Goal: Information Seeking & Learning: Learn about a topic

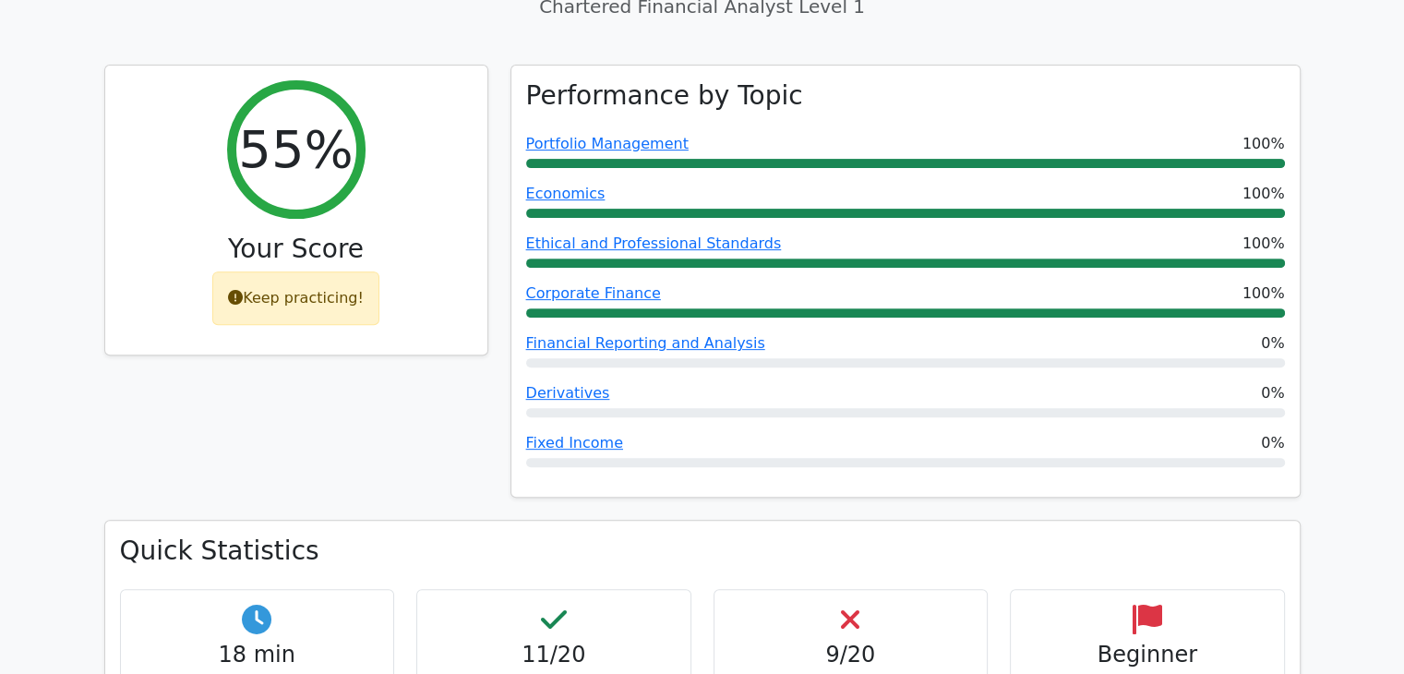
scroll to position [635, 0]
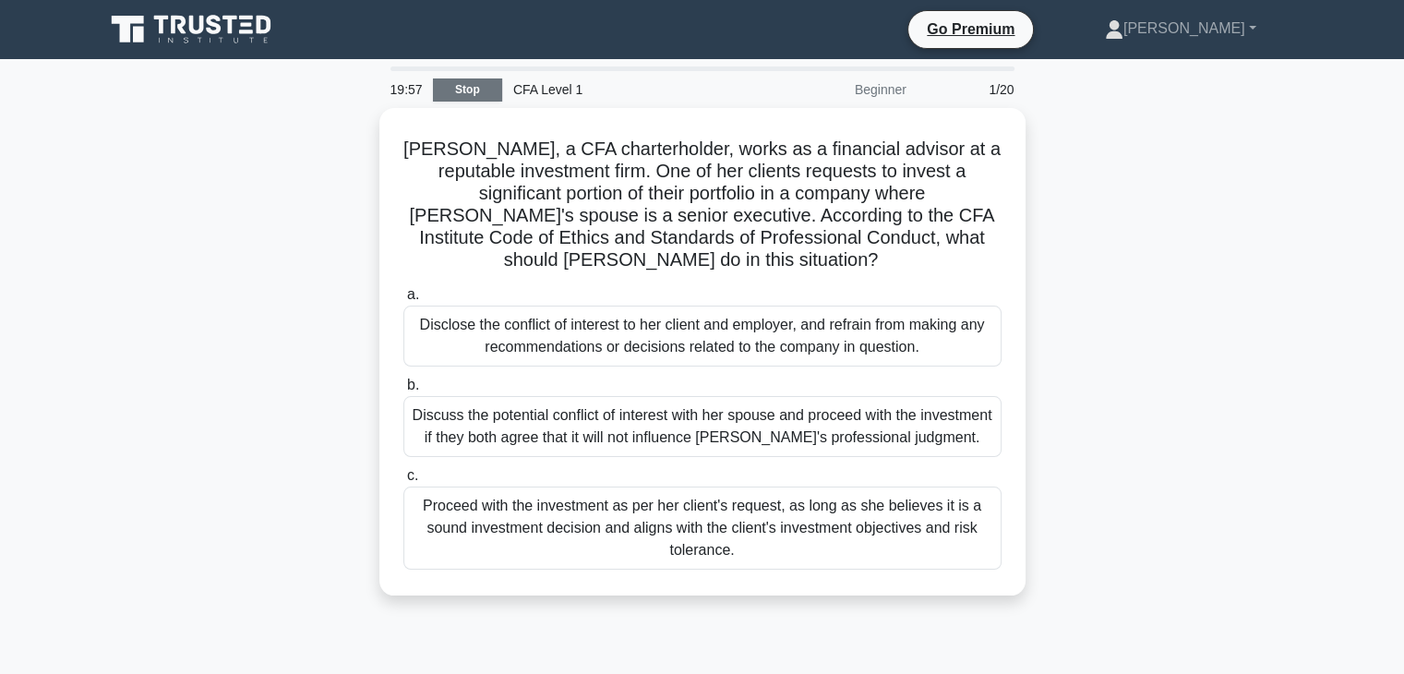
click at [476, 82] on link "Stop" at bounding box center [467, 89] width 69 height 23
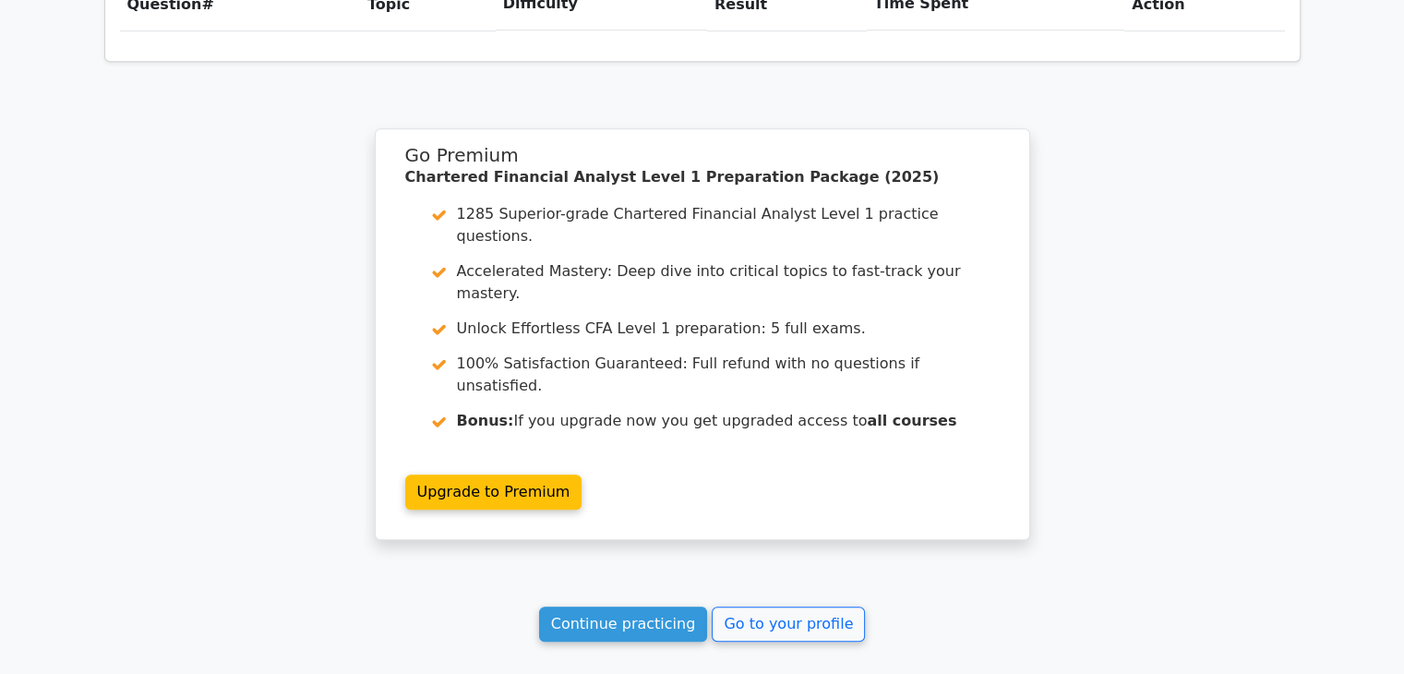
scroll to position [1445, 0]
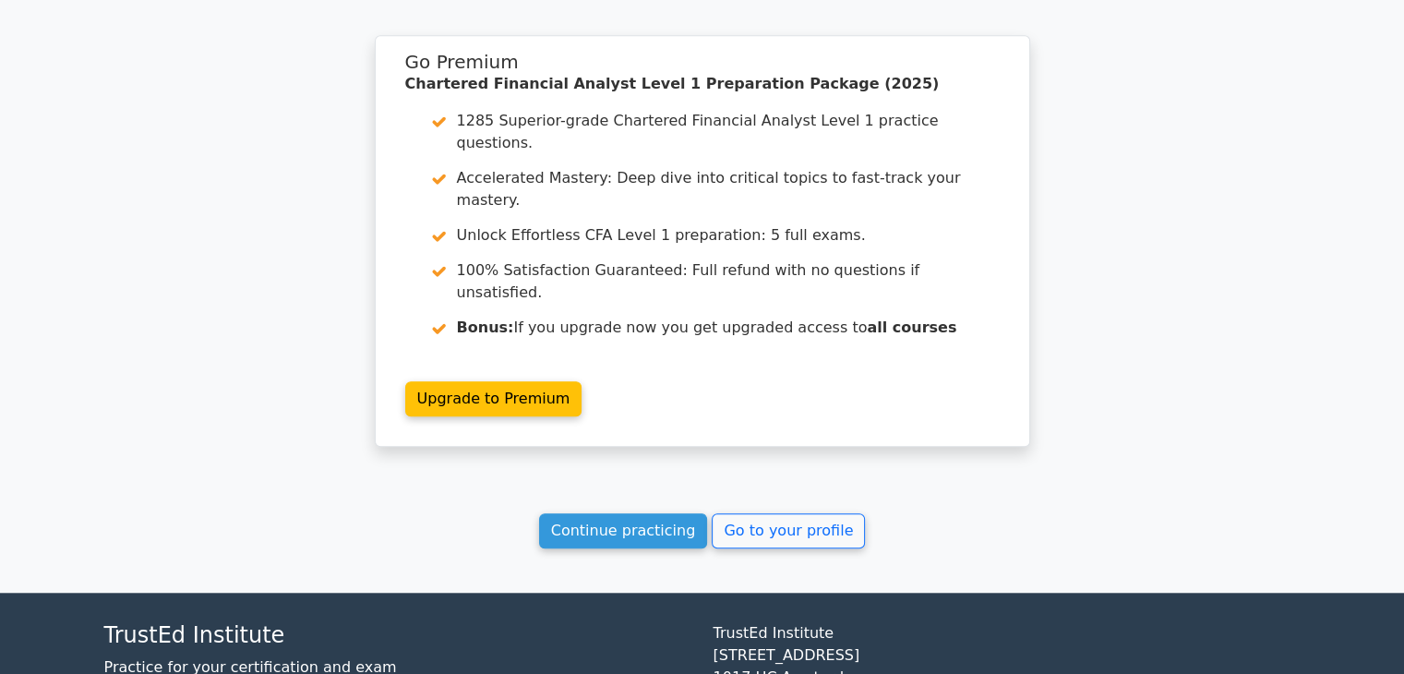
click at [623, 513] on link "Continue practicing" at bounding box center [623, 530] width 169 height 35
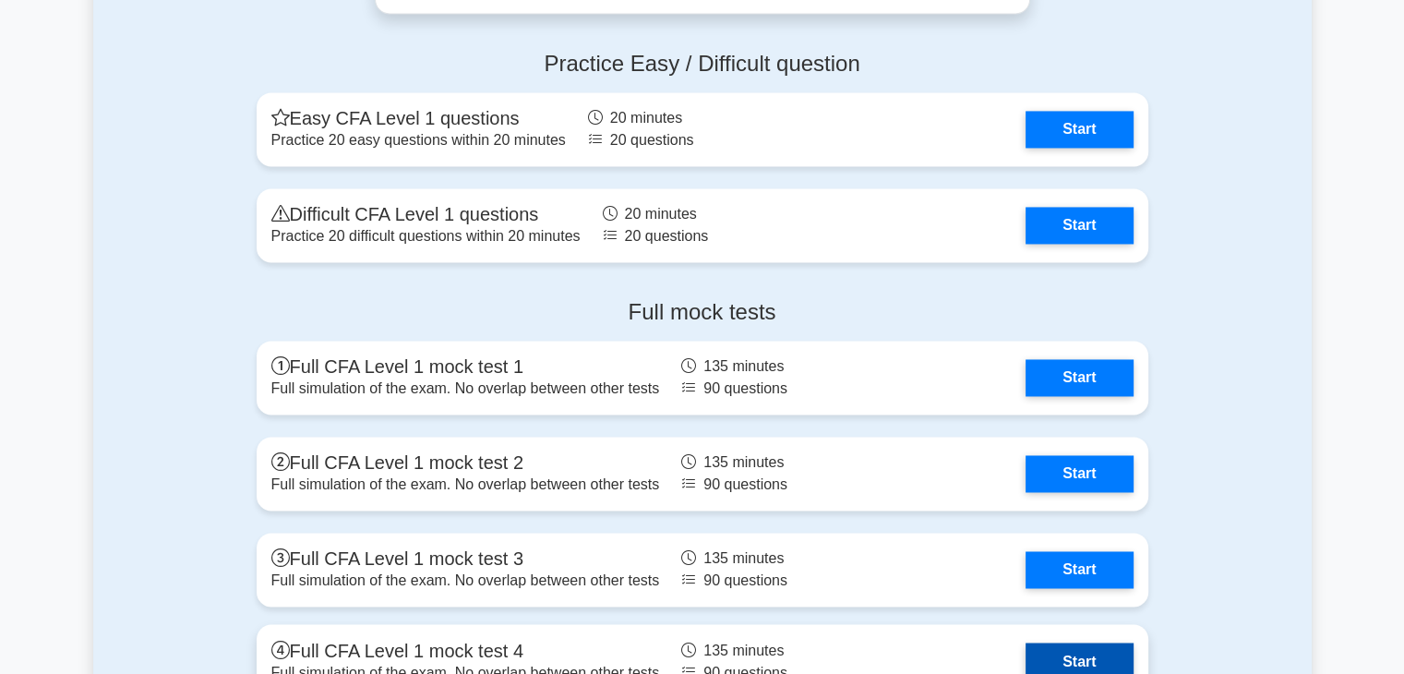
scroll to position [2908, 0]
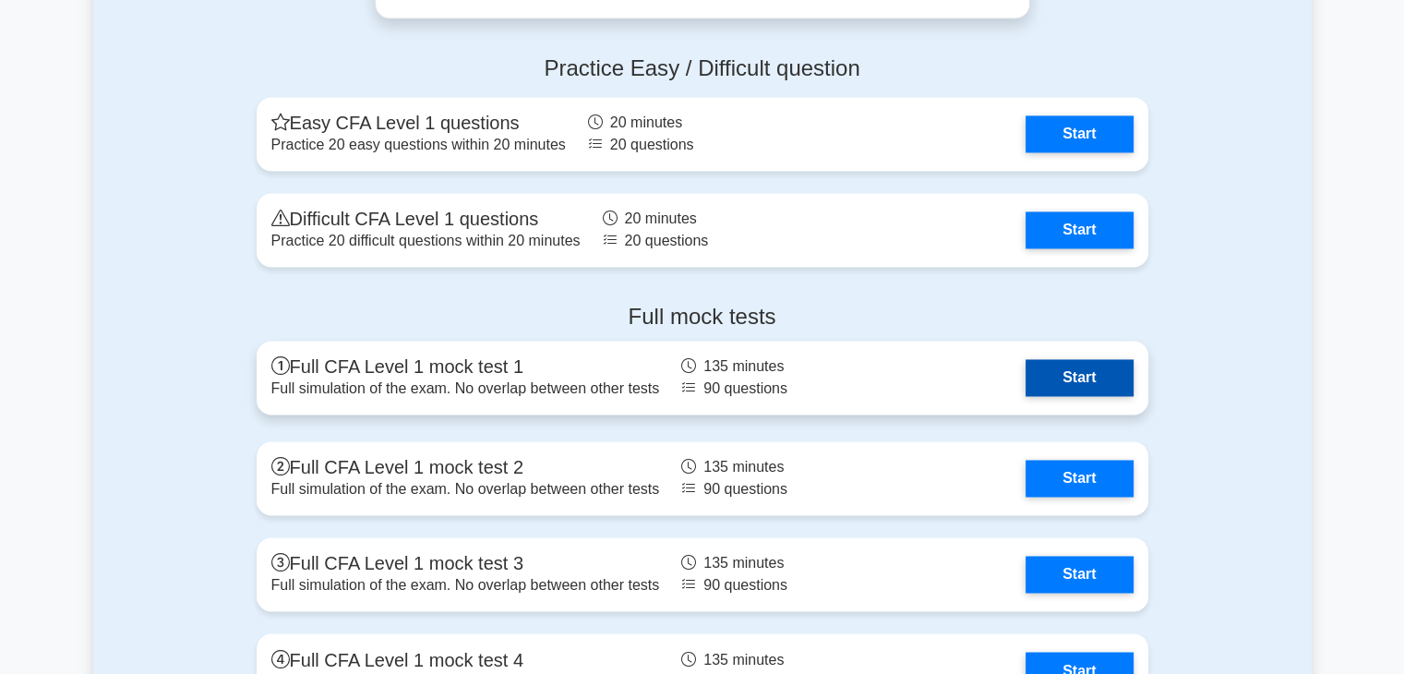
click at [1025, 359] on link "Start" at bounding box center [1078, 377] width 107 height 37
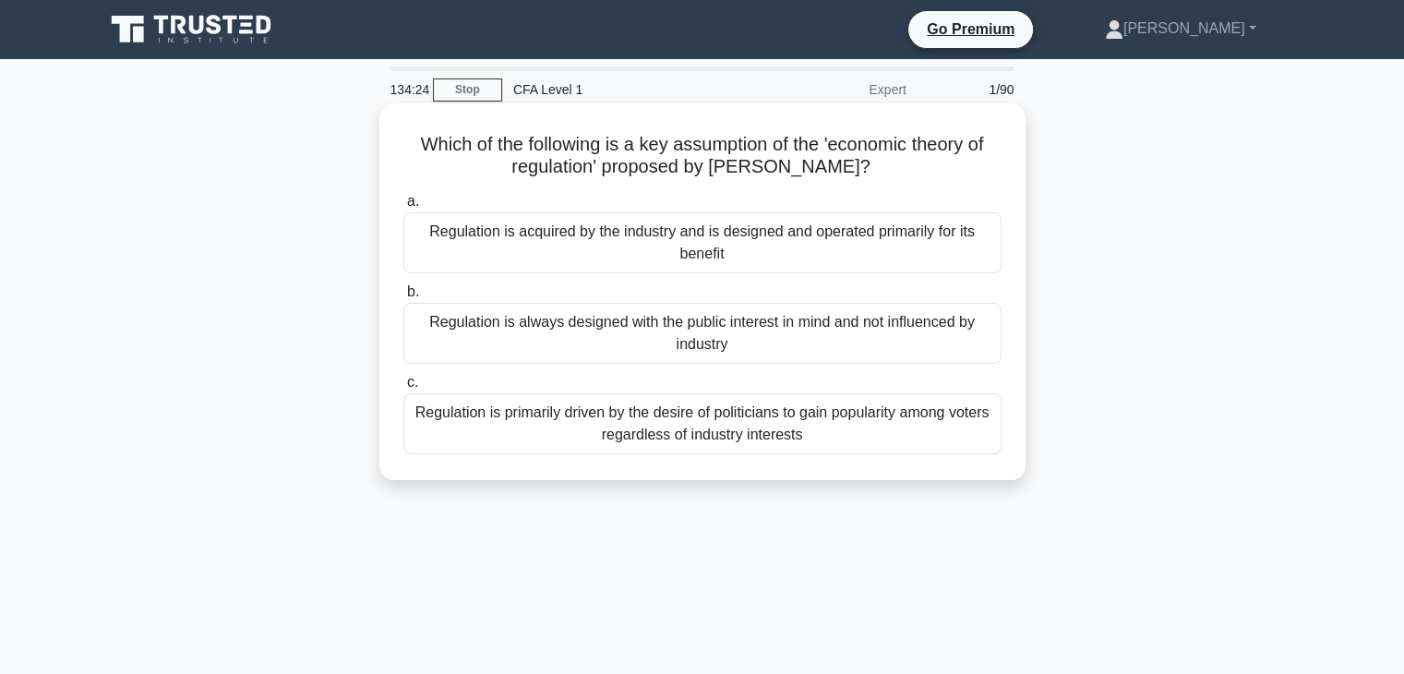
click at [587, 355] on div "Regulation is always designed with the public interest in mind and not influenc…" at bounding box center [702, 333] width 598 height 61
click at [403, 298] on input "b. Regulation is always designed with the public interest in mind and not influ…" at bounding box center [403, 292] width 0 height 12
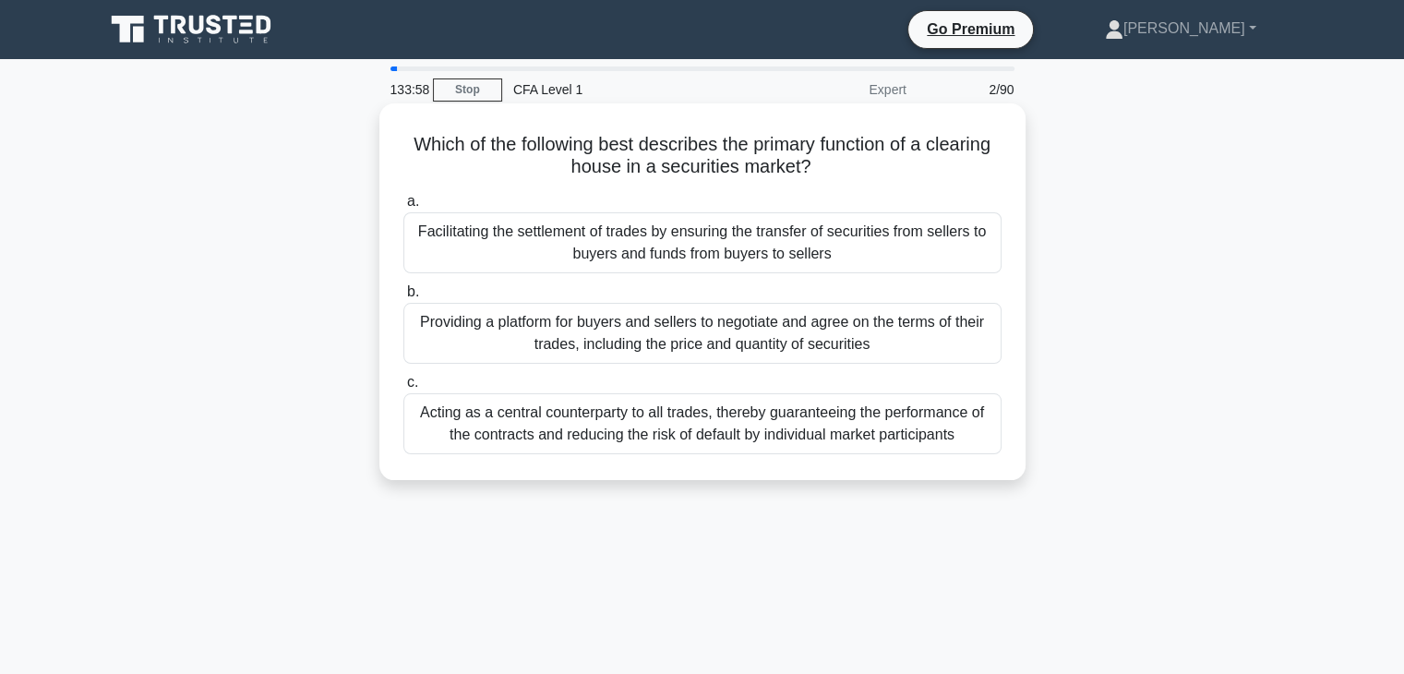
click at [631, 248] on div "Facilitating the settlement of trades by ensuring the transfer of securities fr…" at bounding box center [702, 242] width 598 height 61
click at [403, 208] on input "a. Facilitating the settlement of trades by ensuring the transfer of securities…" at bounding box center [403, 202] width 0 height 12
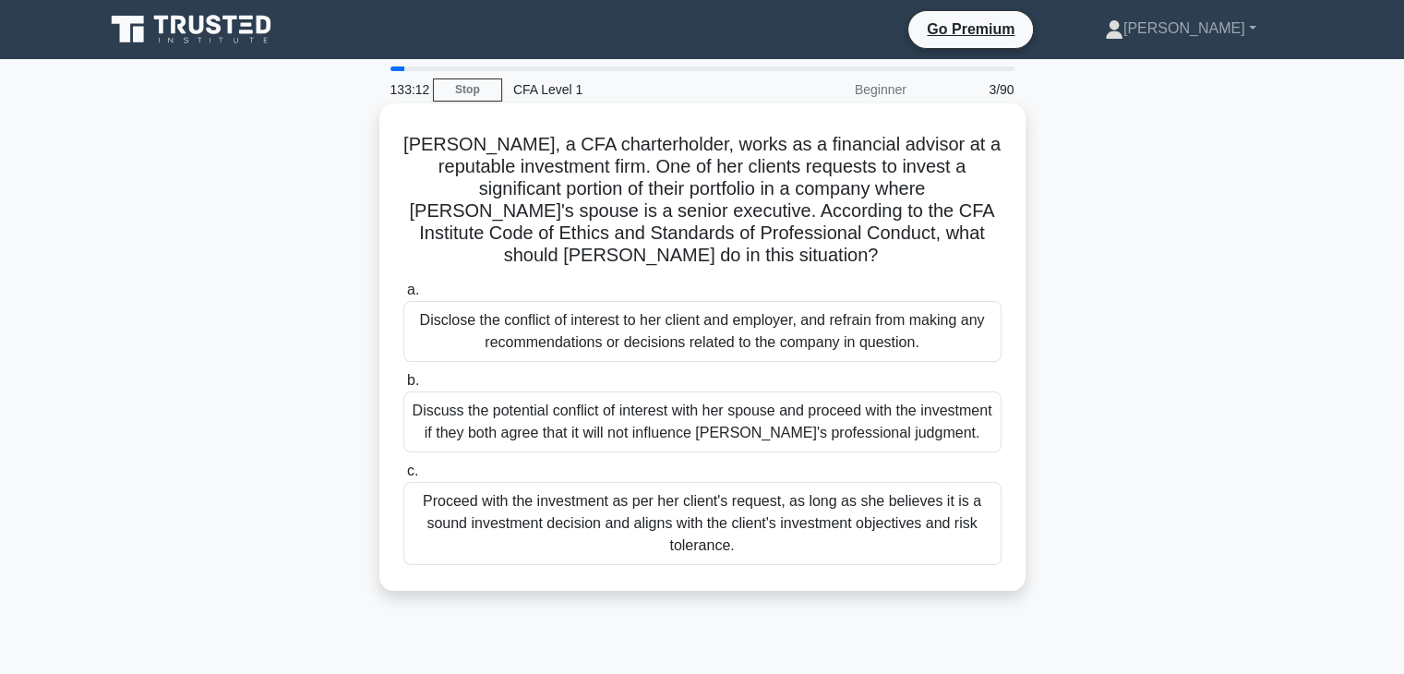
click at [717, 422] on div "Discuss the potential conflict of interest with her spouse and proceed with the…" at bounding box center [702, 421] width 598 height 61
click at [403, 387] on input "b. Discuss the potential conflict of interest with her spouse and proceed with …" at bounding box center [403, 381] width 0 height 12
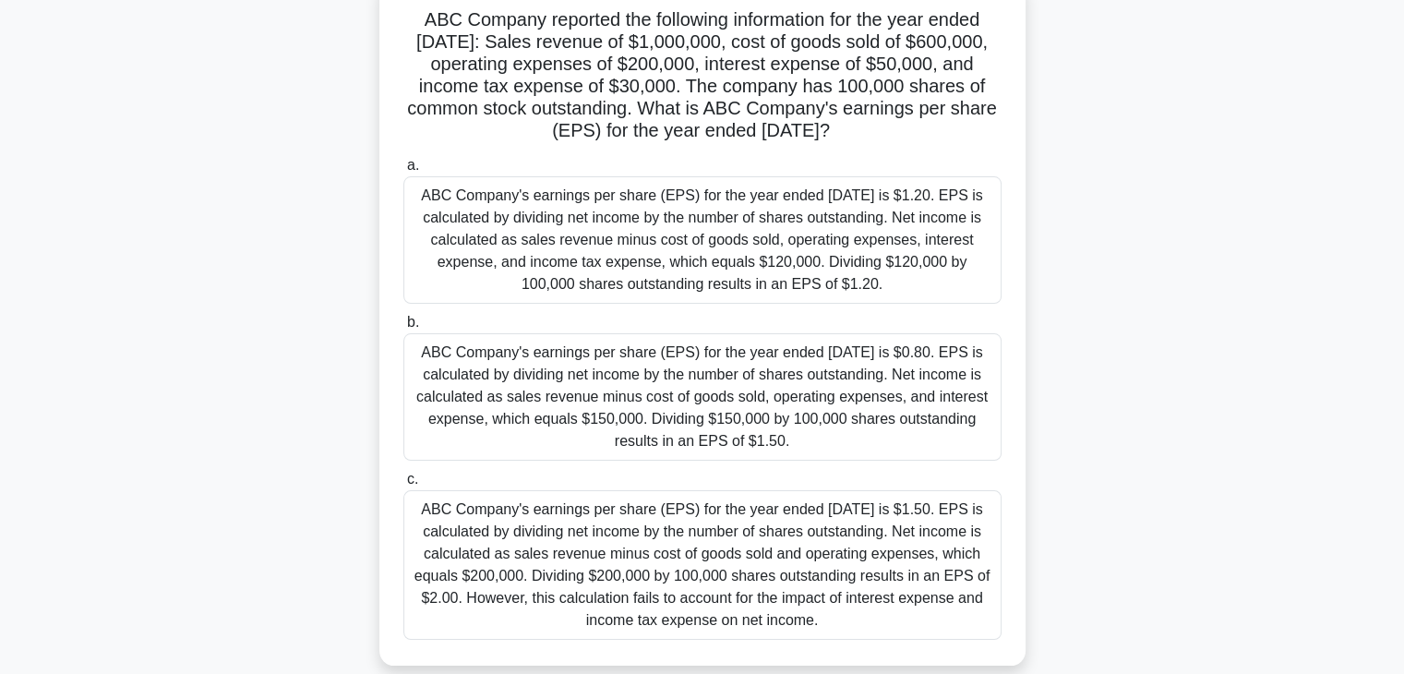
scroll to position [131, 0]
click at [717, 422] on div "ABC Company's earnings per share (EPS) for the year ended December 31, 2021 is …" at bounding box center [702, 394] width 598 height 127
click at [403, 327] on input "b. ABC Company's earnings per share (EPS) for the year ended December 31, 2021 …" at bounding box center [403, 321] width 0 height 12
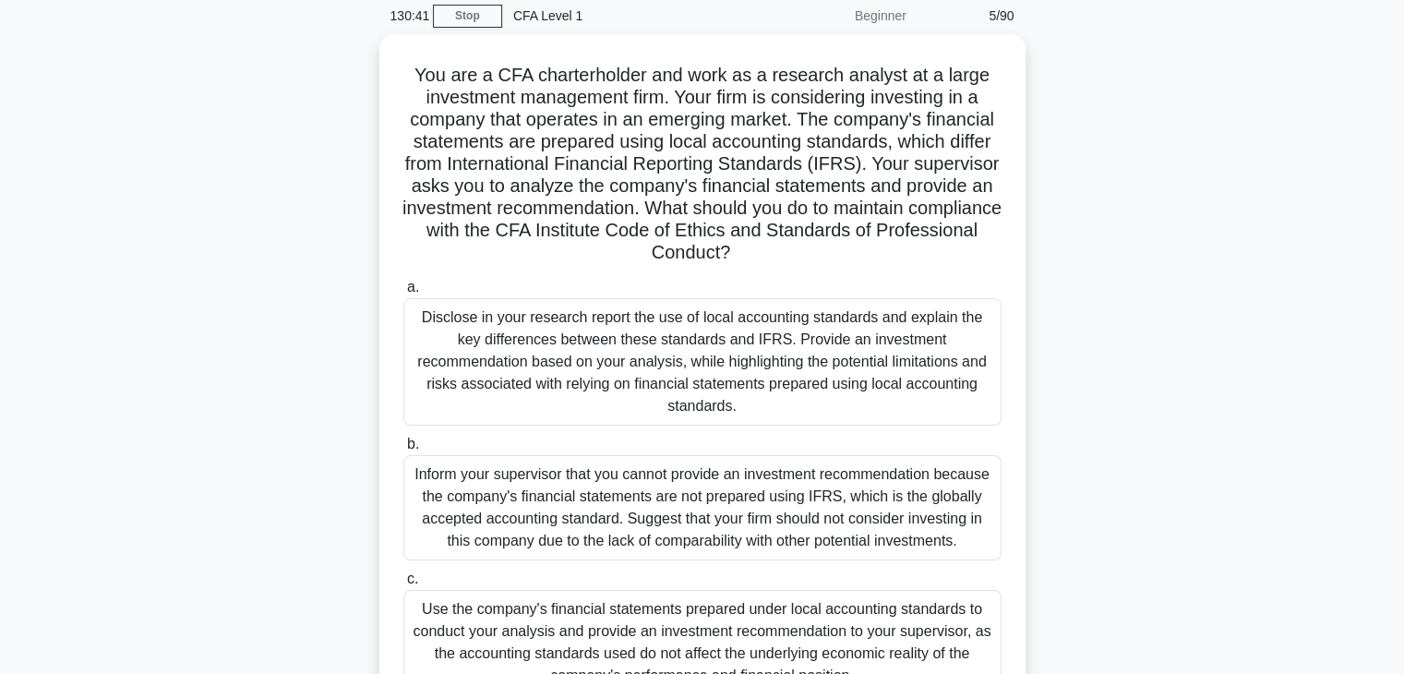
scroll to position [74, 0]
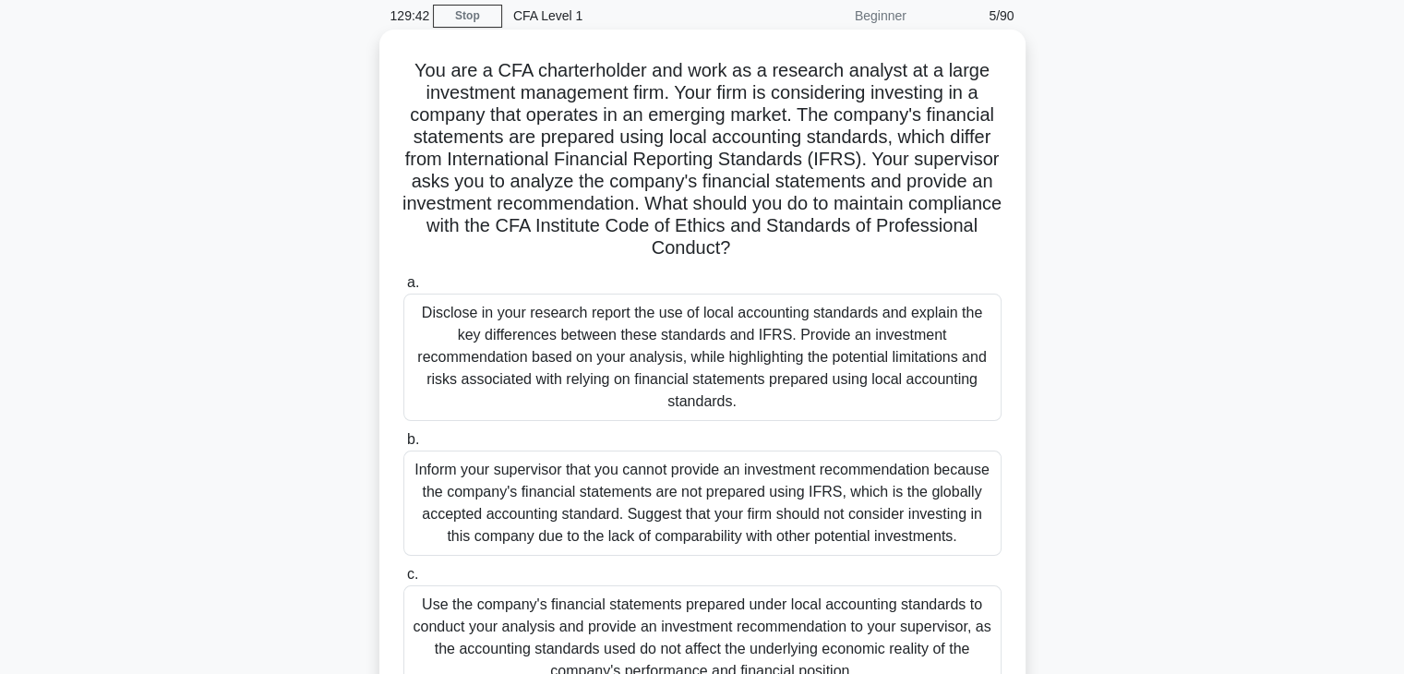
click at [731, 371] on div "Disclose in your research report the use of local accounting standards and expl…" at bounding box center [702, 357] width 598 height 127
click at [403, 289] on input "a. Disclose in your research report the use of local accounting standards and e…" at bounding box center [403, 283] width 0 height 12
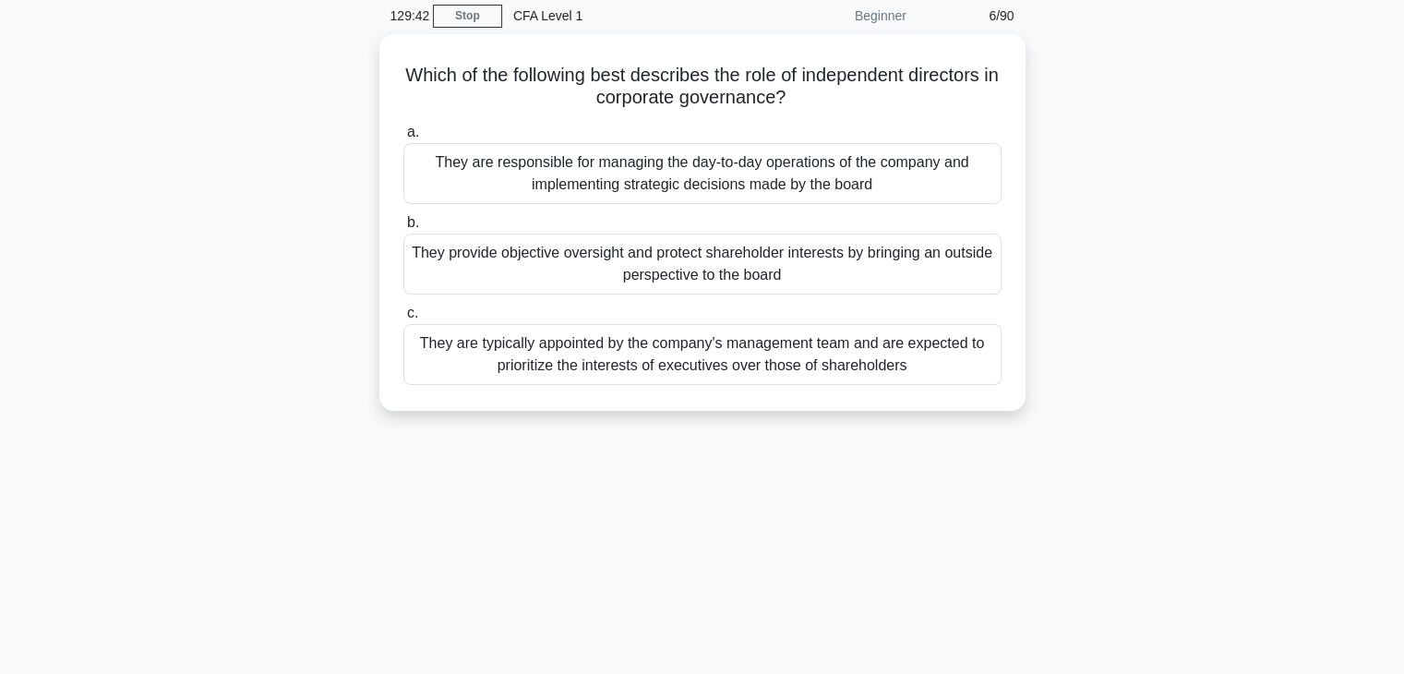
scroll to position [0, 0]
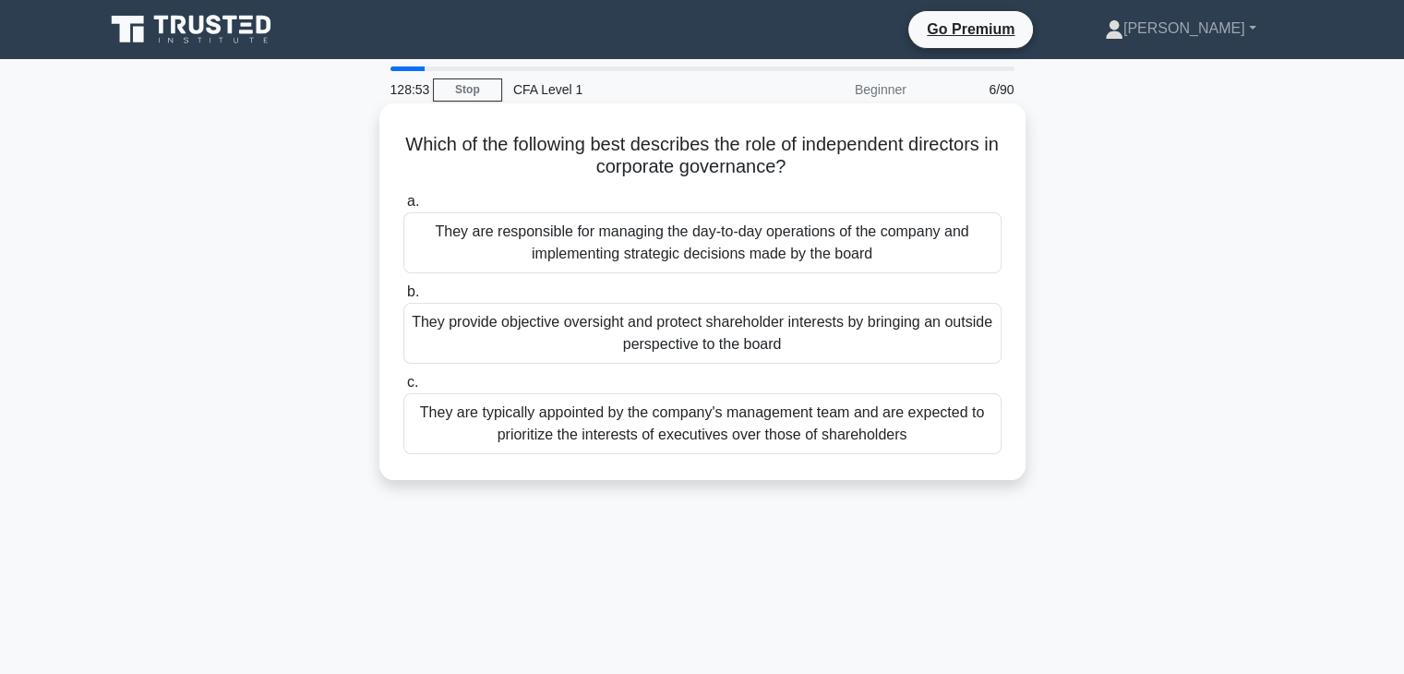
click at [752, 344] on div "They provide objective oversight and protect shareholder interests by bringing …" at bounding box center [702, 333] width 598 height 61
click at [403, 298] on input "b. They provide objective oversight and protect shareholder interests by bringi…" at bounding box center [403, 292] width 0 height 12
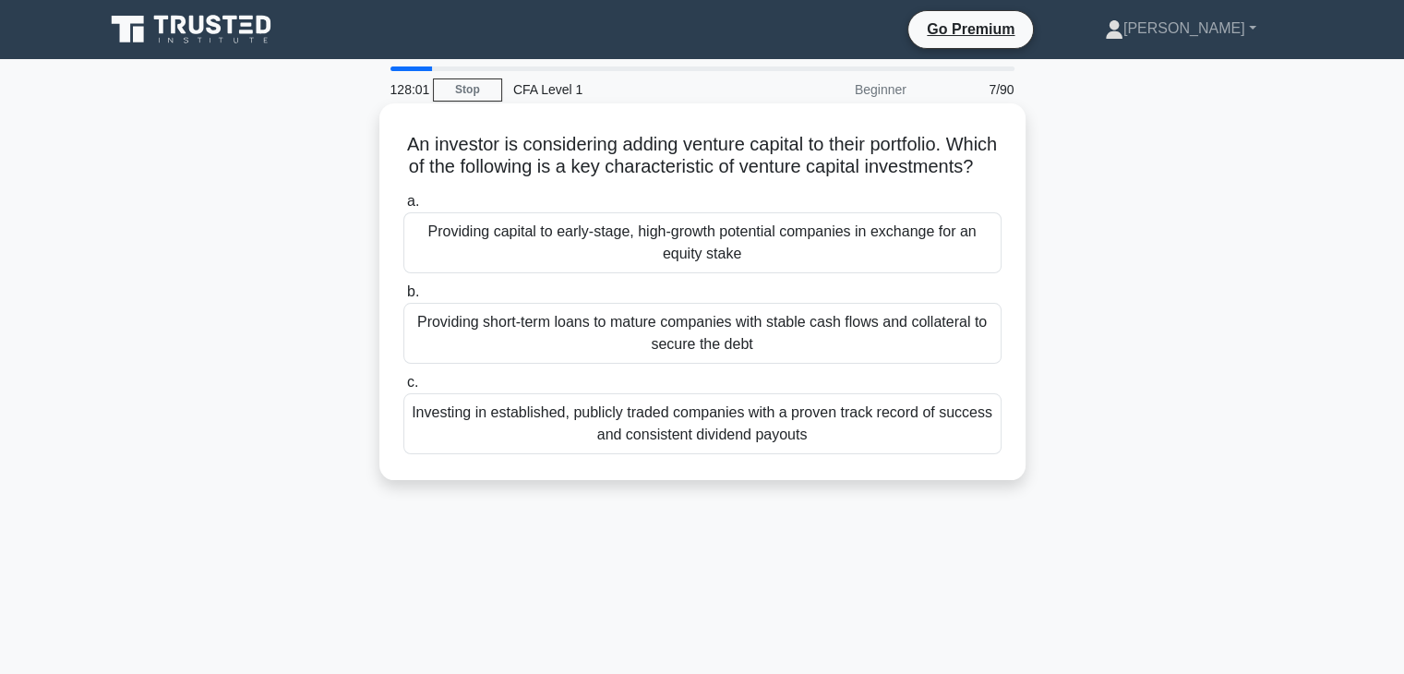
click at [796, 273] on div "Providing capital to early-stage, high-growth potential companies in exchange f…" at bounding box center [702, 242] width 598 height 61
click at [403, 208] on input "a. Providing capital to early-stage, high-growth potential companies in exchang…" at bounding box center [403, 202] width 0 height 12
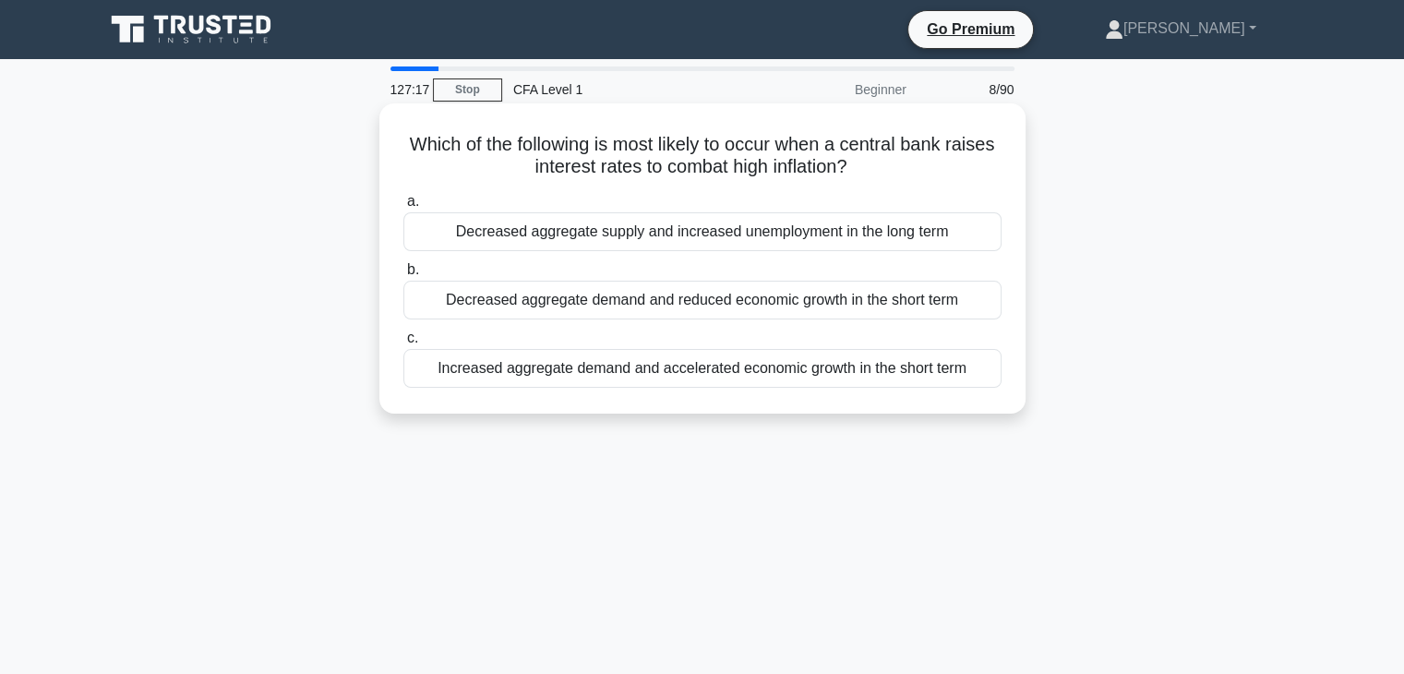
click at [804, 306] on div "Decreased aggregate demand and reduced economic growth in the short term" at bounding box center [702, 300] width 598 height 39
click at [403, 276] on input "b. Decreased aggregate demand and reduced economic growth in the short term" at bounding box center [403, 270] width 0 height 12
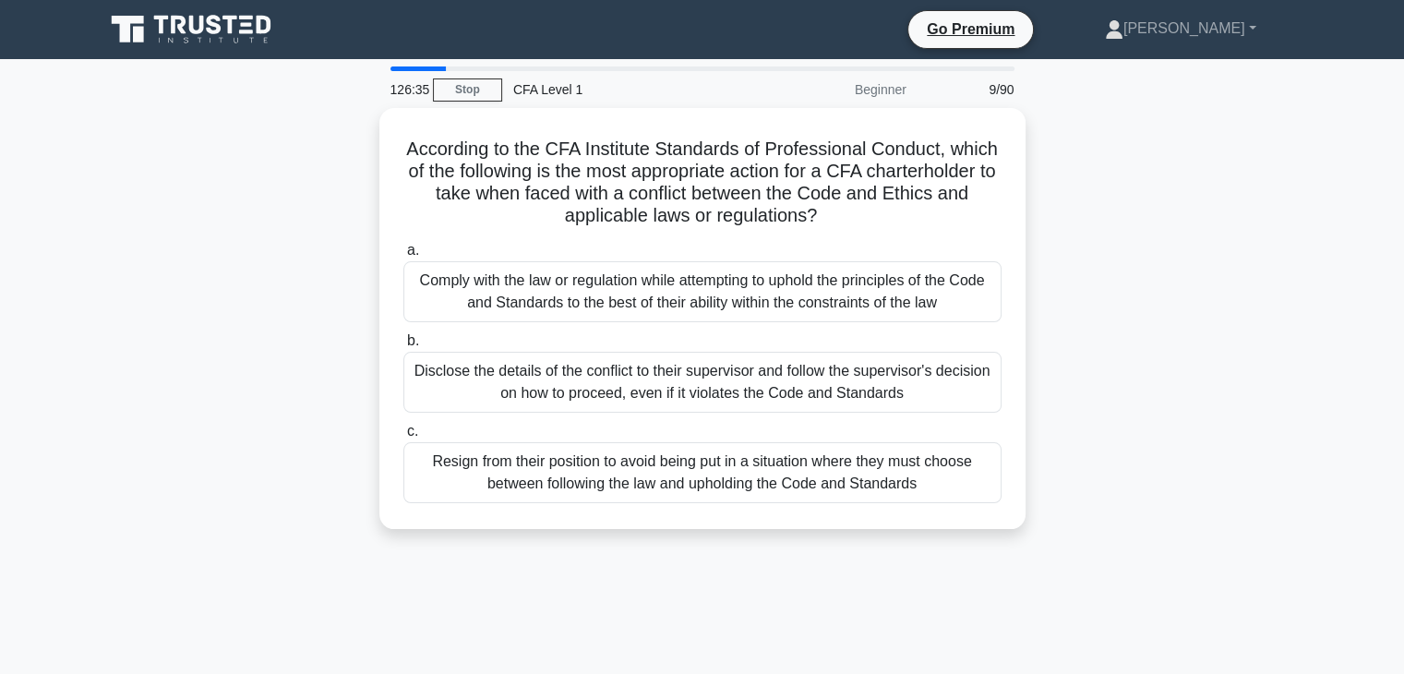
drag, startPoint x: 804, startPoint y: 306, endPoint x: 1121, endPoint y: 226, distance: 327.3
click at [1121, 226] on div "According to the CFA Institute Standards of Professional Conduct, which of the …" at bounding box center [702, 329] width 1218 height 443
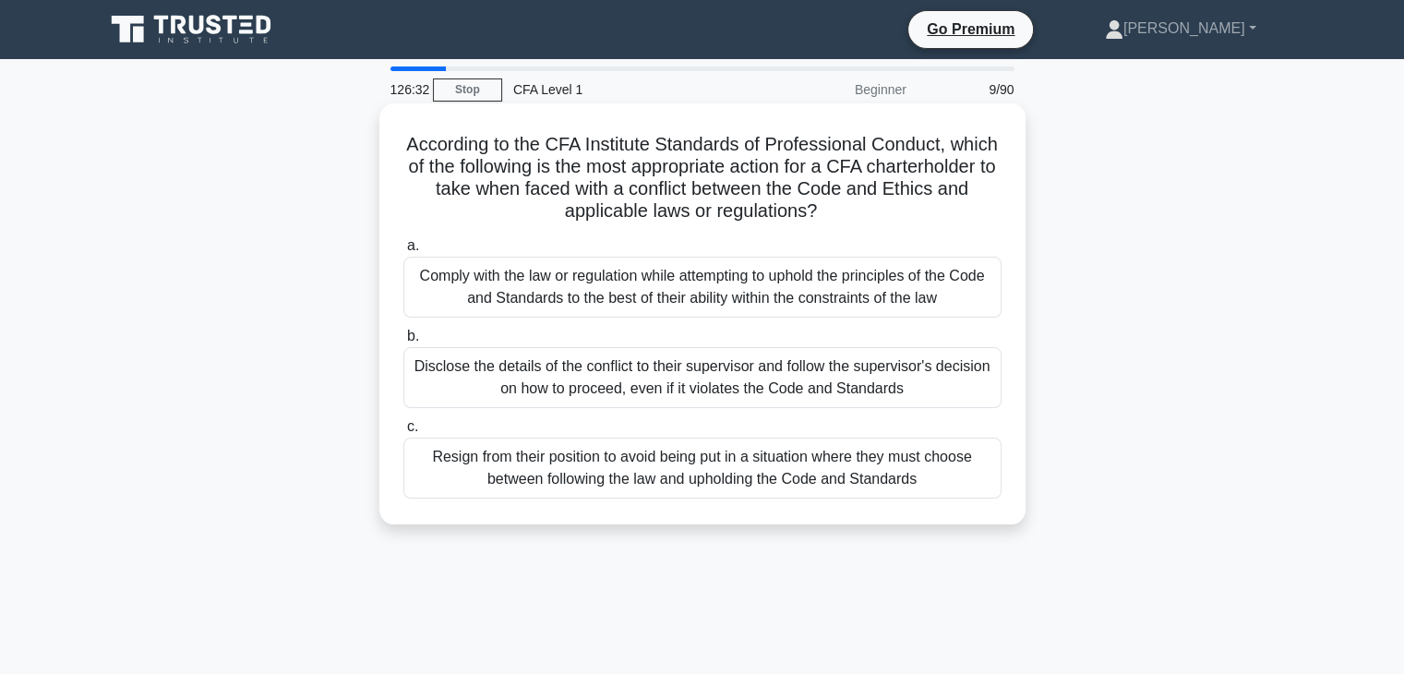
click at [834, 291] on div "Comply with the law or regulation while attempting to uphold the principles of …" at bounding box center [702, 287] width 598 height 61
click at [403, 252] on input "a. Comply with the law or regulation while attempting to uphold the principles …" at bounding box center [403, 246] width 0 height 12
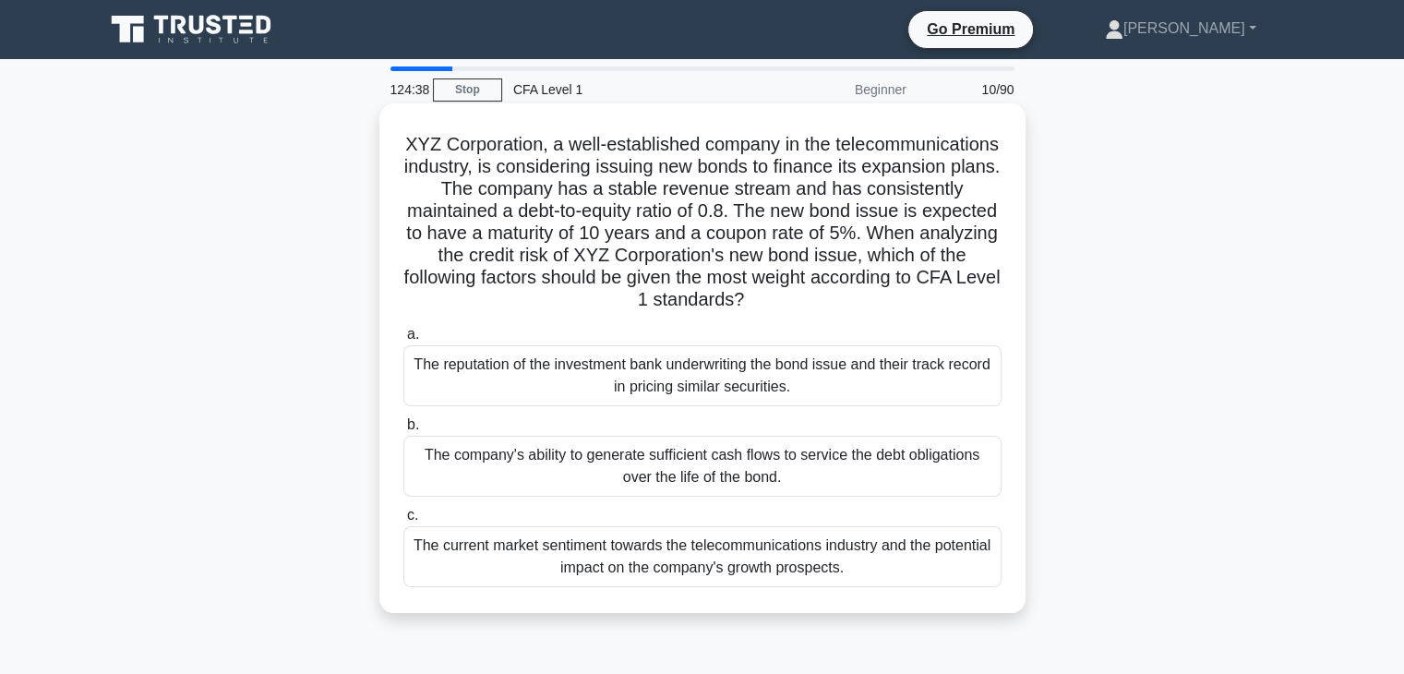
click at [794, 479] on div "The company's ability to generate sufficient cash flows to service the debt obl…" at bounding box center [702, 466] width 598 height 61
click at [403, 431] on input "b. The company's ability to generate sufficient cash flows to service the debt …" at bounding box center [403, 425] width 0 height 12
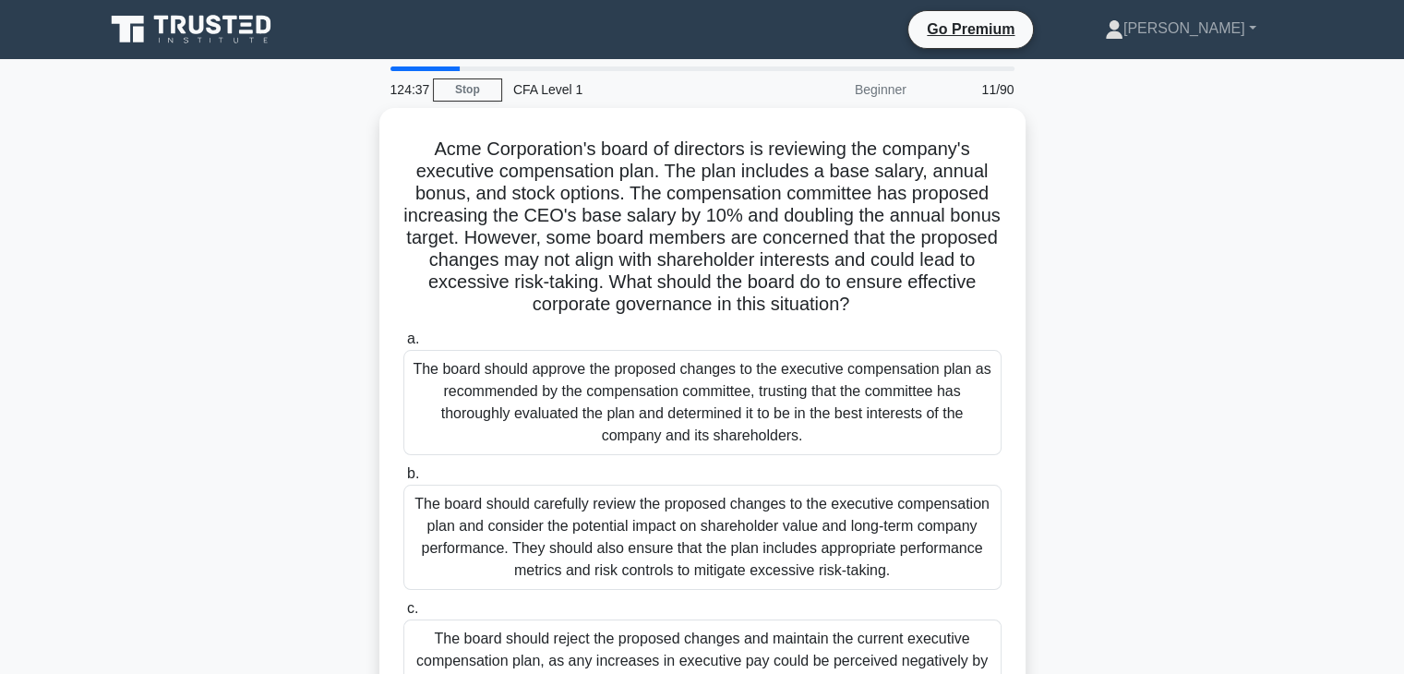
scroll to position [76, 0]
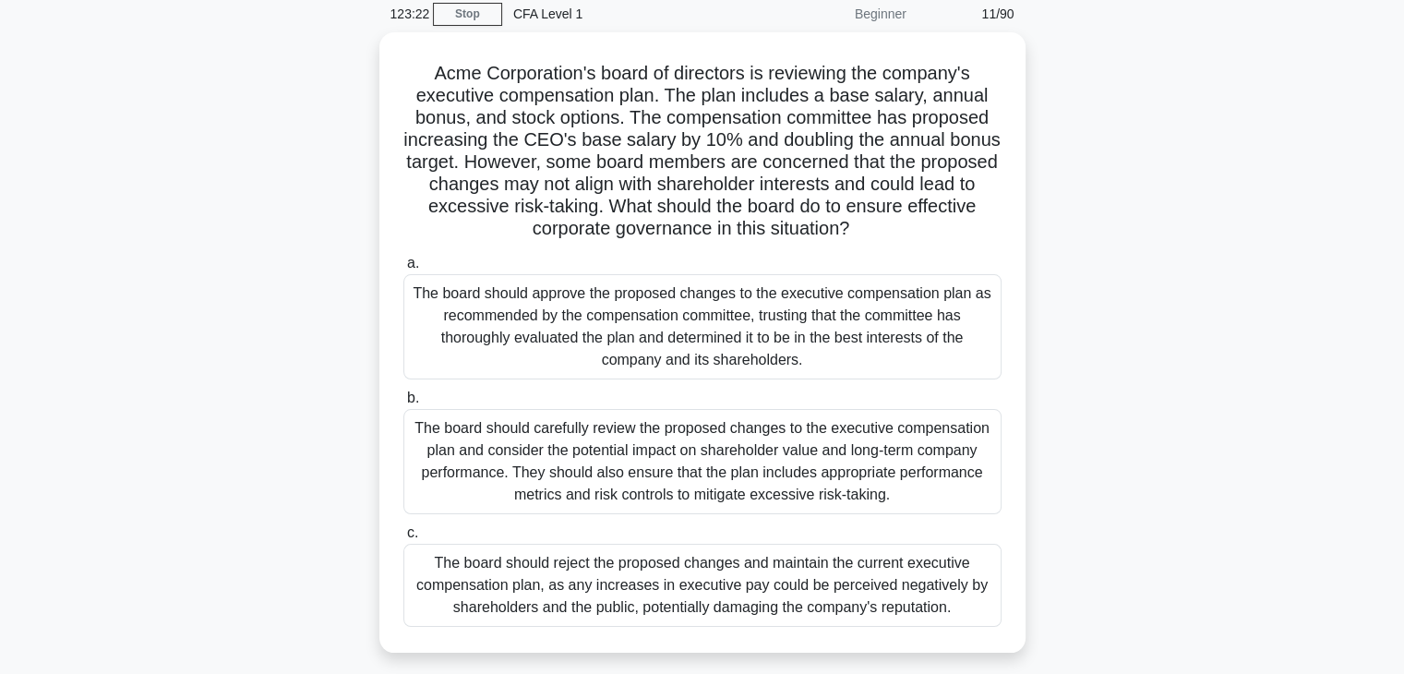
click at [794, 479] on div "The board should carefully review the proposed changes to the executive compens…" at bounding box center [702, 461] width 598 height 105
click at [403, 404] on input "b. The board should carefully review the proposed changes to the executive comp…" at bounding box center [403, 398] width 0 height 12
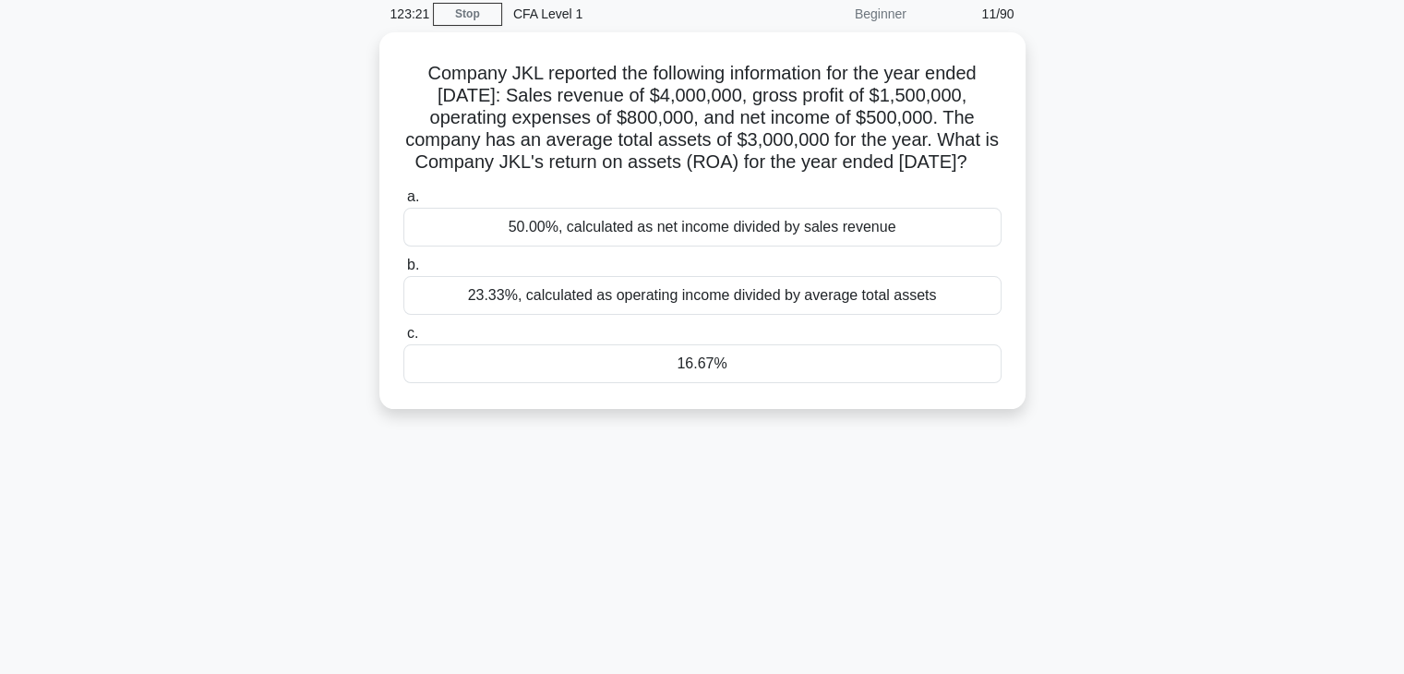
scroll to position [0, 0]
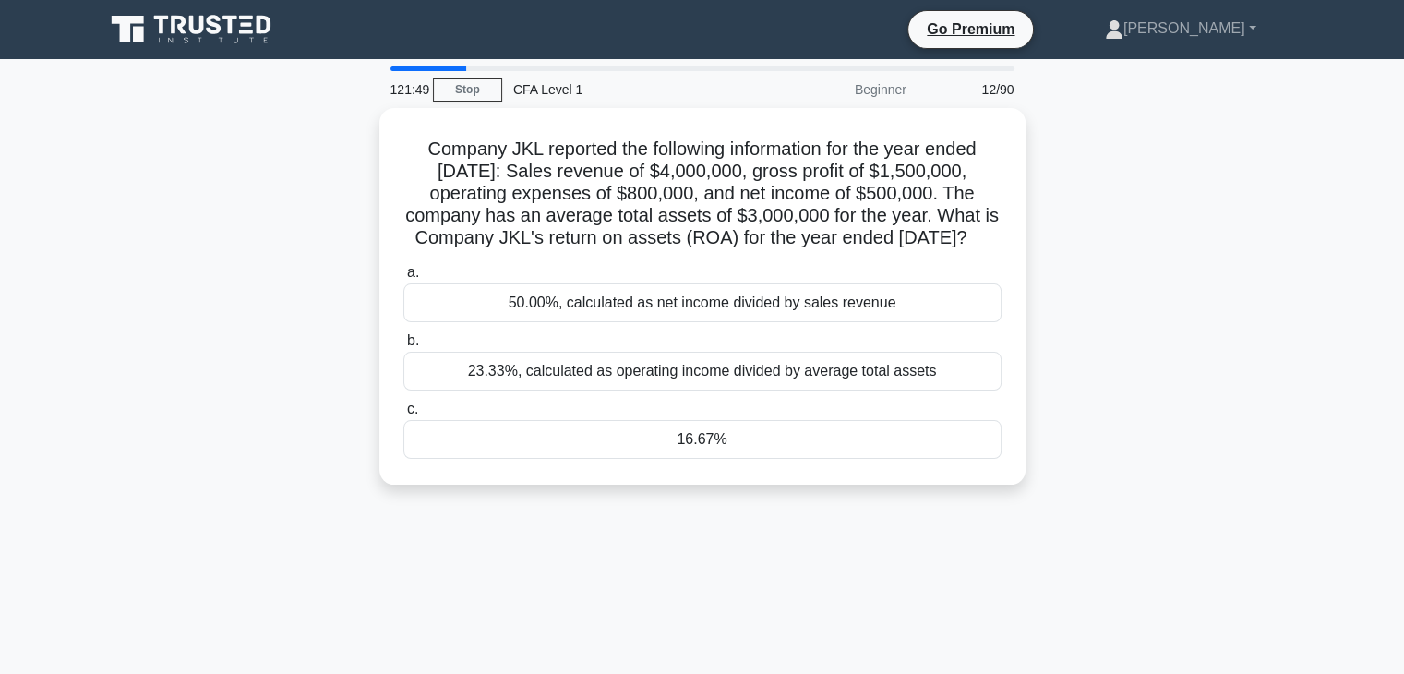
click at [794, 462] on div "a. 50.00%, calculated as net income divided by sales revenue b. 23.33%, calcula…" at bounding box center [702, 360] width 620 height 205
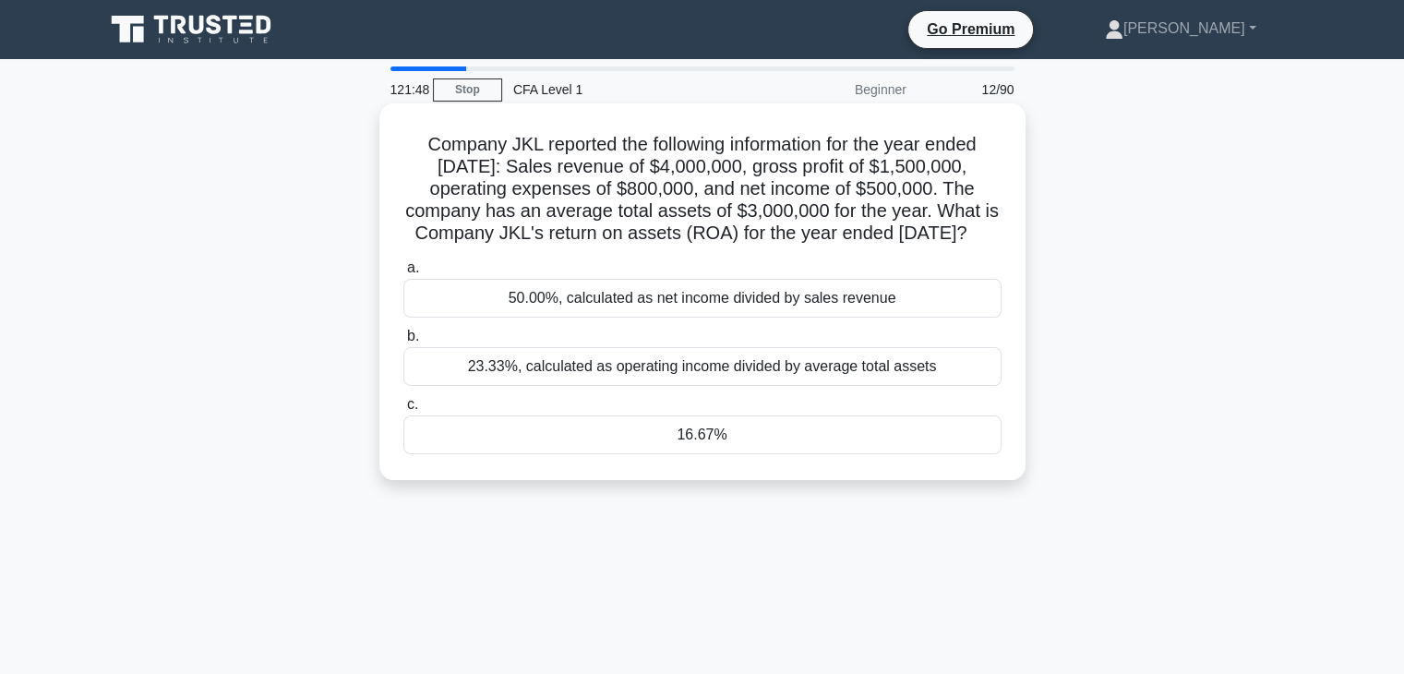
click at [809, 454] on div "16.67%" at bounding box center [702, 434] width 598 height 39
click at [403, 411] on input "c. 16.67%" at bounding box center [403, 405] width 0 height 12
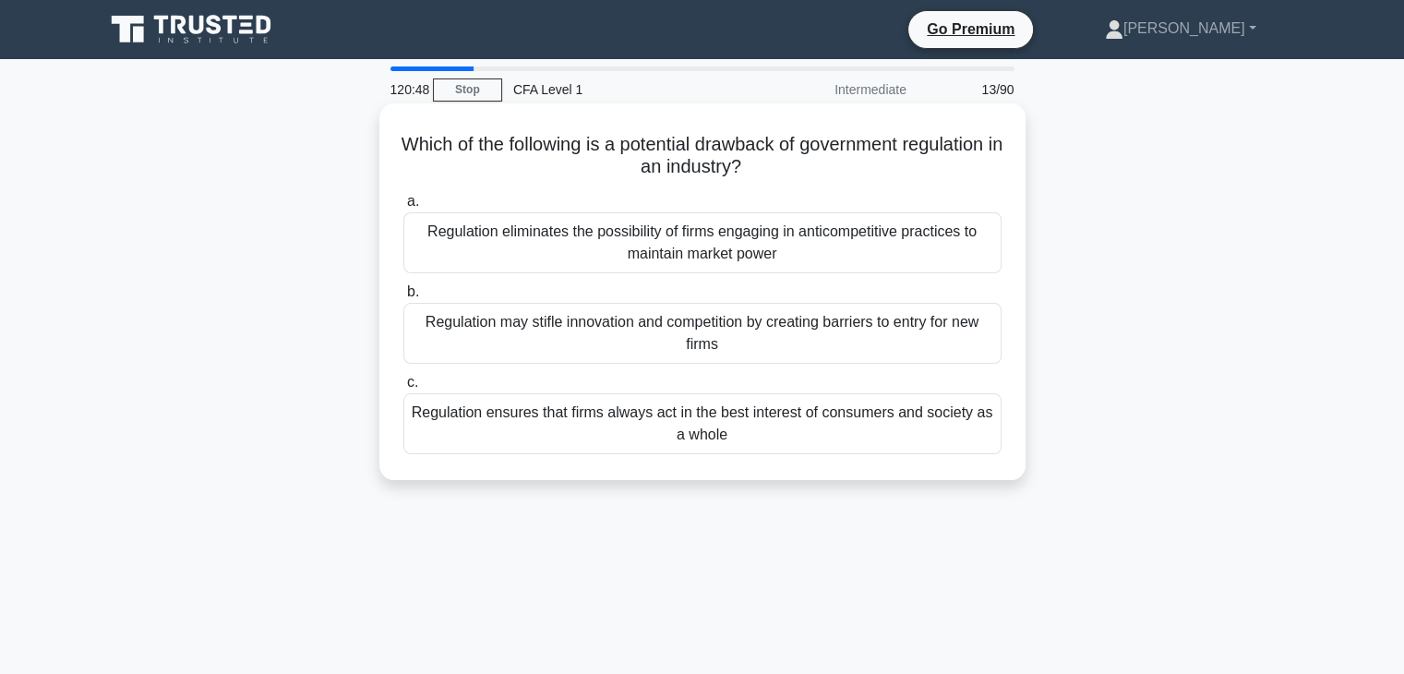
click at [784, 258] on div "Regulation eliminates the possibility of firms engaging in anticompetitive prac…" at bounding box center [702, 242] width 598 height 61
click at [403, 208] on input "a. Regulation eliminates the possibility of firms engaging in anticompetitive p…" at bounding box center [403, 202] width 0 height 12
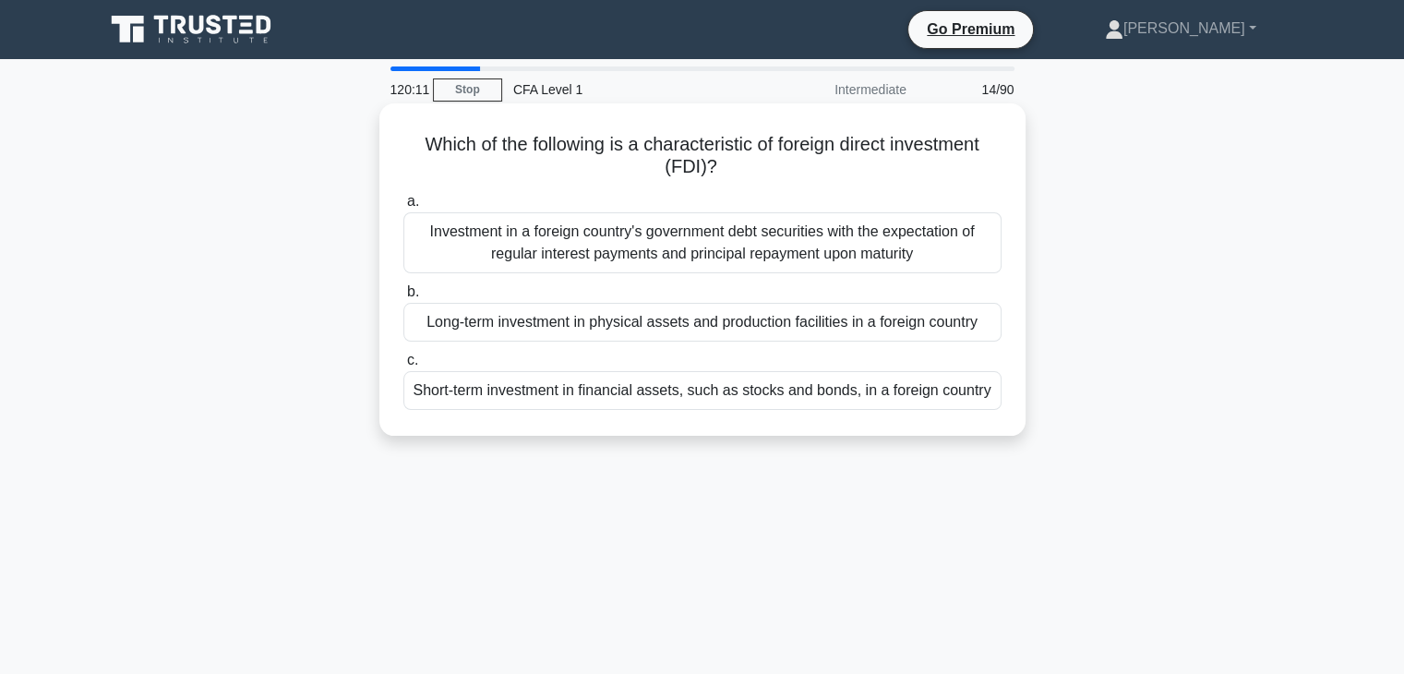
click at [608, 262] on div "Investment in a foreign country's government debt securities with the expectati…" at bounding box center [702, 242] width 598 height 61
click at [403, 208] on input "a. Investment in a foreign country's government debt securities with the expect…" at bounding box center [403, 202] width 0 height 12
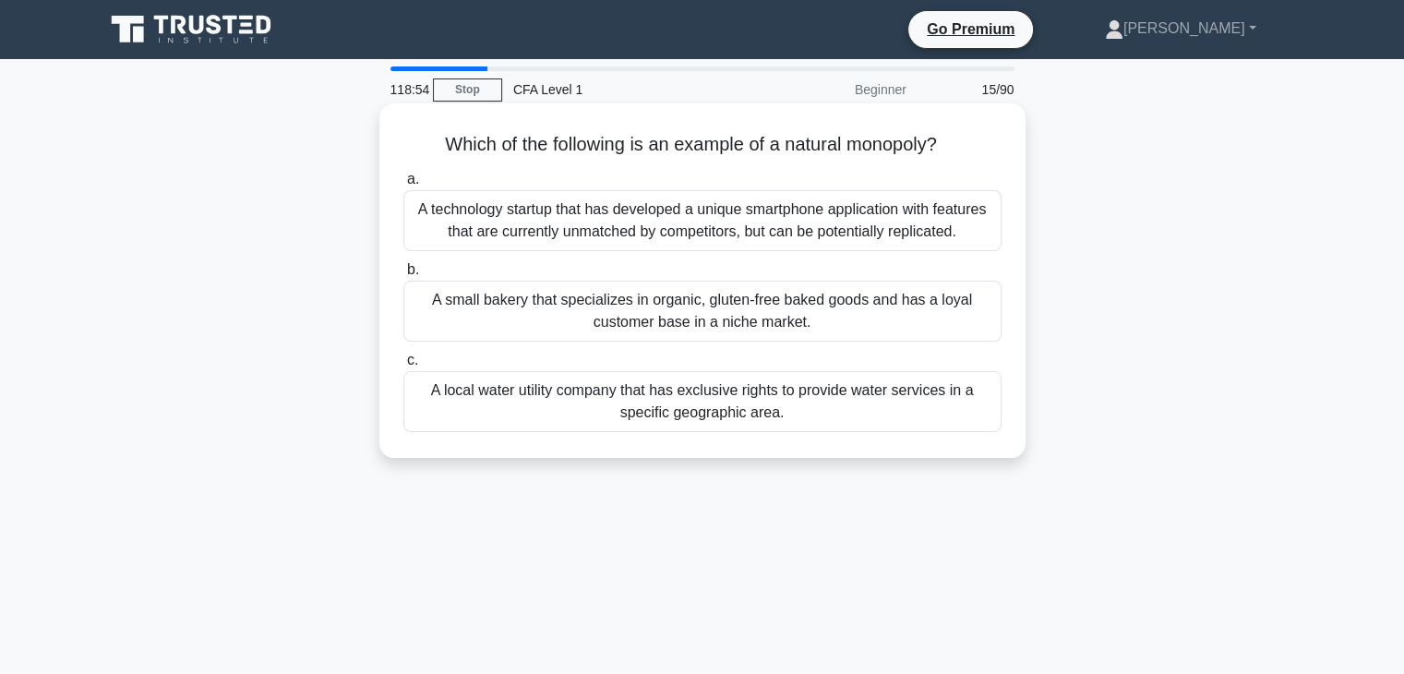
click at [963, 337] on div "A small bakery that specializes in organic, gluten-free baked goods and has a l…" at bounding box center [702, 311] width 598 height 61
click at [403, 276] on input "b. A small bakery that specializes in organic, gluten-free baked goods and has …" at bounding box center [403, 270] width 0 height 12
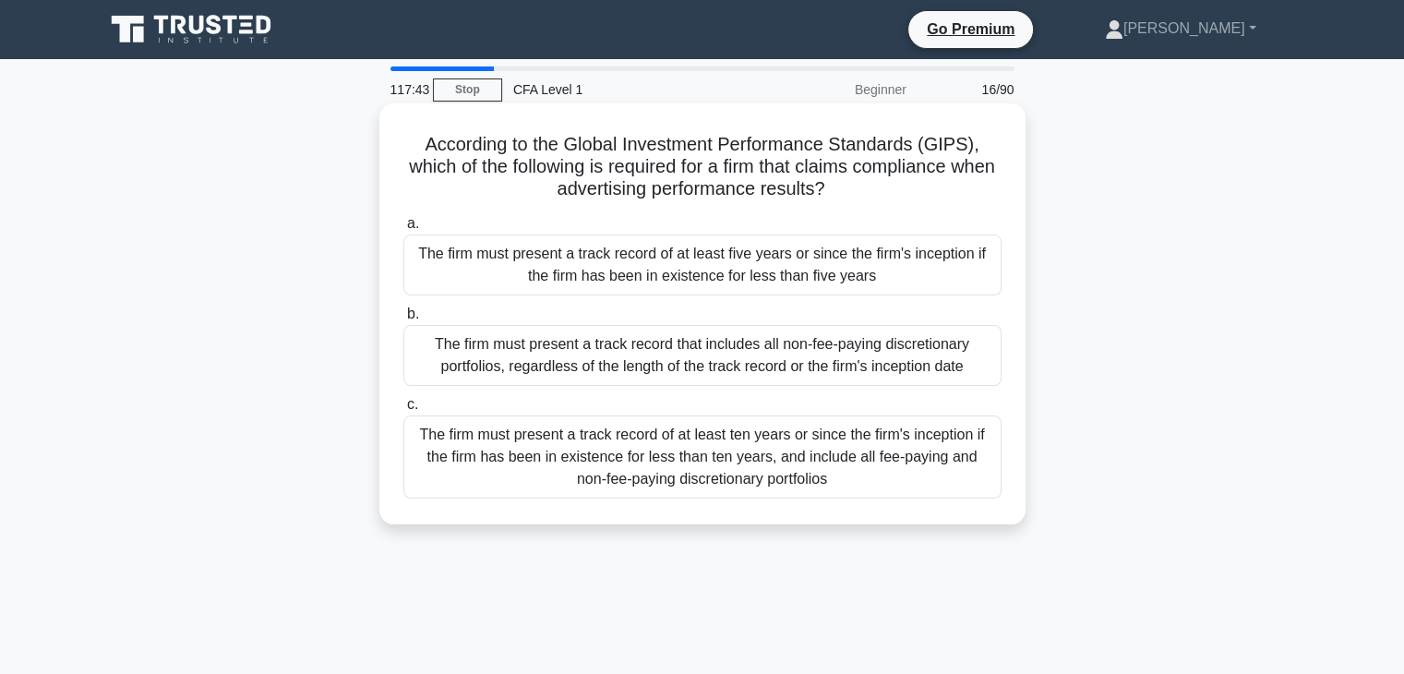
click at [876, 485] on div "The firm must present a track record of at least ten years or since the firm's …" at bounding box center [702, 456] width 598 height 83
click at [403, 411] on input "c. The firm must present a track record of at least ten years or since the firm…" at bounding box center [403, 405] width 0 height 12
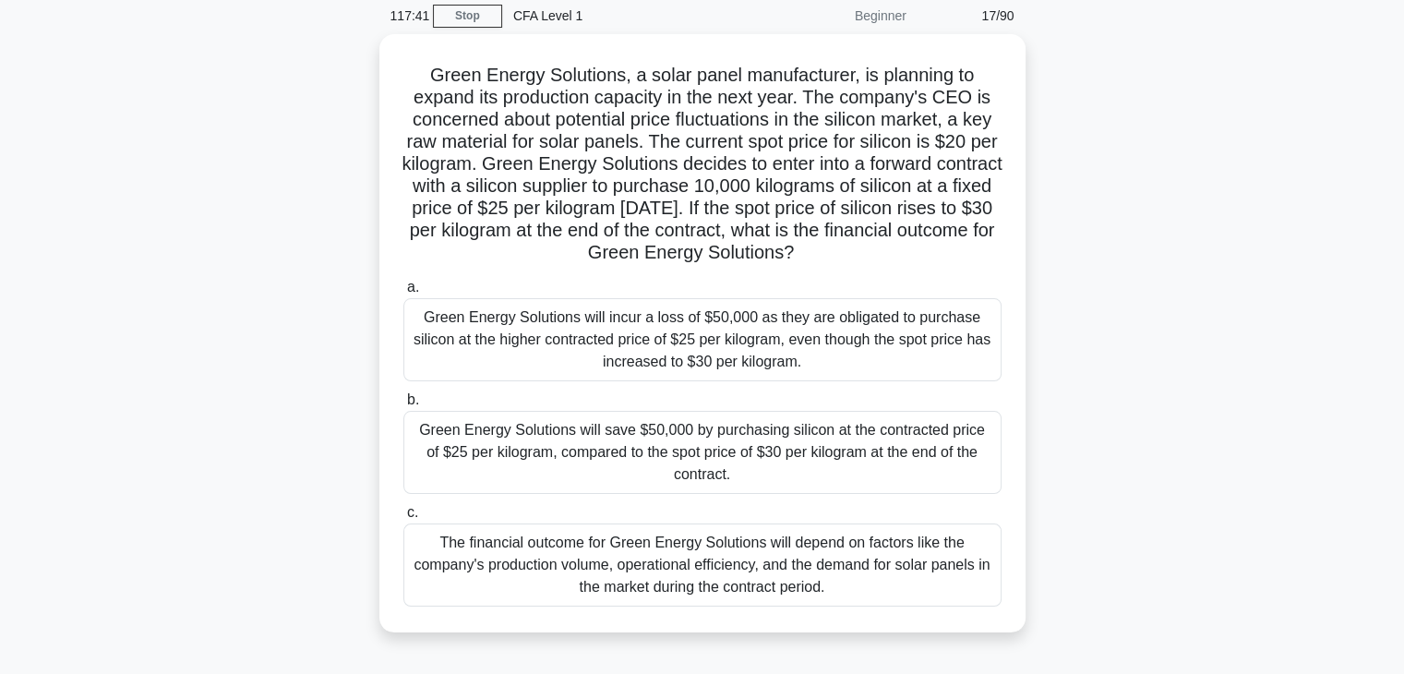
scroll to position [76, 0]
click at [876, 485] on div "Green Energy Solutions will save $50,000 by purchasing silicon at the contracte…" at bounding box center [702, 450] width 598 height 83
click at [403, 404] on input "b. Green Energy Solutions will save $50,000 by purchasing silicon at the contra…" at bounding box center [403, 398] width 0 height 12
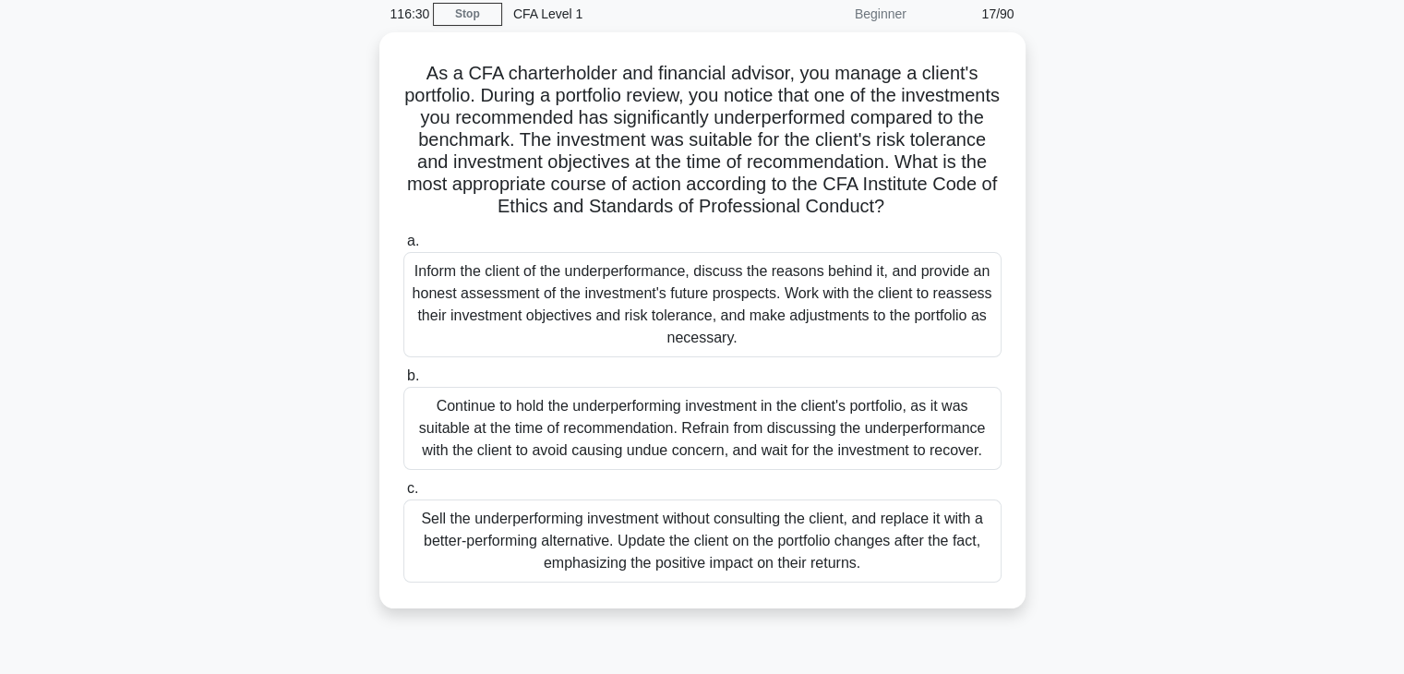
scroll to position [0, 0]
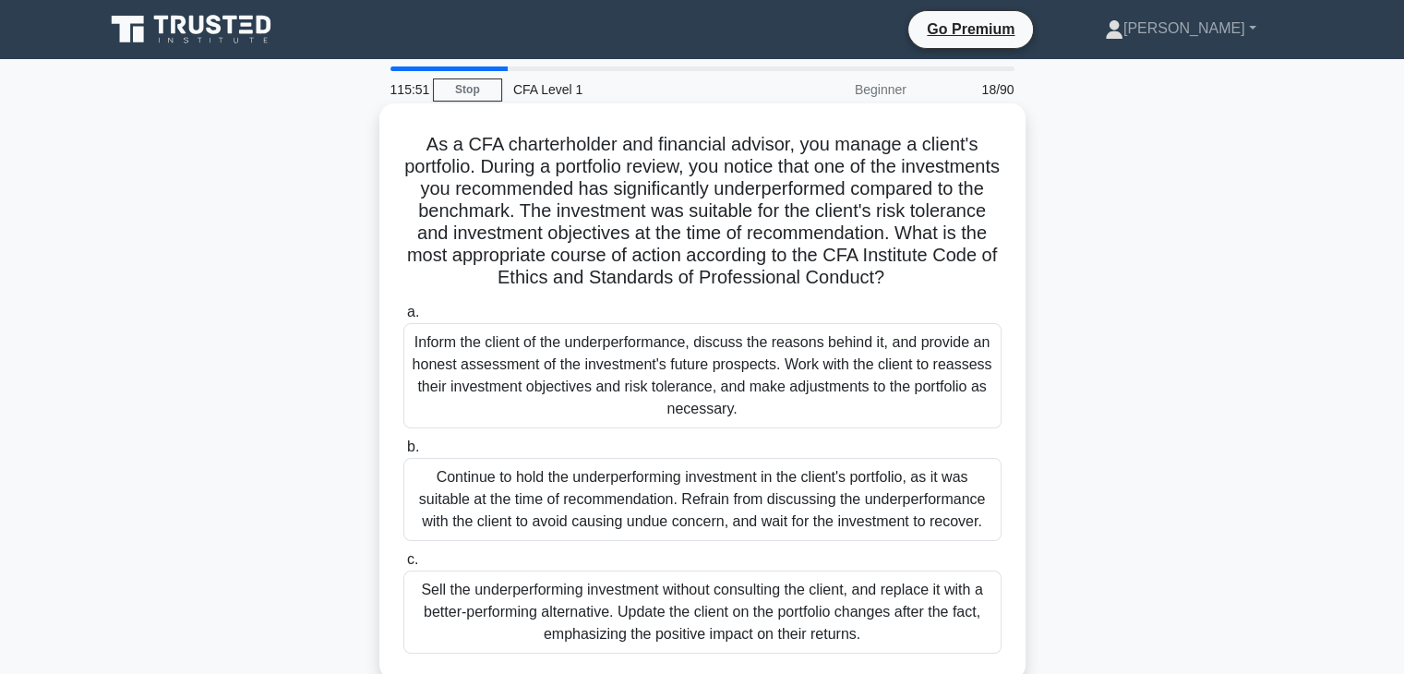
click at [972, 411] on div "Inform the client of the underperformance, discuss the reasons behind it, and p…" at bounding box center [702, 375] width 598 height 105
click at [403, 318] on input "a. Inform the client of the underperformance, discuss the reasons behind it, an…" at bounding box center [403, 312] width 0 height 12
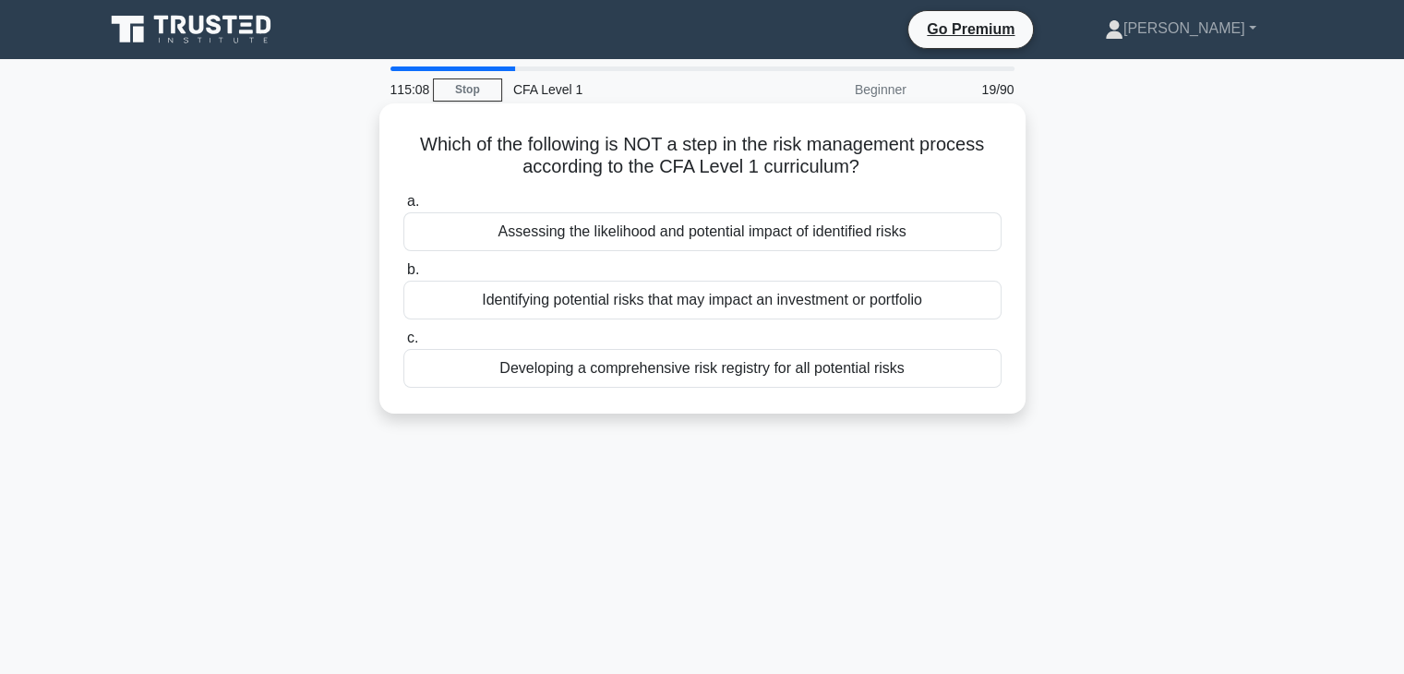
click at [618, 380] on div "Developing a comprehensive risk registry for all potential risks" at bounding box center [702, 368] width 598 height 39
click at [403, 344] on input "c. Developing a comprehensive risk registry for all potential risks" at bounding box center [403, 338] width 0 height 12
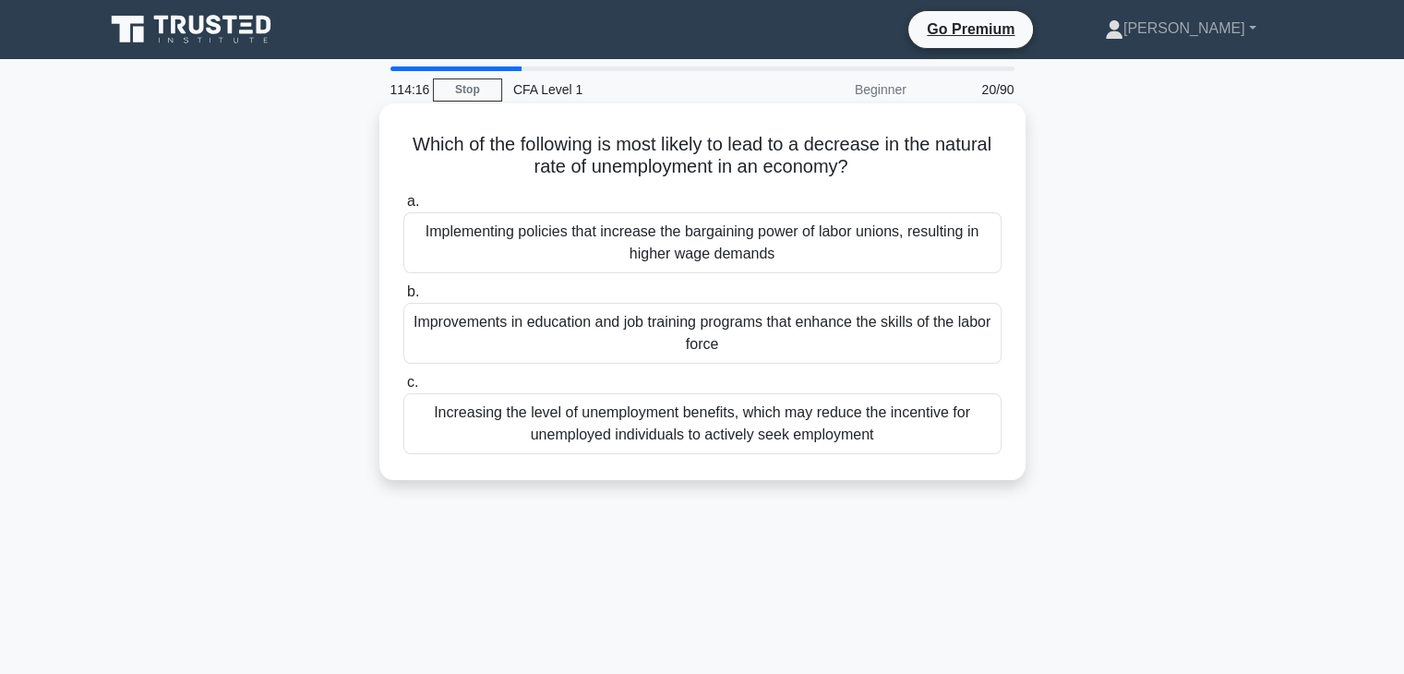
click at [654, 337] on div "Improvements in education and job training programs that enhance the skills of …" at bounding box center [702, 333] width 598 height 61
click at [403, 298] on input "b. Improvements in education and job training programs that enhance the skills …" at bounding box center [403, 292] width 0 height 12
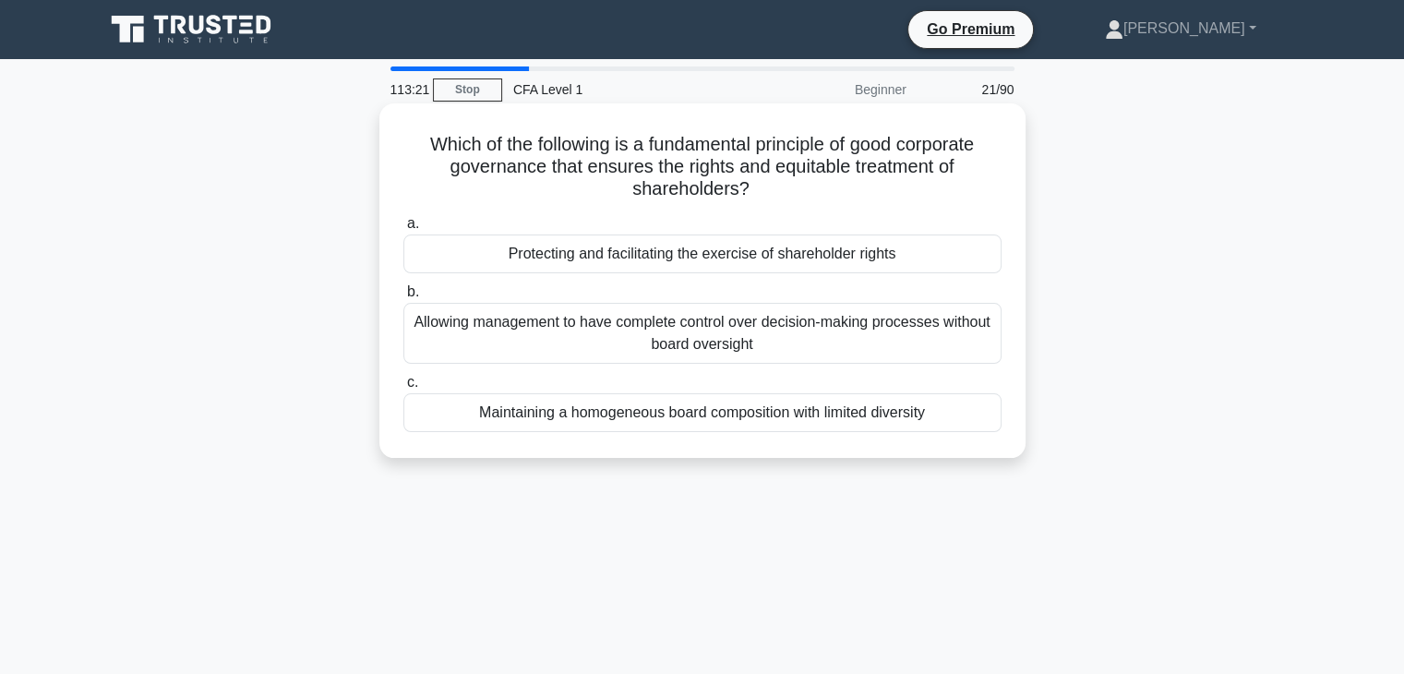
click at [669, 258] on div "Protecting and facilitating the exercise of shareholder rights" at bounding box center [702, 253] width 598 height 39
click at [403, 230] on input "a. Protecting and facilitating the exercise of shareholder rights" at bounding box center [403, 224] width 0 height 12
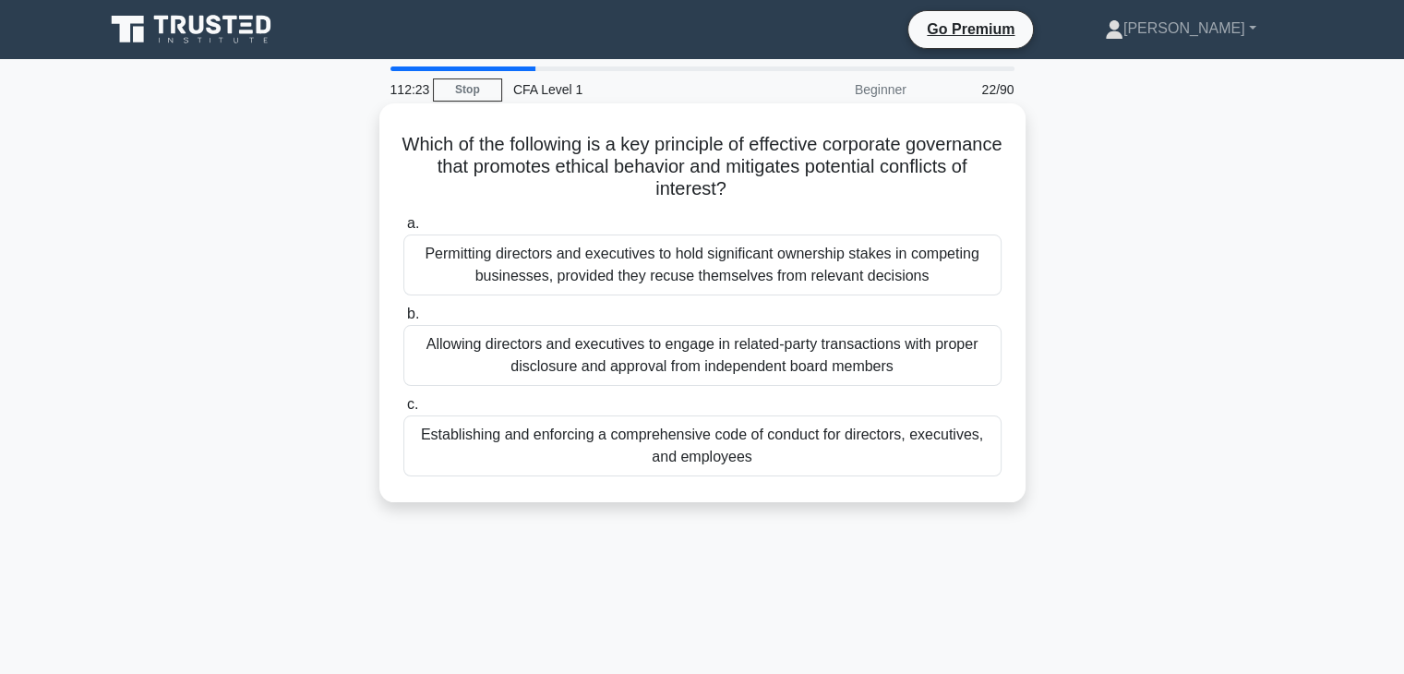
click at [812, 466] on div "Establishing and enforcing a comprehensive code of conduct for directors, execu…" at bounding box center [702, 445] width 598 height 61
click at [403, 411] on input "c. Establishing and enforcing a comprehensive code of conduct for directors, ex…" at bounding box center [403, 405] width 0 height 12
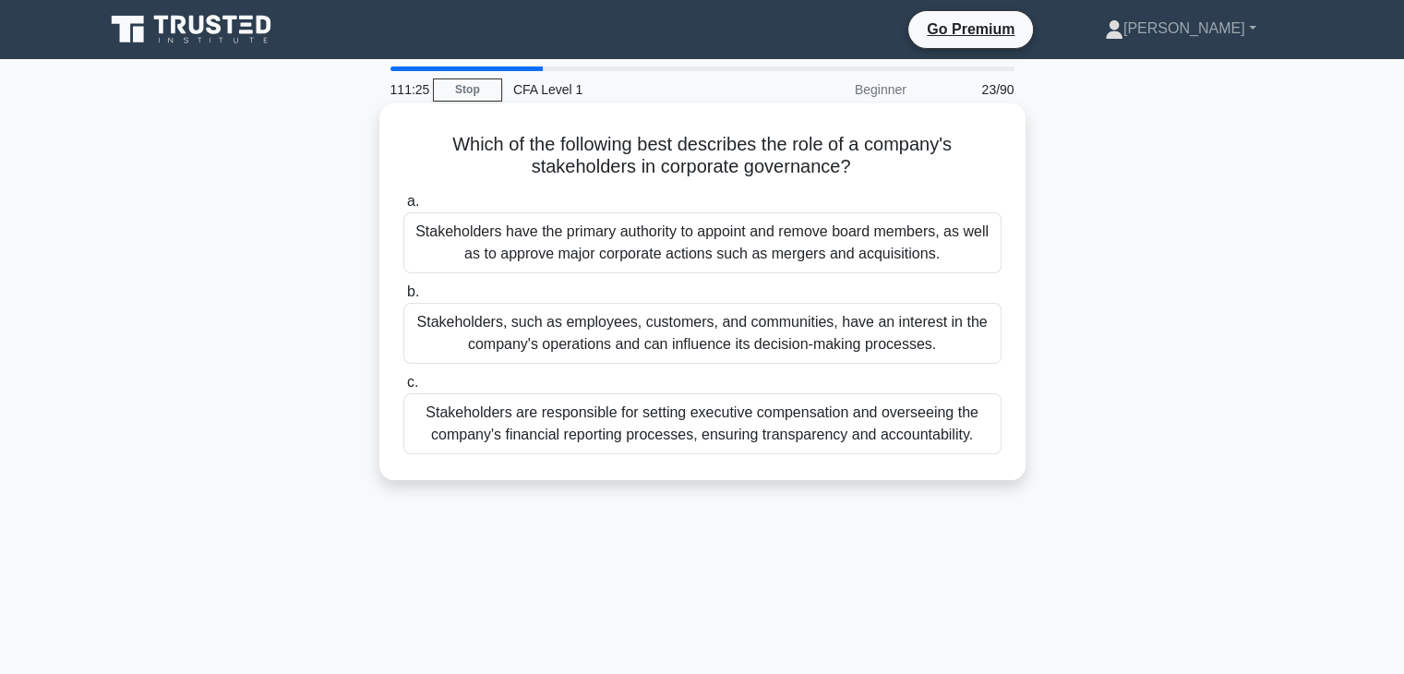
click at [901, 337] on div "Stakeholders, such as employees, customers, and communities, have an interest i…" at bounding box center [702, 333] width 598 height 61
click at [403, 298] on input "b. Stakeholders, such as employees, customers, and communities, have an interes…" at bounding box center [403, 292] width 0 height 12
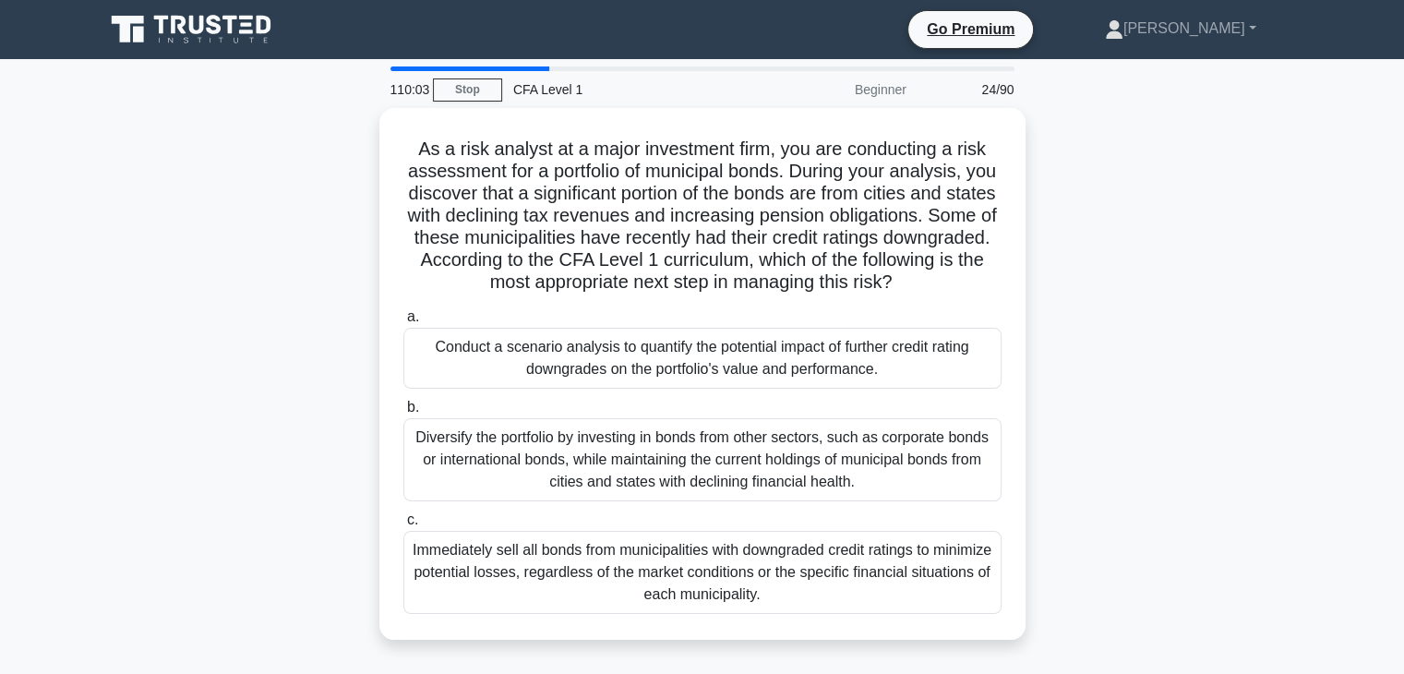
click at [901, 337] on div "Conduct a scenario analysis to quantify the potential impact of further credit …" at bounding box center [702, 358] width 598 height 61
click at [403, 323] on input "a. Conduct a scenario analysis to quantify the potential impact of further cred…" at bounding box center [403, 317] width 0 height 12
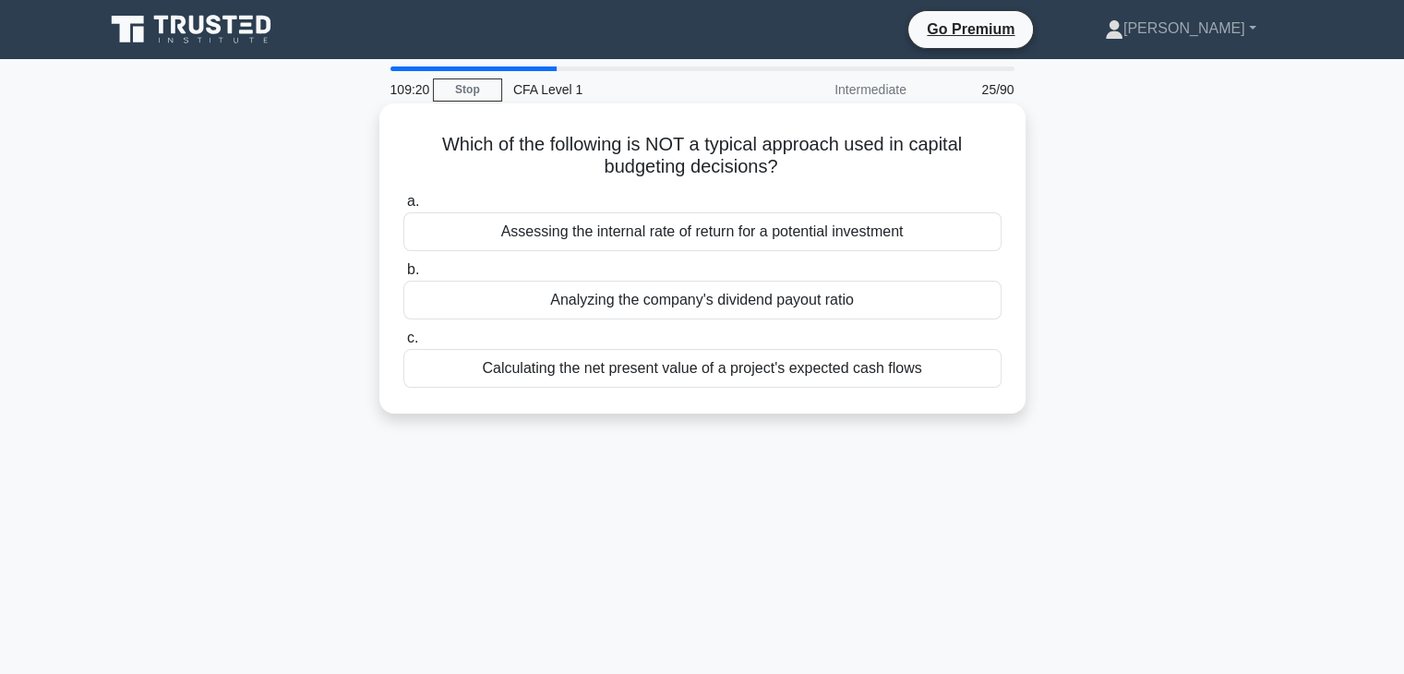
click at [908, 299] on div "Analyzing the company's dividend payout ratio" at bounding box center [702, 300] width 598 height 39
click at [403, 276] on input "b. Analyzing the company's dividend payout ratio" at bounding box center [403, 270] width 0 height 12
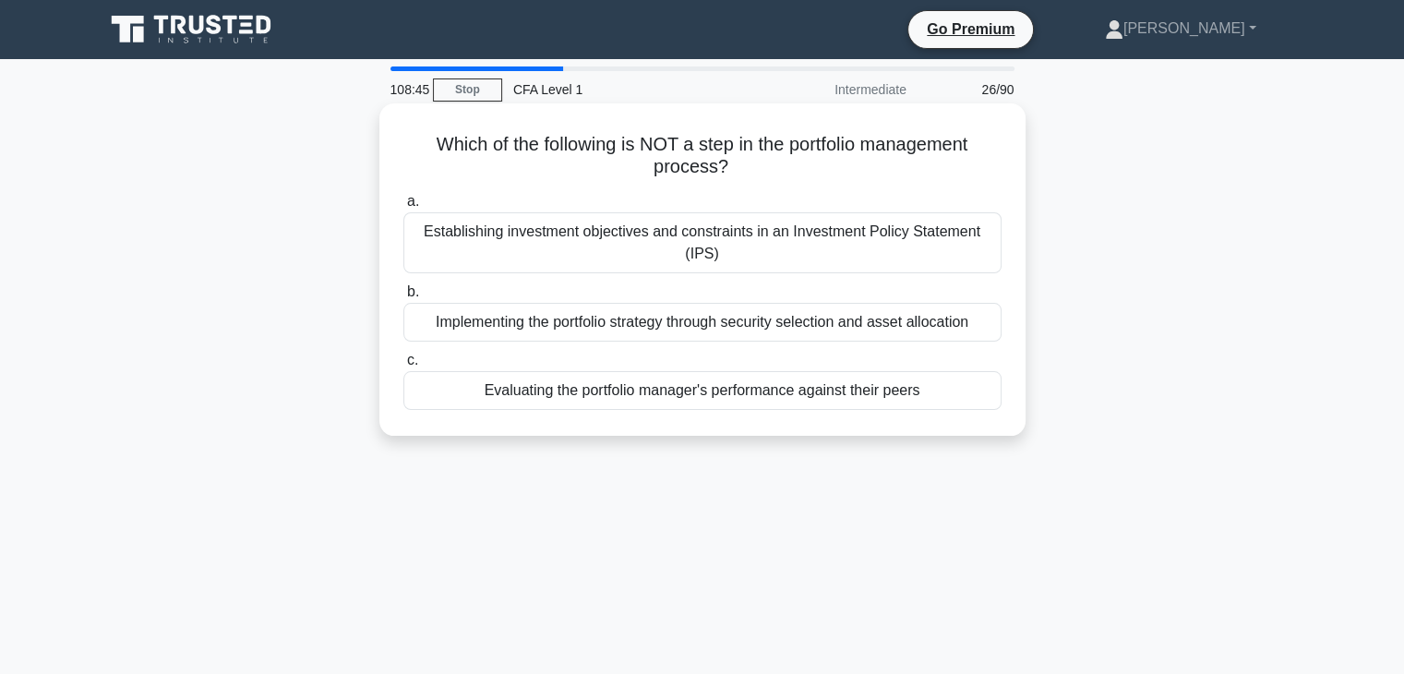
click at [917, 374] on div "Evaluating the portfolio manager's performance against their peers" at bounding box center [702, 390] width 598 height 39
click at [403, 366] on input "c. Evaluating the portfolio manager's performance against their peers" at bounding box center [403, 360] width 0 height 12
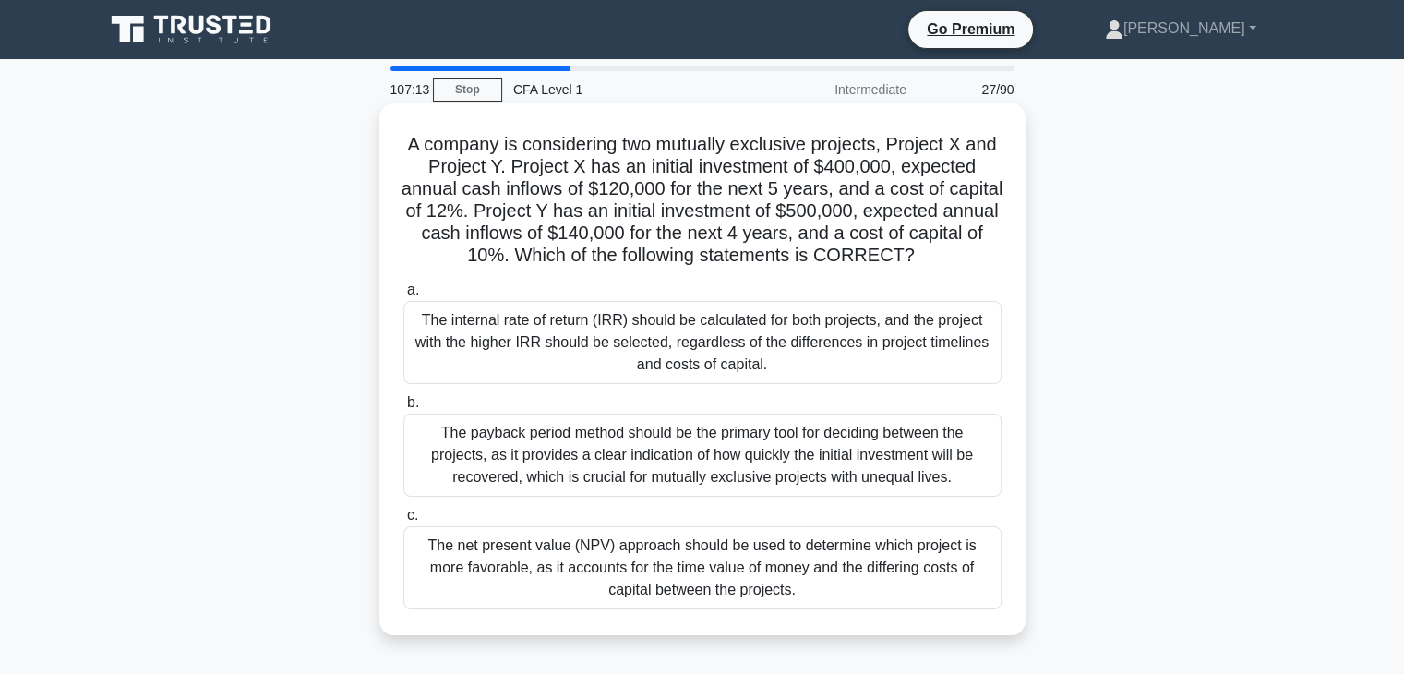
click at [975, 609] on div "The net present value (NPV) approach should be used to determine which project …" at bounding box center [702, 567] width 598 height 83
click at [403, 522] on input "c. The net present value (NPV) approach should be used to determine which proje…" at bounding box center [403, 516] width 0 height 12
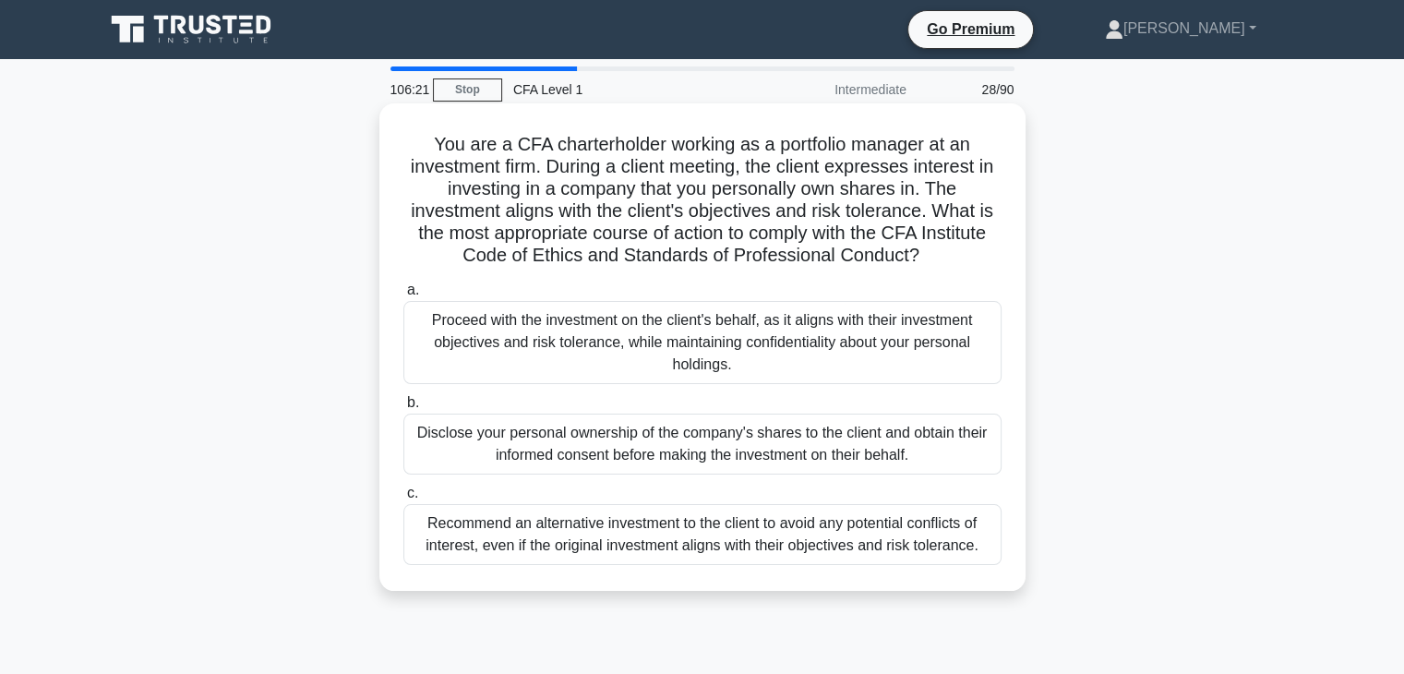
click at [965, 459] on div "Disclose your personal ownership of the company's shares to the client and obta…" at bounding box center [702, 444] width 598 height 61
click at [403, 409] on input "b. Disclose your personal ownership of the company's shares to the client and o…" at bounding box center [403, 403] width 0 height 12
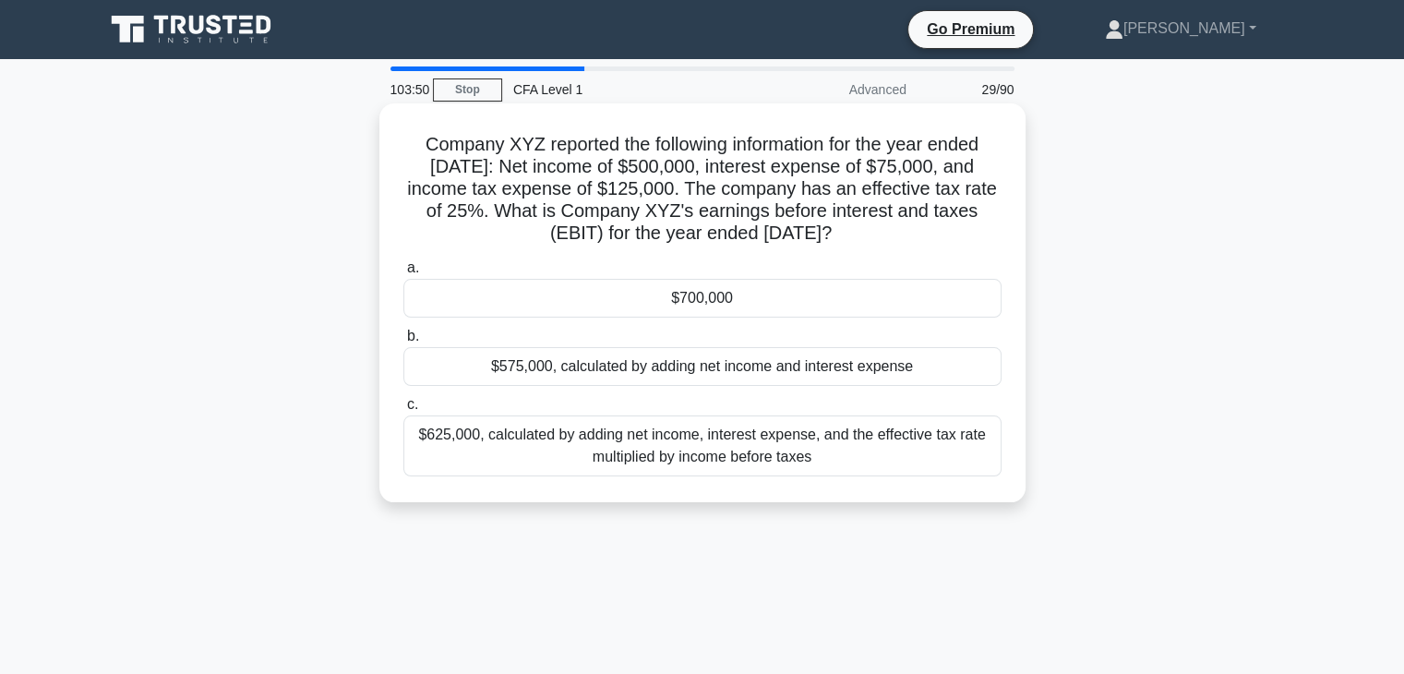
click at [927, 293] on div "$700,000" at bounding box center [702, 298] width 598 height 39
click at [403, 274] on input "a. $700,000" at bounding box center [403, 268] width 0 height 12
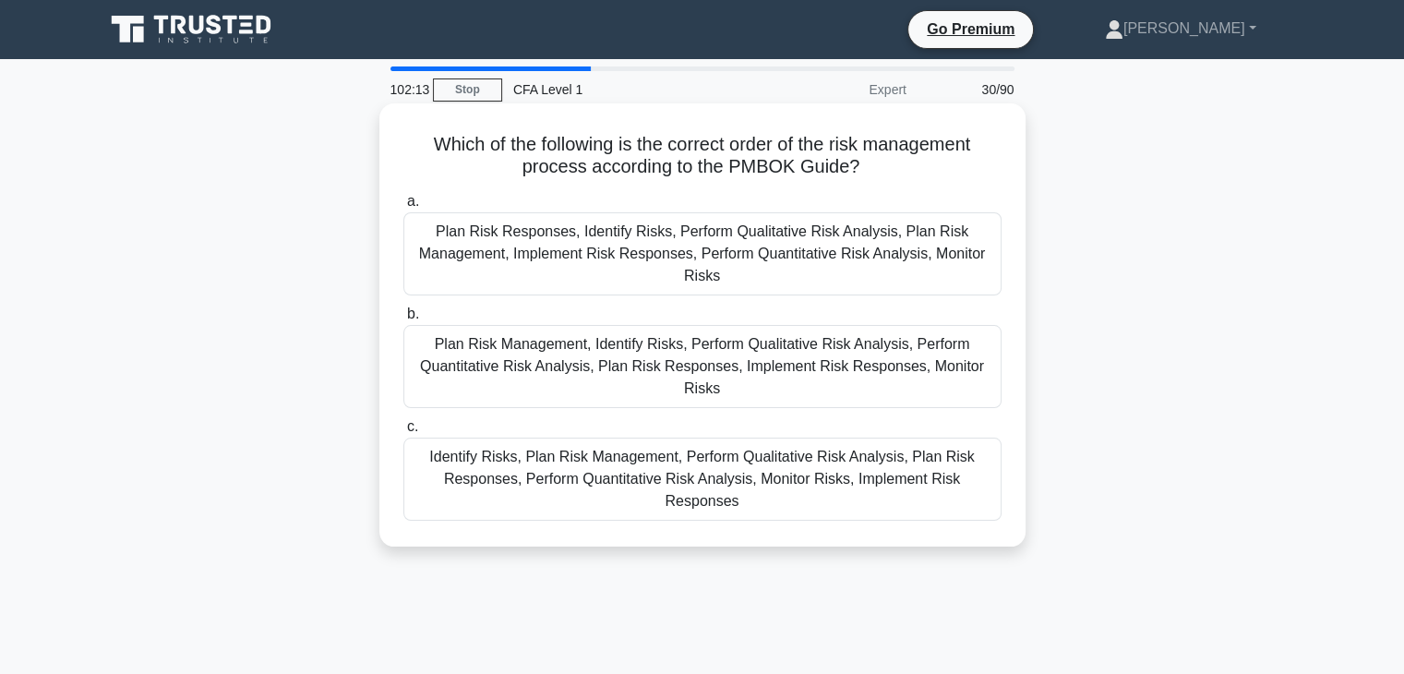
click at [963, 260] on div "Plan Risk Responses, Identify Risks, Perform Qualitative Risk Analysis, Plan Ri…" at bounding box center [702, 253] width 598 height 83
click at [403, 208] on input "a. Plan Risk Responses, Identify Risks, Perform Qualitative Risk Analysis, Plan…" at bounding box center [403, 202] width 0 height 12
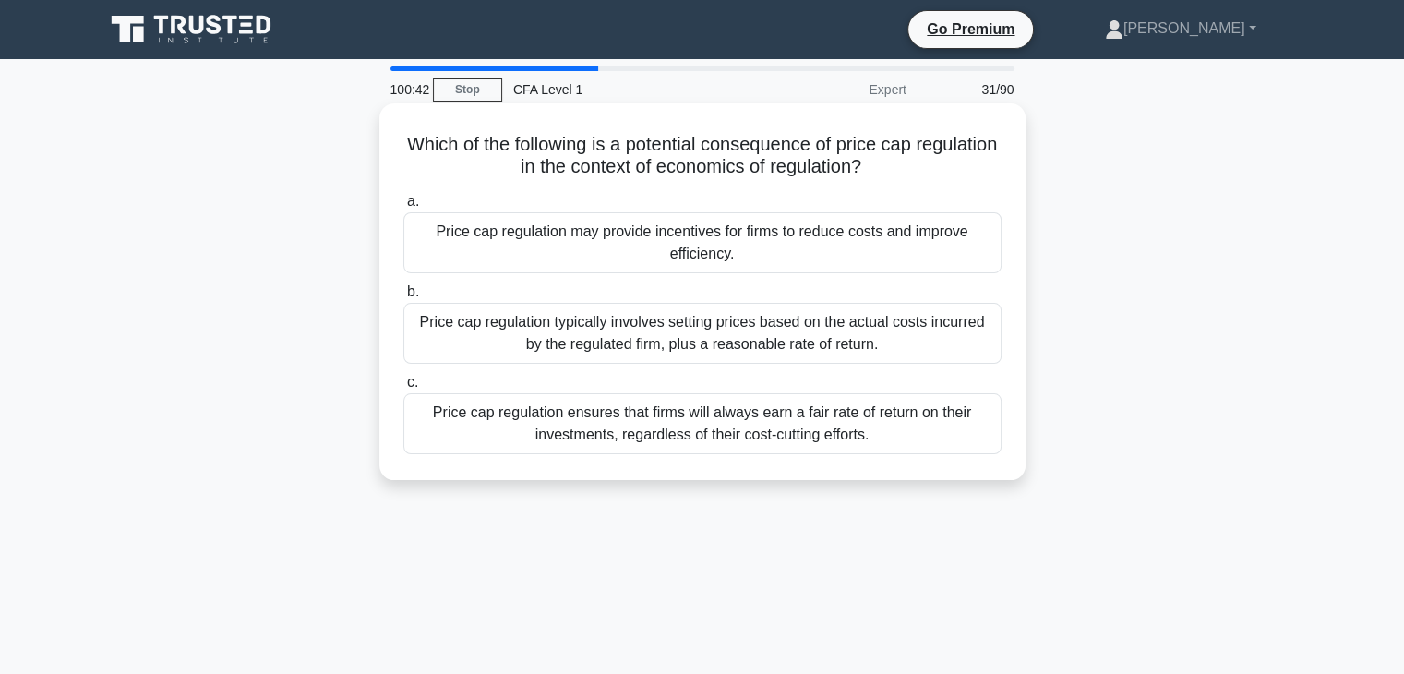
click at [939, 333] on div "Price cap regulation typically involves setting prices based on the actual cost…" at bounding box center [702, 333] width 598 height 61
click at [403, 298] on input "b. Price cap regulation typically involves setting prices based on the actual c…" at bounding box center [403, 292] width 0 height 12
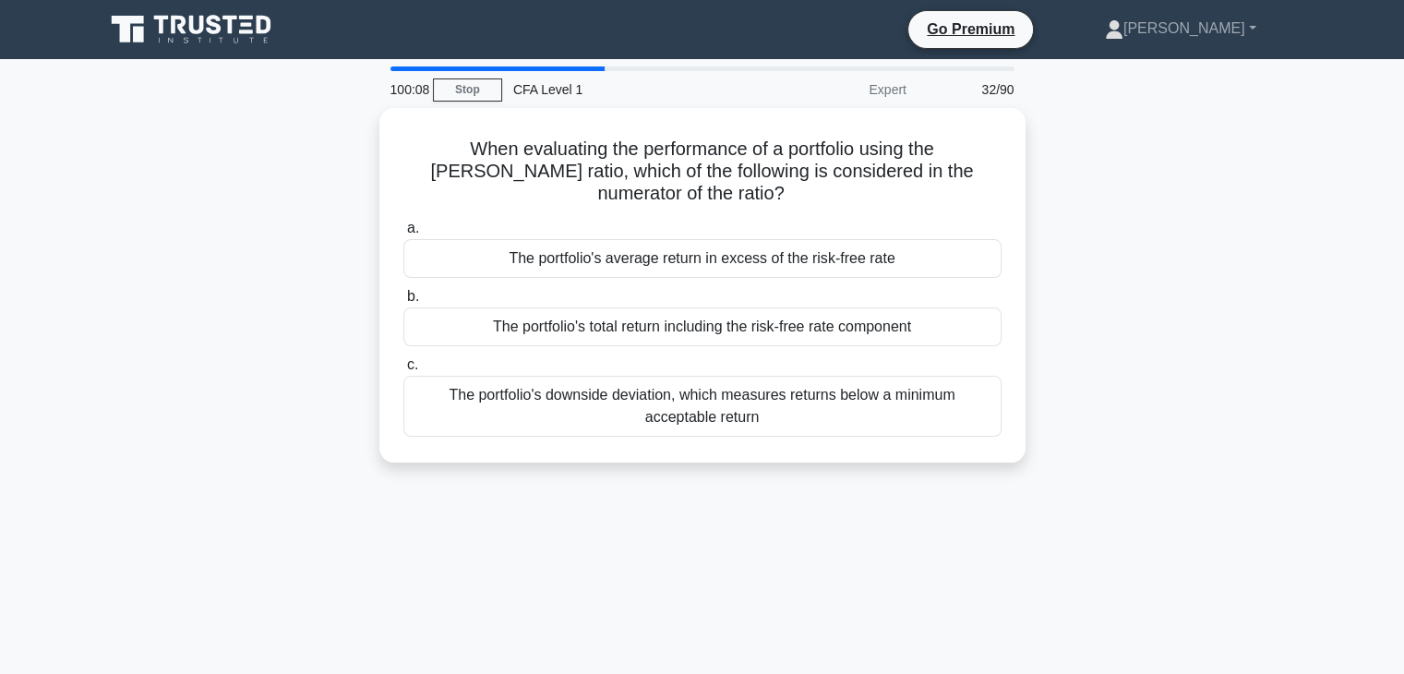
click at [939, 333] on div "The portfolio's total return including the risk-free rate component" at bounding box center [702, 326] width 598 height 39
click at [403, 303] on input "b. The portfolio's total return including the risk-free rate component" at bounding box center [403, 297] width 0 height 12
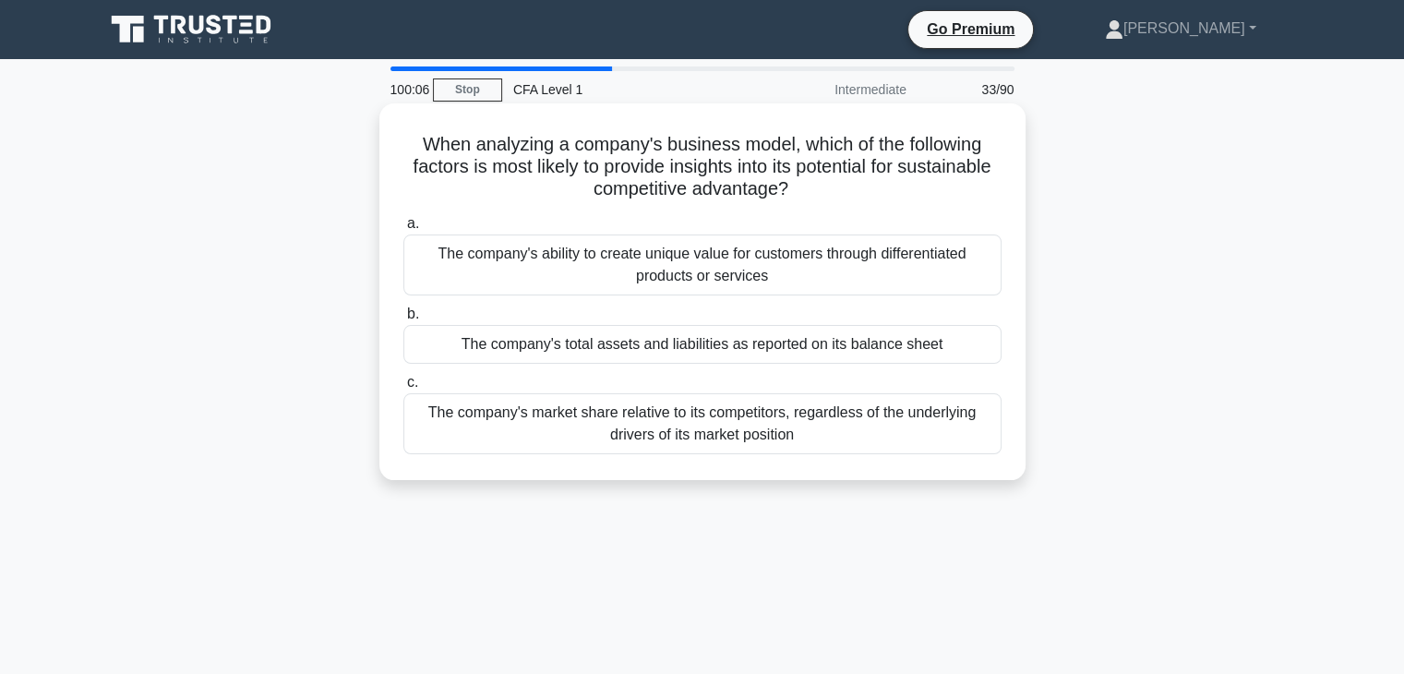
click at [898, 462] on div "When analyzing a company's business model, which of the following factors is mo…" at bounding box center [702, 292] width 631 height 362
click at [933, 276] on div "The company's ability to create unique value for customers through differentiat…" at bounding box center [702, 264] width 598 height 61
click at [403, 230] on input "a. The company's ability to create unique value for customers through different…" at bounding box center [403, 224] width 0 height 12
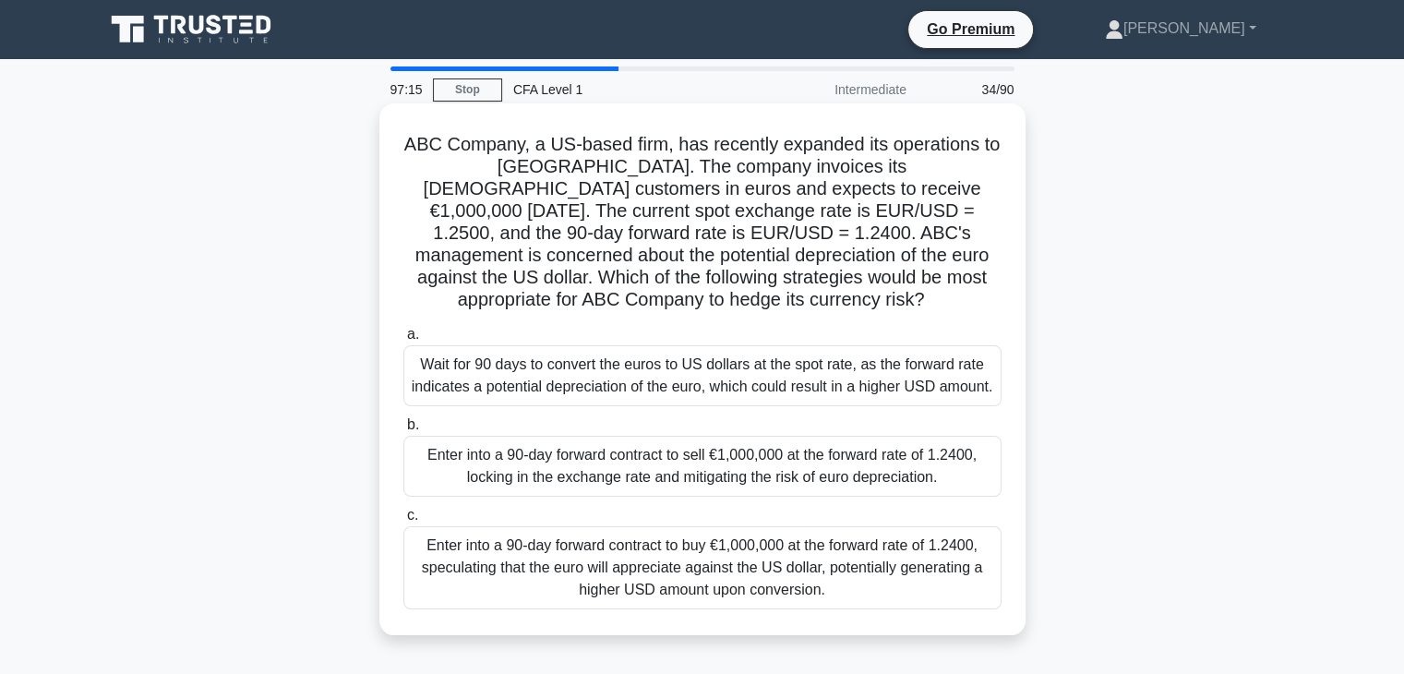
click at [912, 584] on div "Enter into a 90-day forward contract to buy €1,000,000 at the forward rate of 1…" at bounding box center [702, 567] width 598 height 83
click at [403, 522] on input "c. Enter into a 90-day forward contract to buy €1,000,000 at the forward rate o…" at bounding box center [403, 516] width 0 height 12
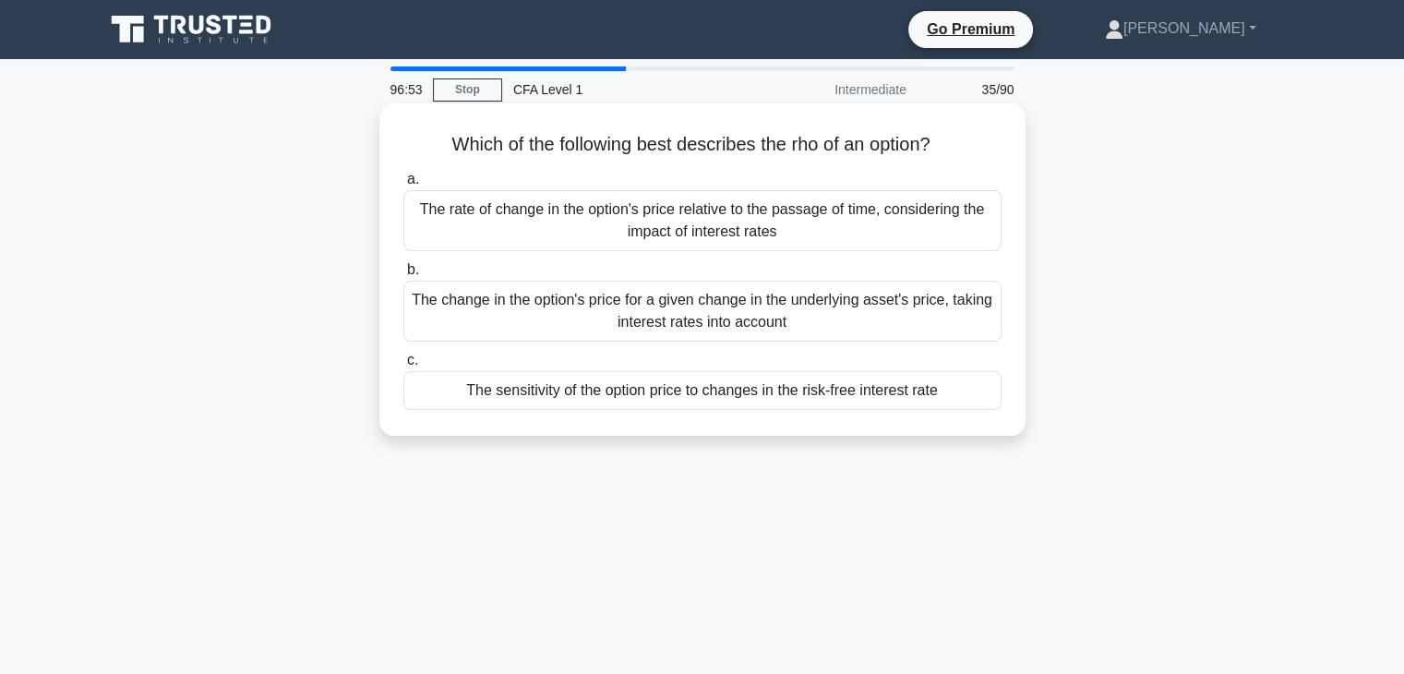
click at [923, 219] on div "The rate of change in the option's price relative to the passage of time, consi…" at bounding box center [702, 220] width 598 height 61
click at [403, 186] on input "a. The rate of change in the option's price relative to the passage of time, co…" at bounding box center [403, 180] width 0 height 12
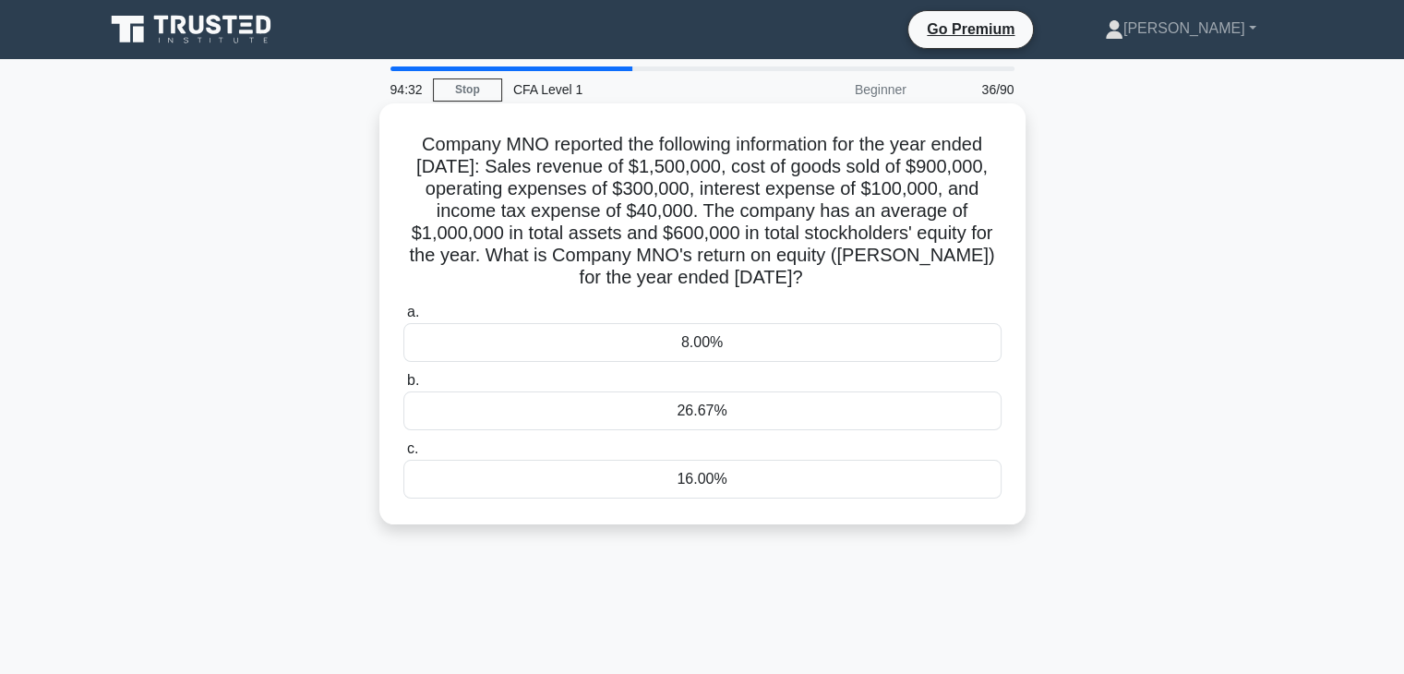
click at [949, 480] on div "16.00%" at bounding box center [702, 479] width 598 height 39
click at [403, 455] on input "c. 16.00%" at bounding box center [403, 449] width 0 height 12
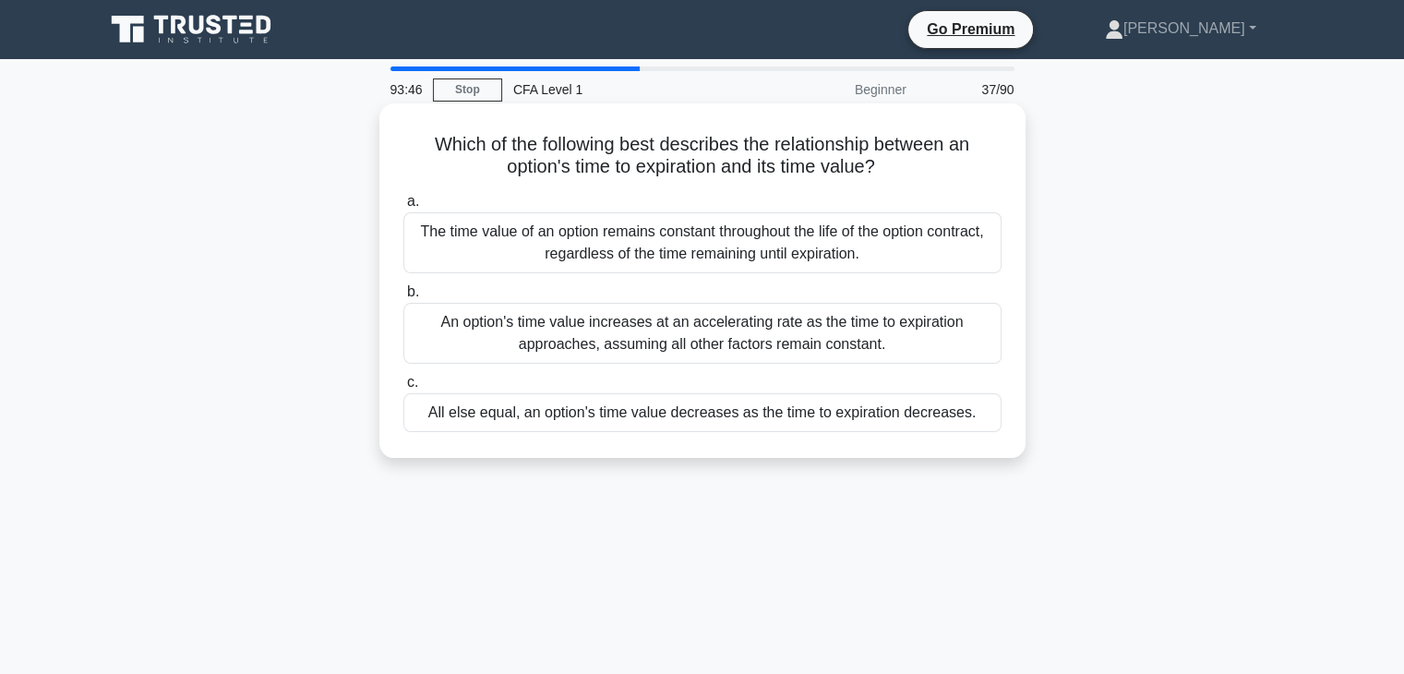
click at [896, 415] on div "All else equal, an option's time value decreases as the time to expiration decr…" at bounding box center [702, 412] width 598 height 39
click at [403, 389] on input "c. All else equal, an option's time value decreases as the time to expiration d…" at bounding box center [403, 383] width 0 height 12
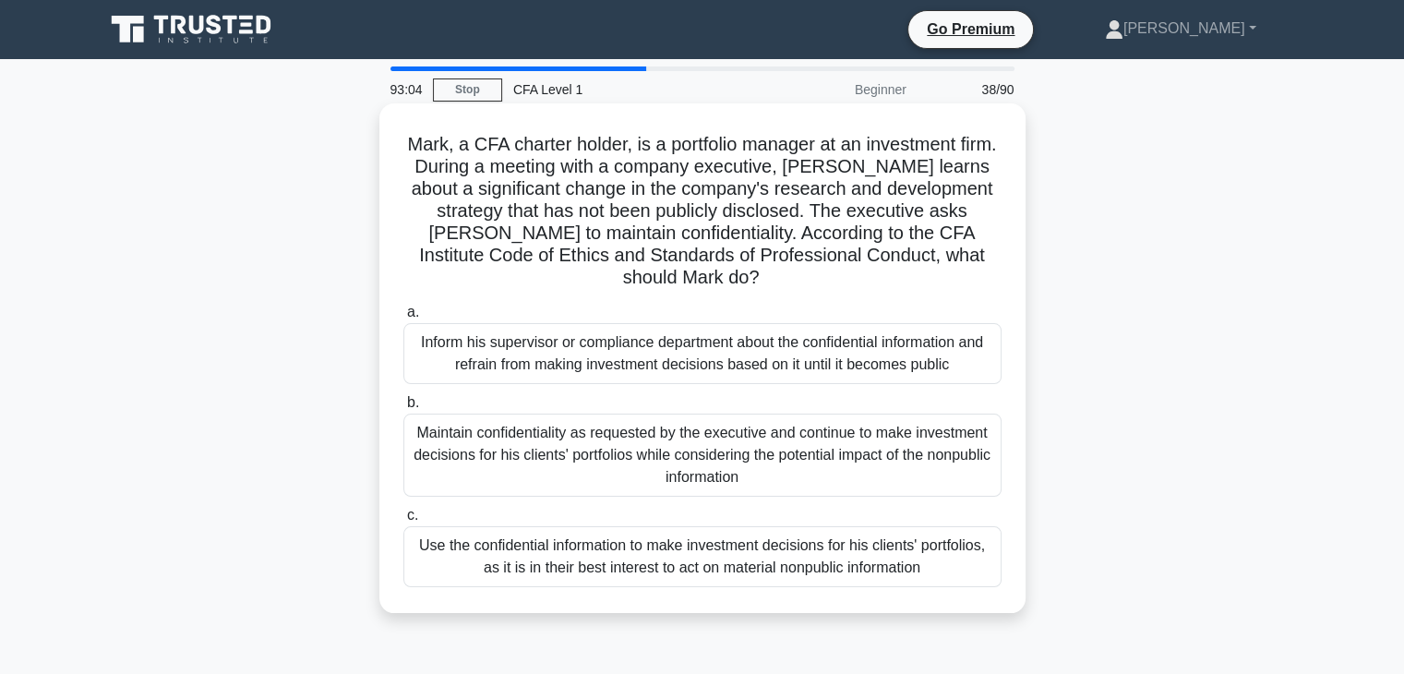
click at [903, 443] on div "Maintain confidentiality as requested by the executive and continue to make inv…" at bounding box center [702, 455] width 598 height 83
click at [403, 409] on input "b. Maintain confidentiality as requested by the executive and continue to make …" at bounding box center [403, 403] width 0 height 12
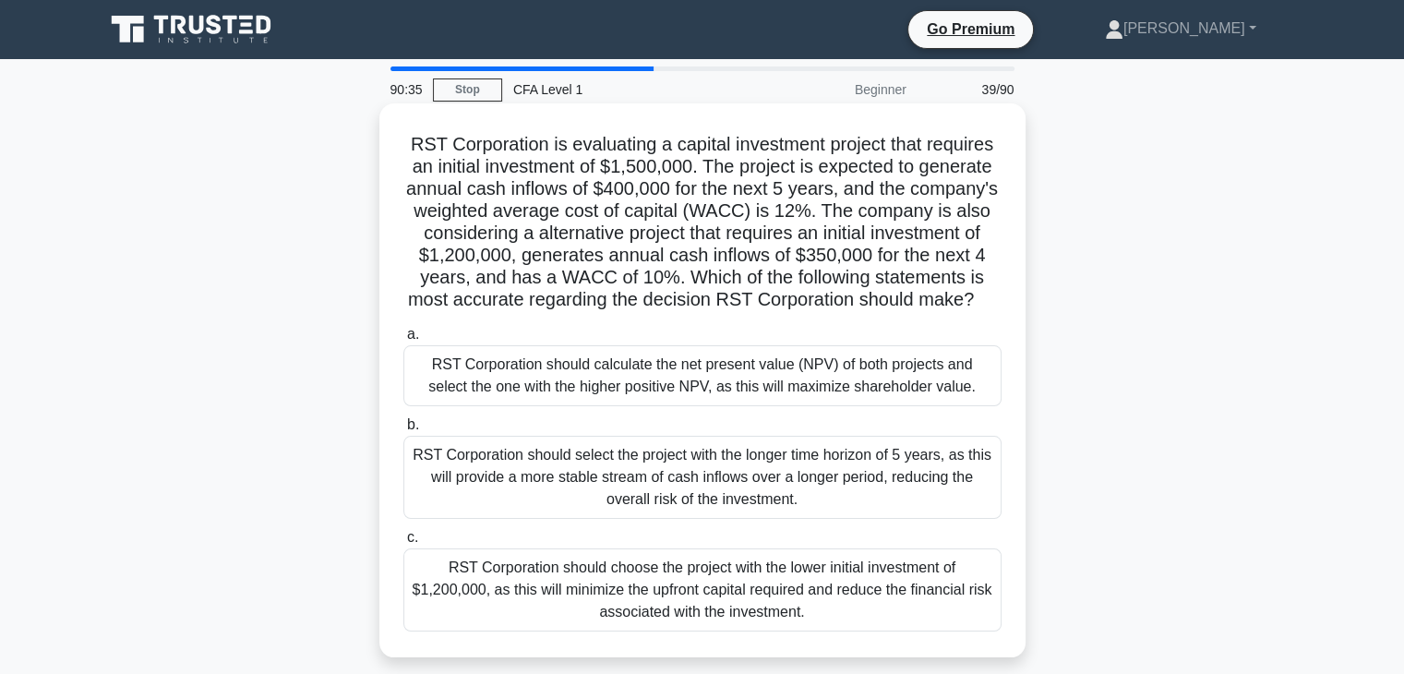
click at [977, 378] on div "RST Corporation should calculate the net present value (NPV) of both projects a…" at bounding box center [702, 375] width 598 height 61
click at [403, 341] on input "a. RST Corporation should calculate the net present value (NPV) of both project…" at bounding box center [403, 335] width 0 height 12
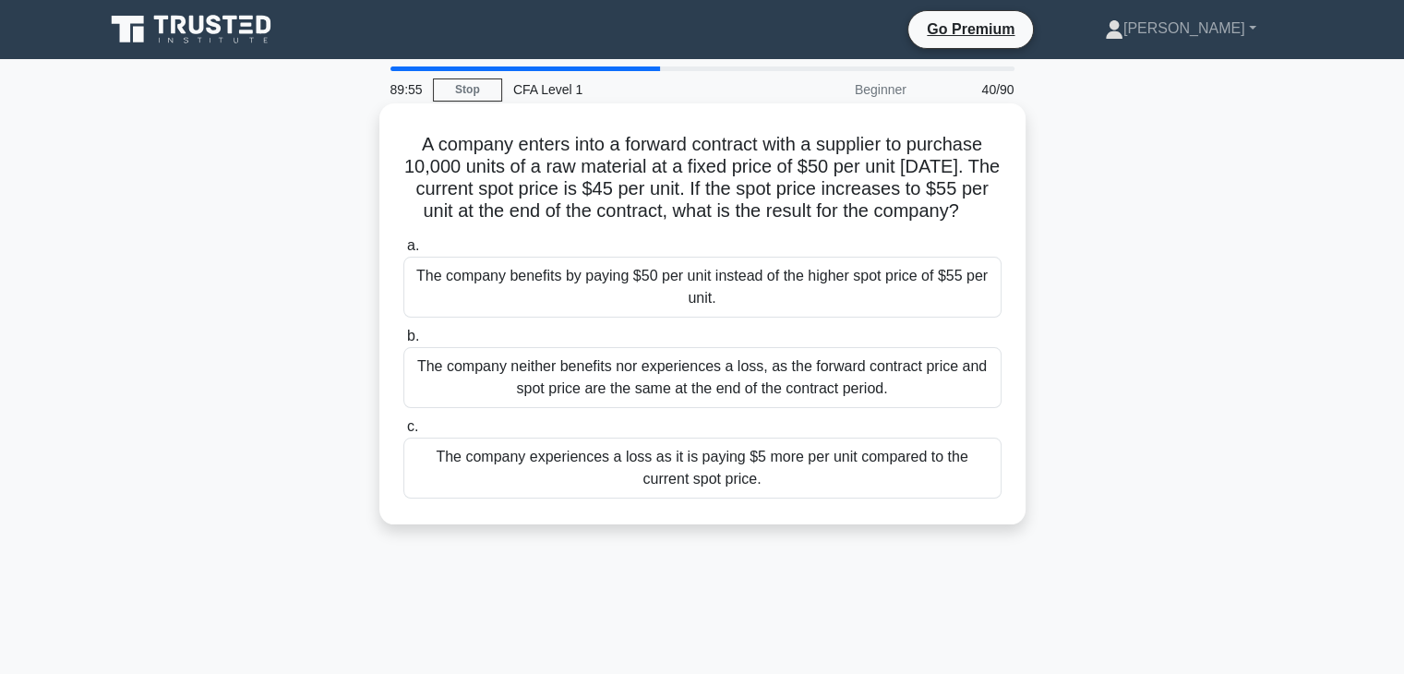
click at [679, 296] on div "The company benefits by paying $50 per unit instead of the higher spot price of…" at bounding box center [702, 287] width 598 height 61
click at [403, 252] on input "a. The company benefits by paying $50 per unit instead of the higher spot price…" at bounding box center [403, 246] width 0 height 12
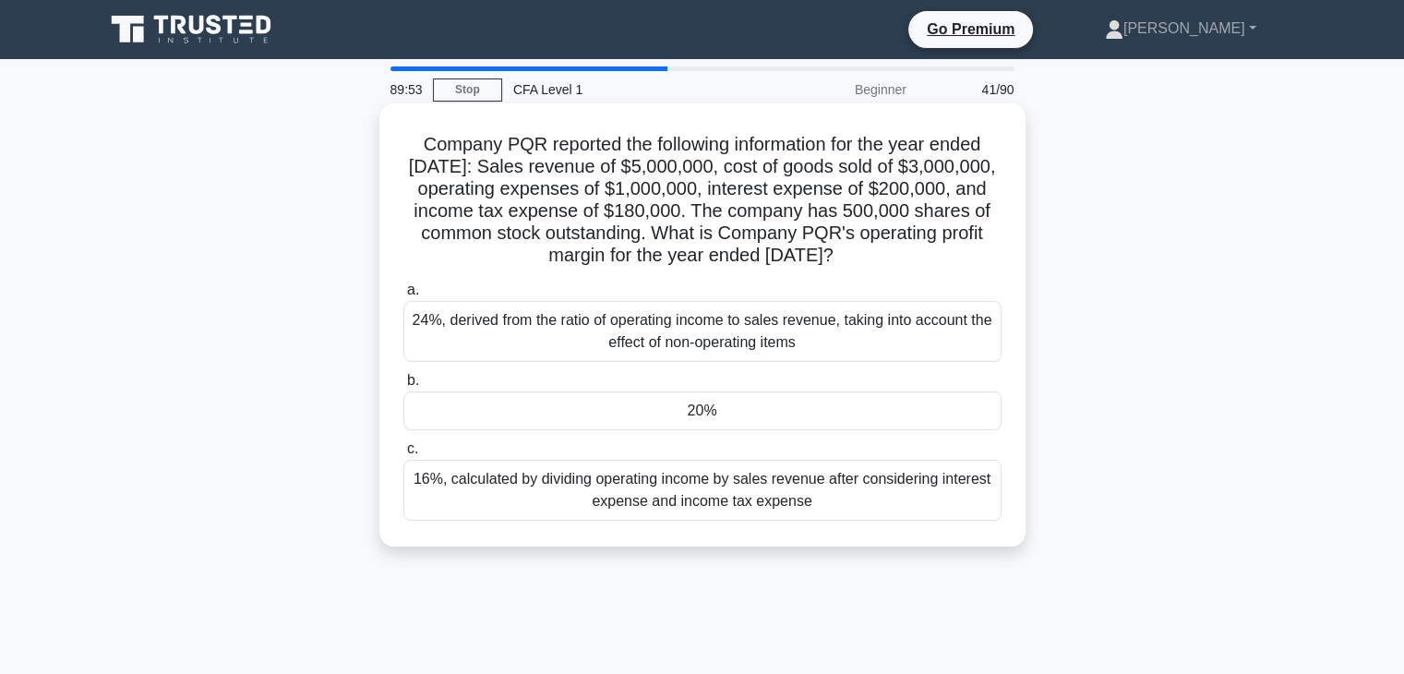
click at [689, 424] on div "20%" at bounding box center [702, 410] width 598 height 39
click at [403, 387] on input "b. 20%" at bounding box center [403, 381] width 0 height 12
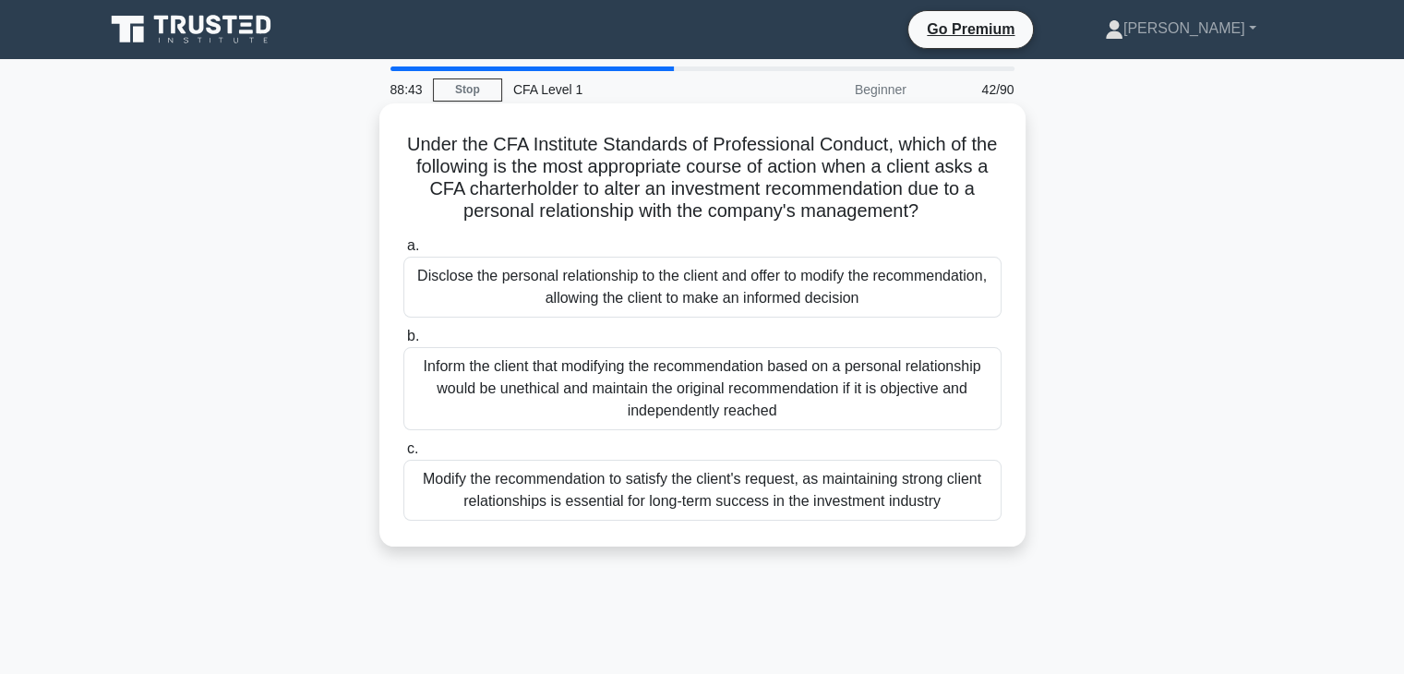
click at [465, 302] on div "Disclose the personal relationship to the client and offer to modify the recomm…" at bounding box center [702, 287] width 598 height 61
click at [403, 252] on input "a. Disclose the personal relationship to the client and offer to modify the rec…" at bounding box center [403, 246] width 0 height 12
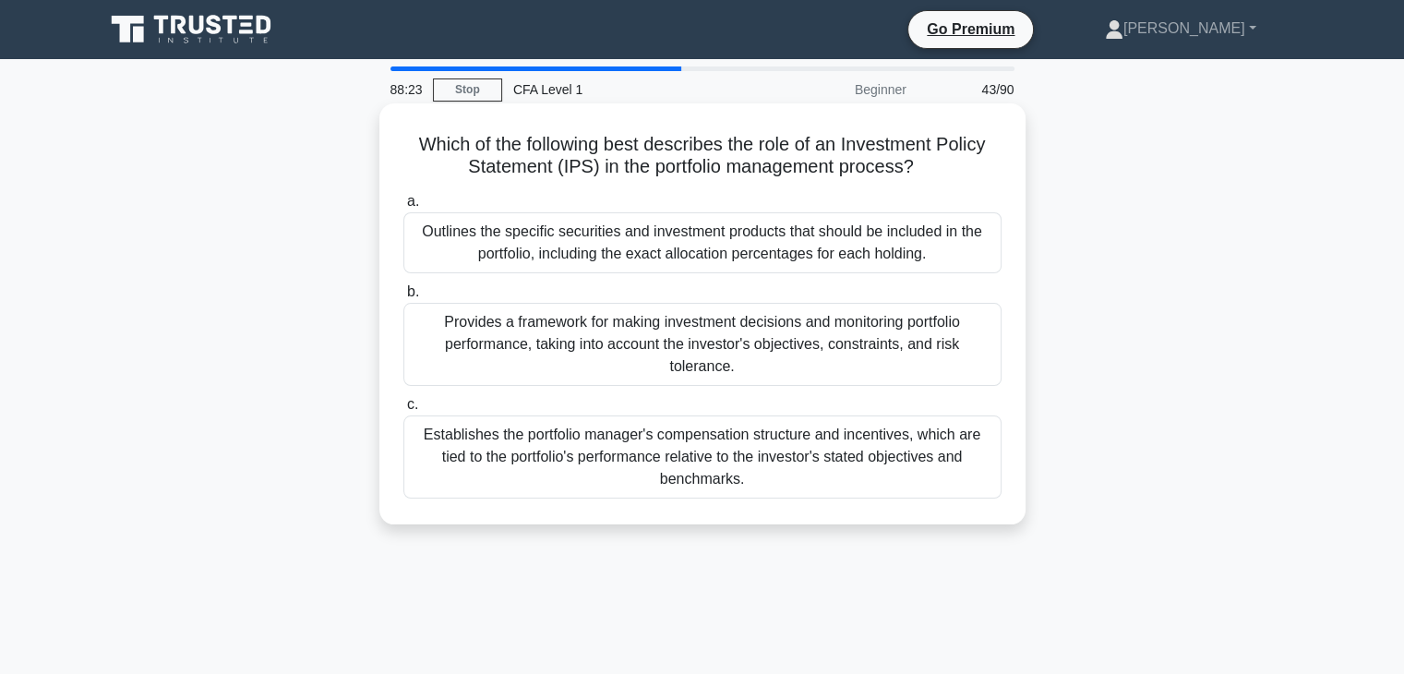
click at [476, 334] on div "Provides a framework for making investment decisions and monitoring portfolio p…" at bounding box center [702, 344] width 598 height 83
click at [403, 298] on input "b. Provides a framework for making investment decisions and monitoring portfoli…" at bounding box center [403, 292] width 0 height 12
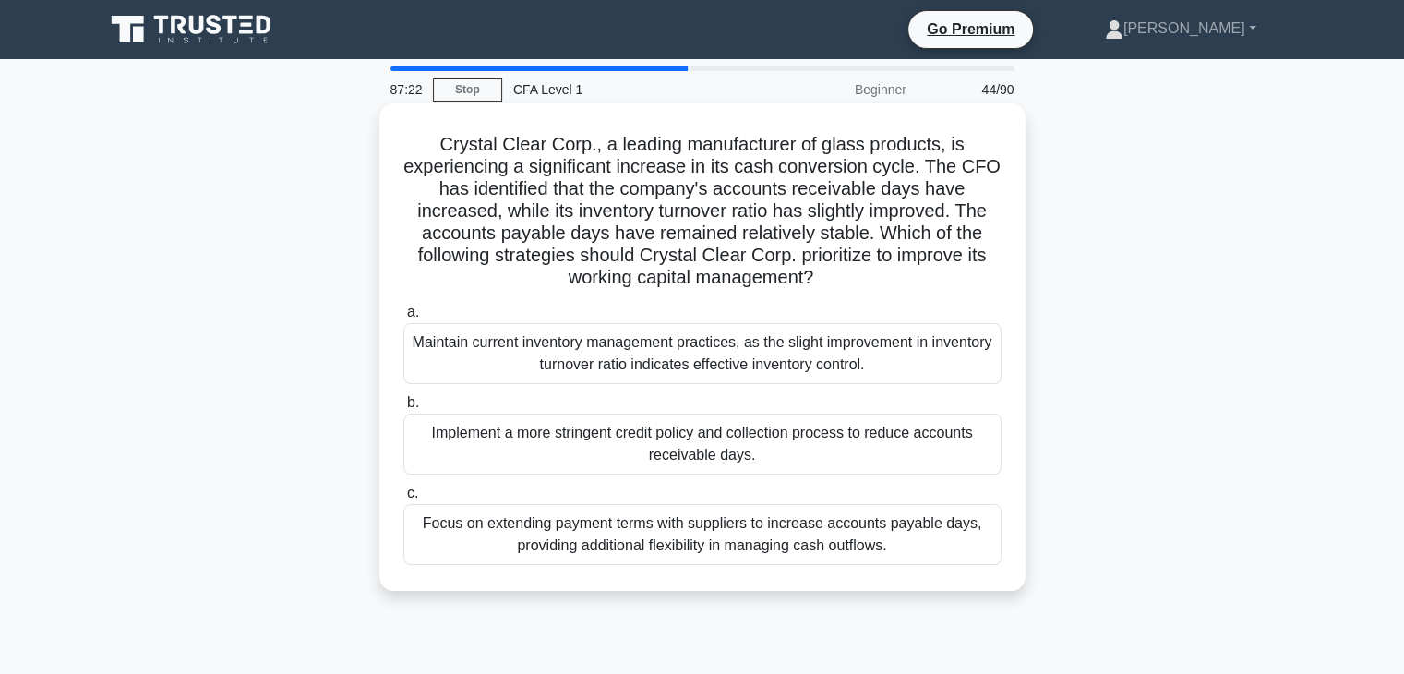
click at [470, 544] on div "Focus on extending payment terms with suppliers to increase accounts payable da…" at bounding box center [702, 534] width 598 height 61
click at [403, 499] on input "c. Focus on extending payment terms with suppliers to increase accounts payable…" at bounding box center [403, 493] width 0 height 12
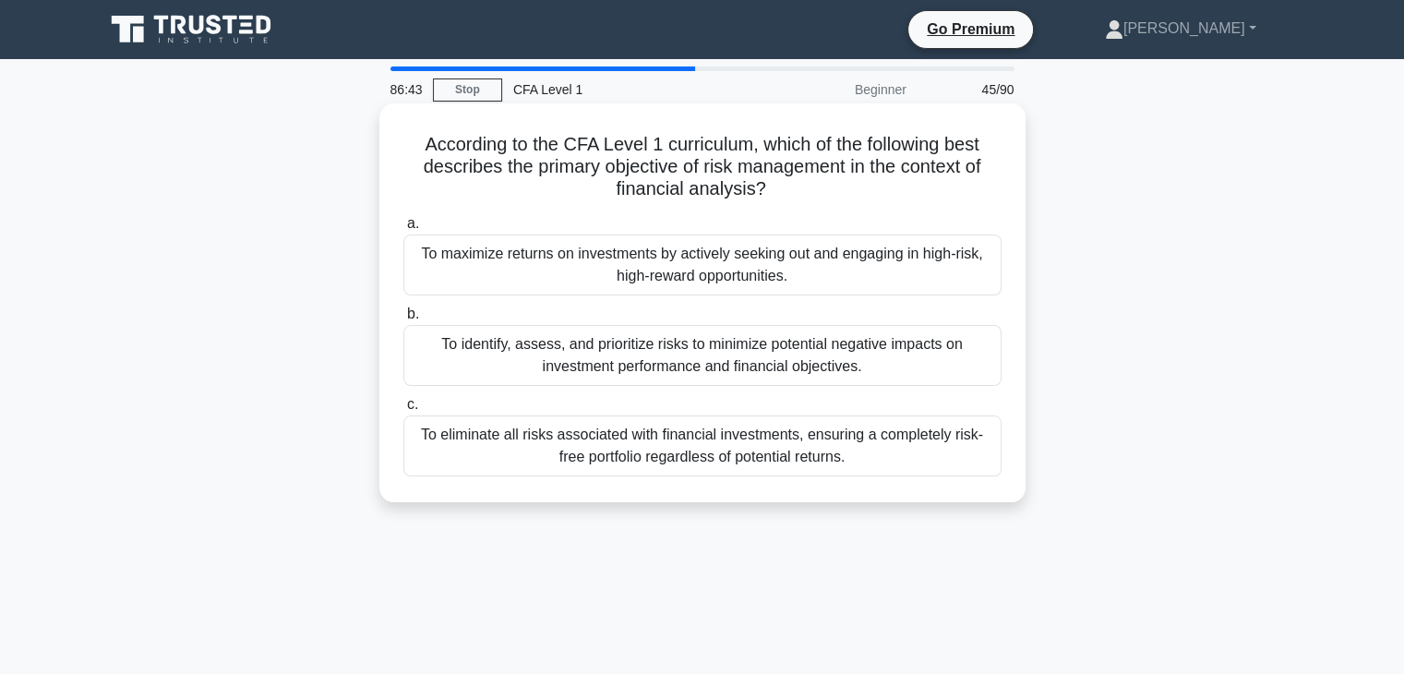
click at [478, 376] on div "To identify, assess, and prioritize risks to minimize potential negative impact…" at bounding box center [702, 355] width 598 height 61
click at [403, 320] on input "b. To identify, assess, and prioritize risks to minimize potential negative imp…" at bounding box center [403, 314] width 0 height 12
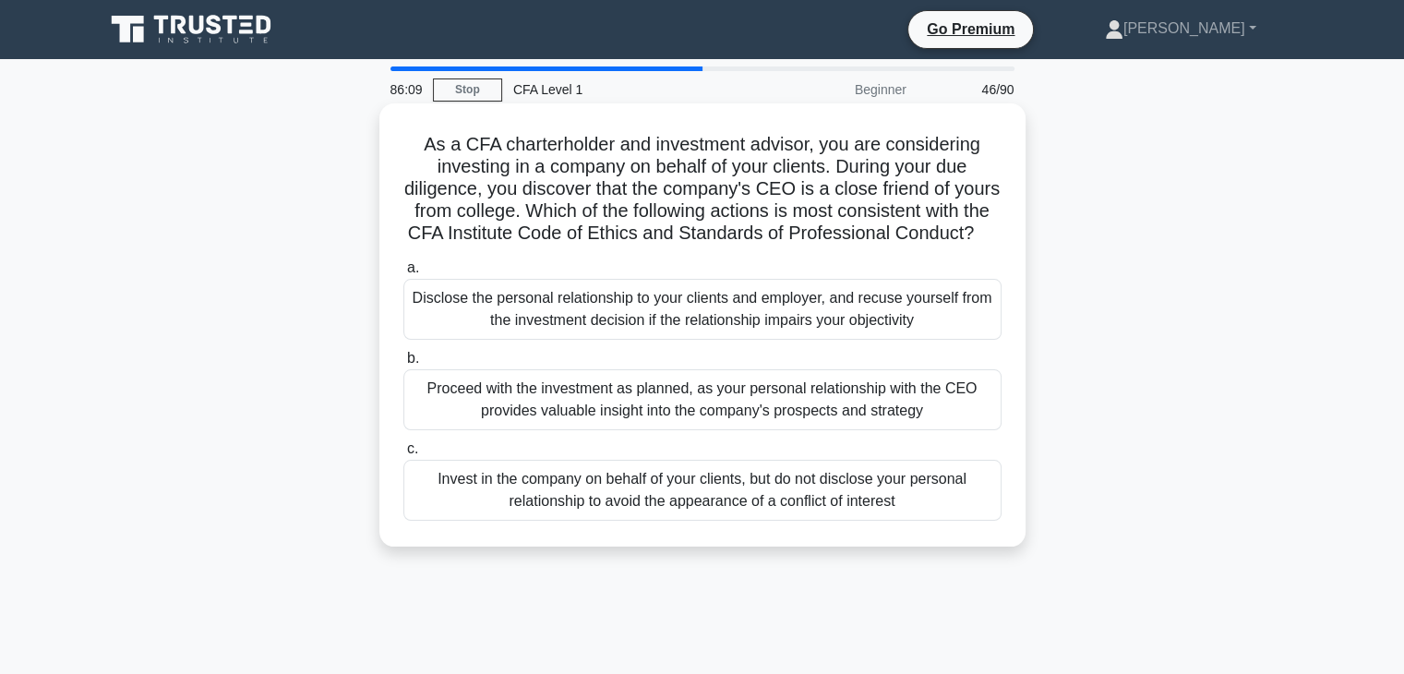
click at [510, 331] on div "Disclose the personal relationship to your clients and employer, and recuse you…" at bounding box center [702, 309] width 598 height 61
click at [403, 274] on input "a. Disclose the personal relationship to your clients and employer, and recuse …" at bounding box center [403, 268] width 0 height 12
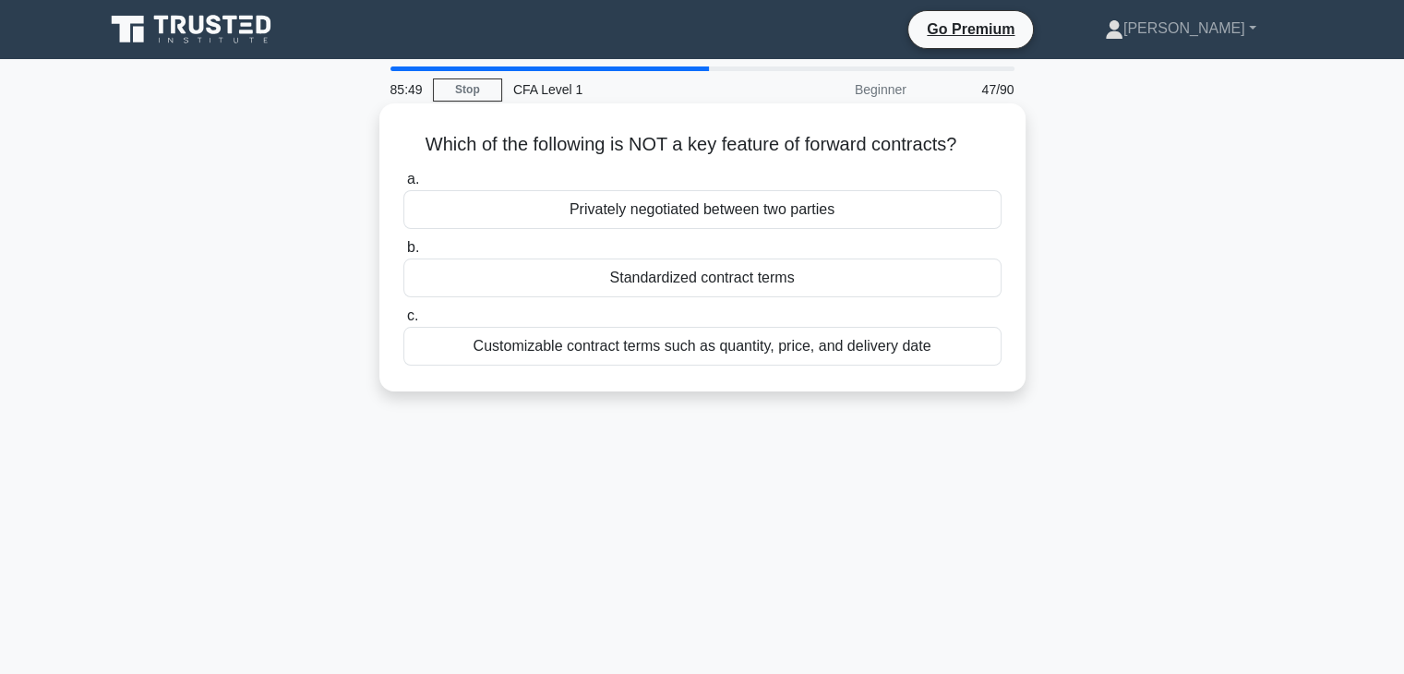
click at [606, 277] on div "Standardized contract terms" at bounding box center [702, 277] width 598 height 39
click at [403, 254] on input "b. Standardized contract terms" at bounding box center [403, 248] width 0 height 12
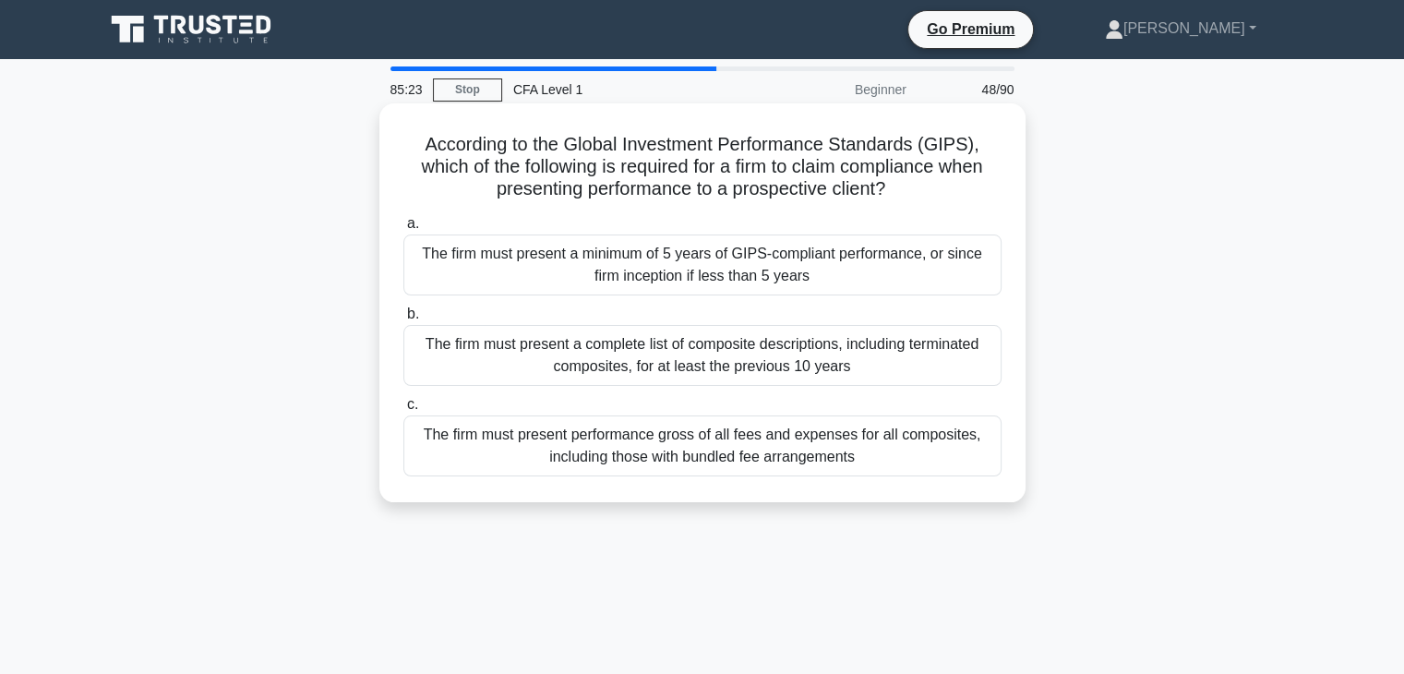
click at [584, 357] on div "The firm must present a complete list of composite descriptions, including term…" at bounding box center [702, 355] width 598 height 61
click at [403, 320] on input "b. The firm must present a complete list of composite descriptions, including t…" at bounding box center [403, 314] width 0 height 12
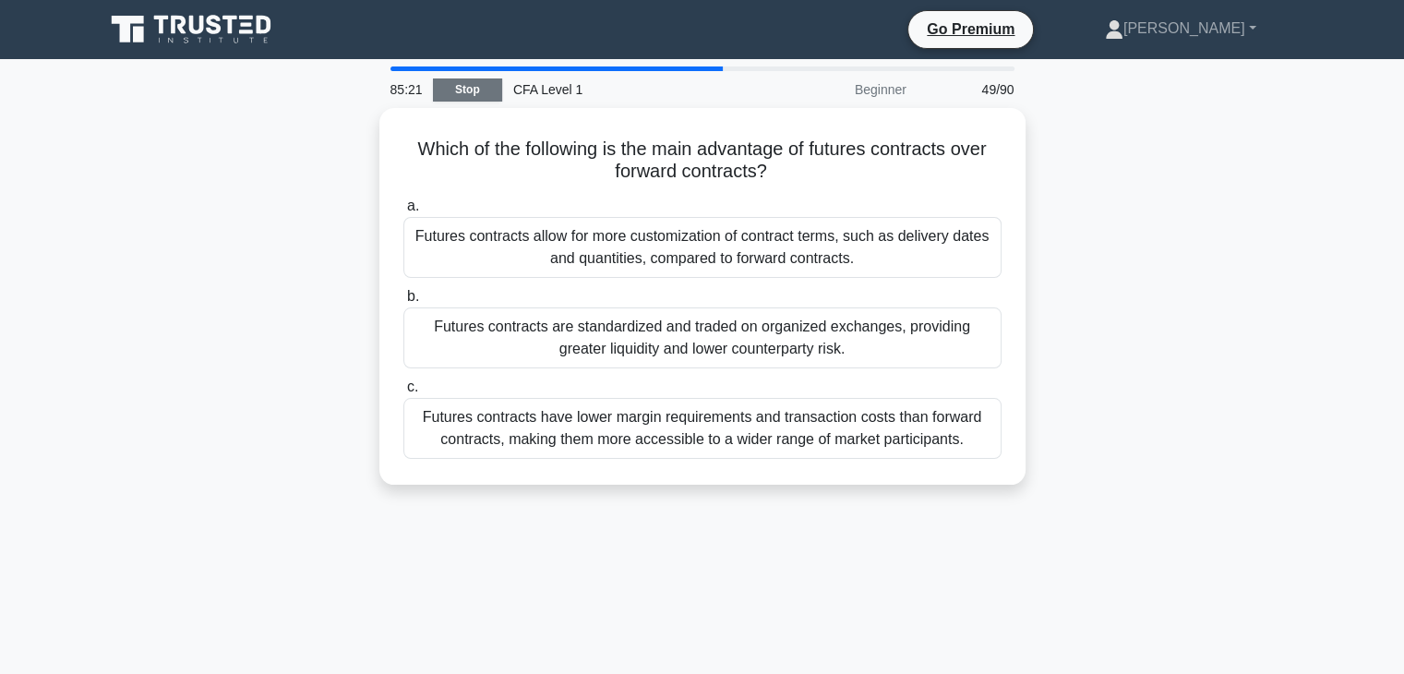
click at [469, 93] on link "Stop" at bounding box center [467, 89] width 69 height 23
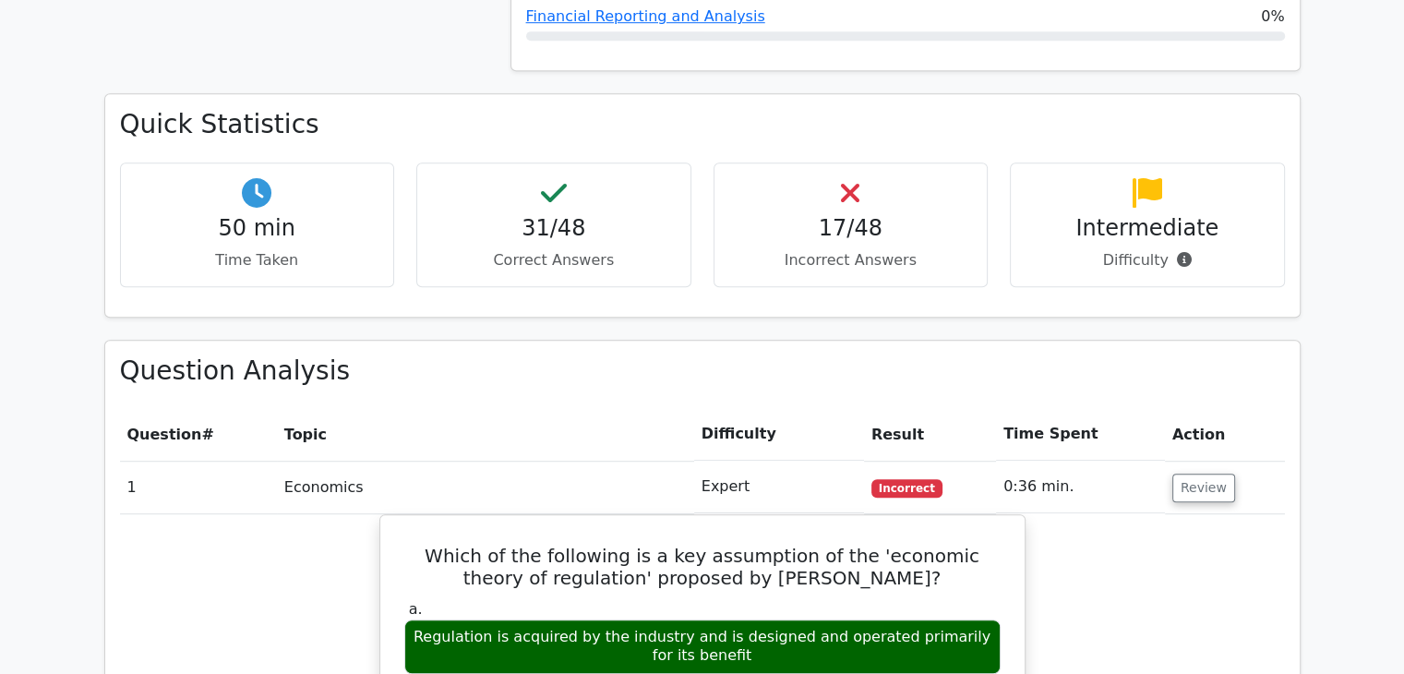
scroll to position [1060, 0]
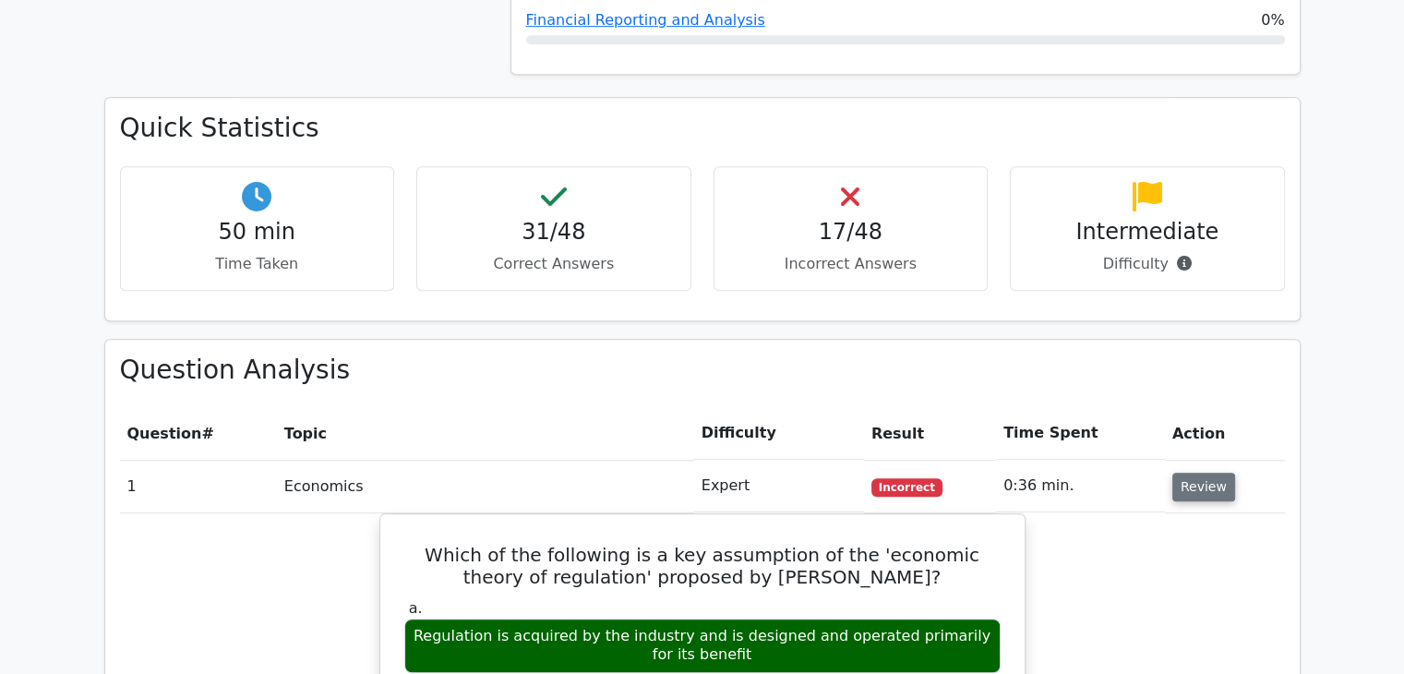
click at [1174, 473] on button "Review" at bounding box center [1203, 487] width 63 height 29
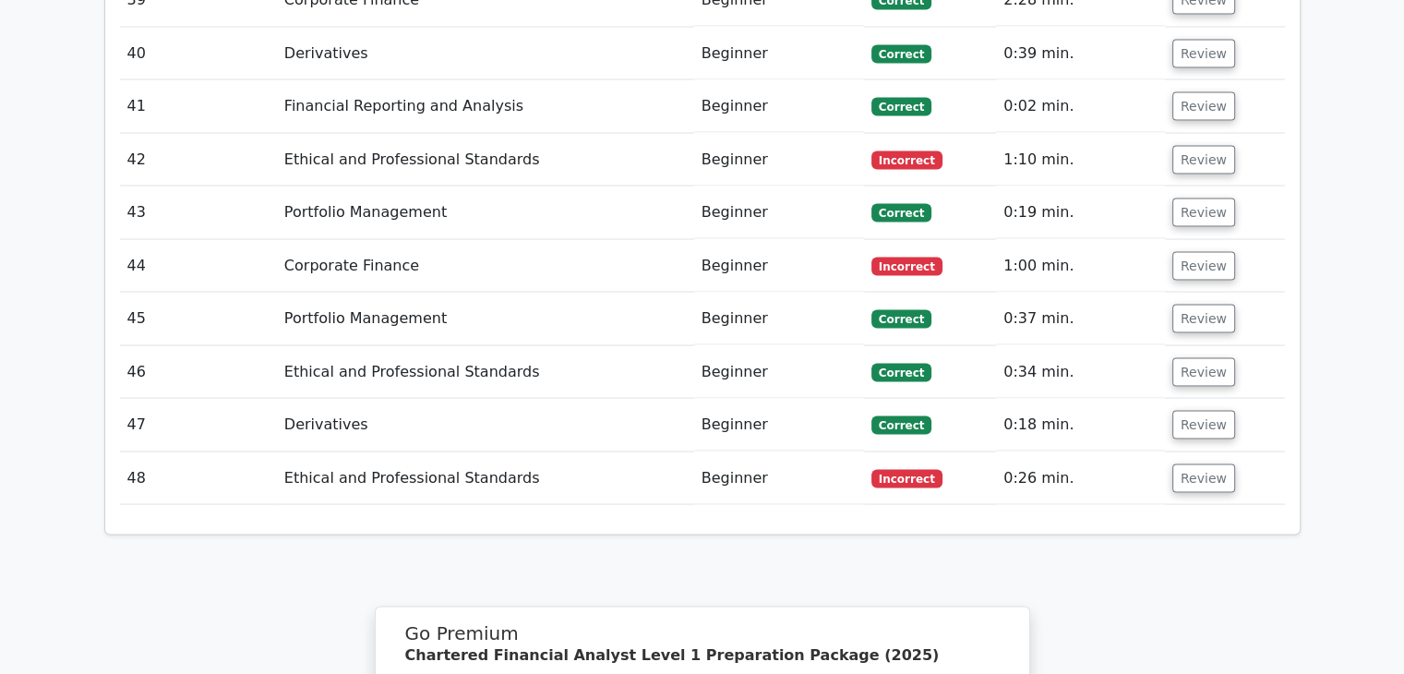
scroll to position [3548, 0]
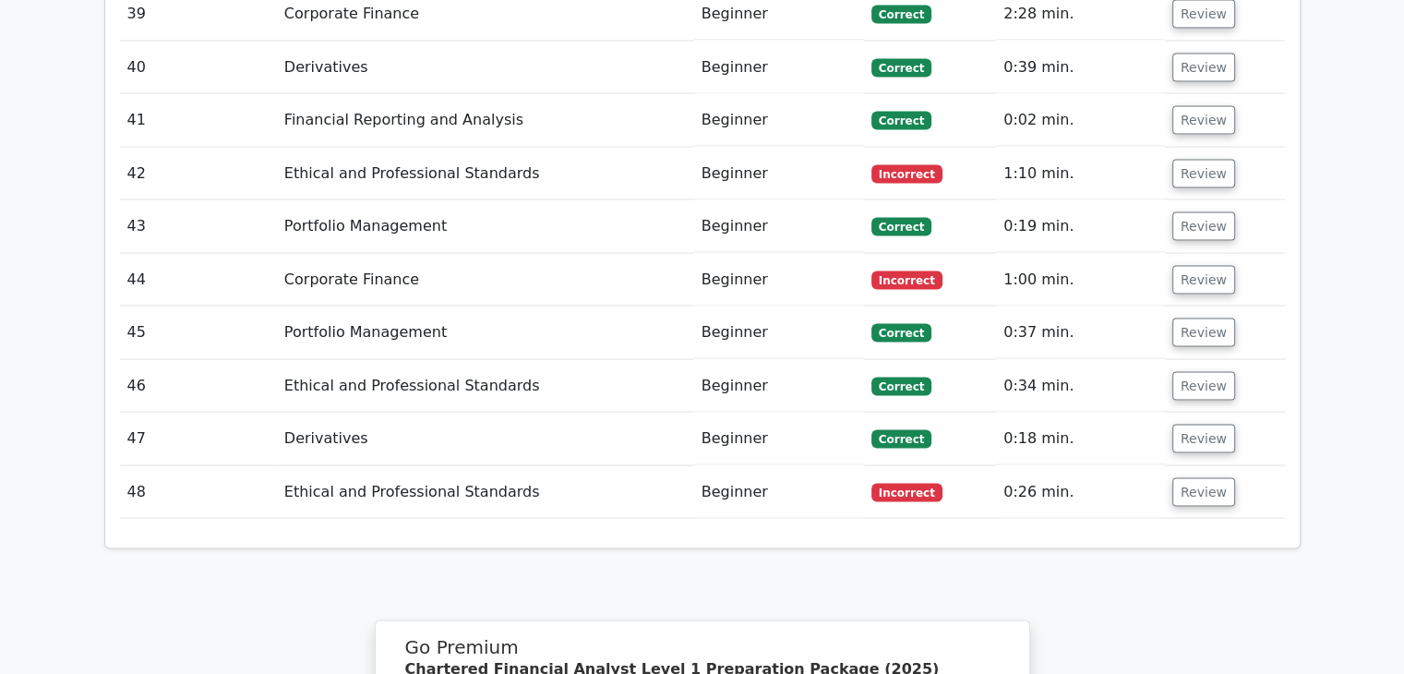
click at [1174, 478] on button "Review" at bounding box center [1203, 492] width 63 height 29
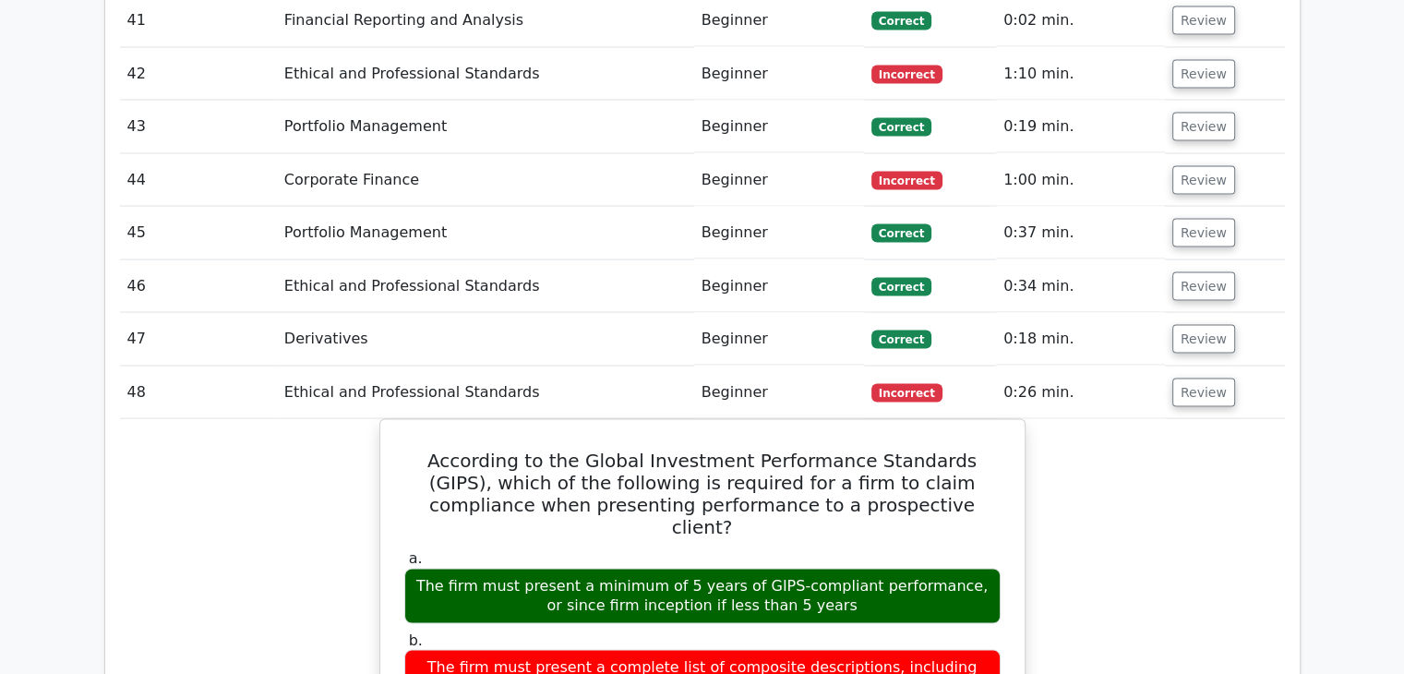
scroll to position [3644, 0]
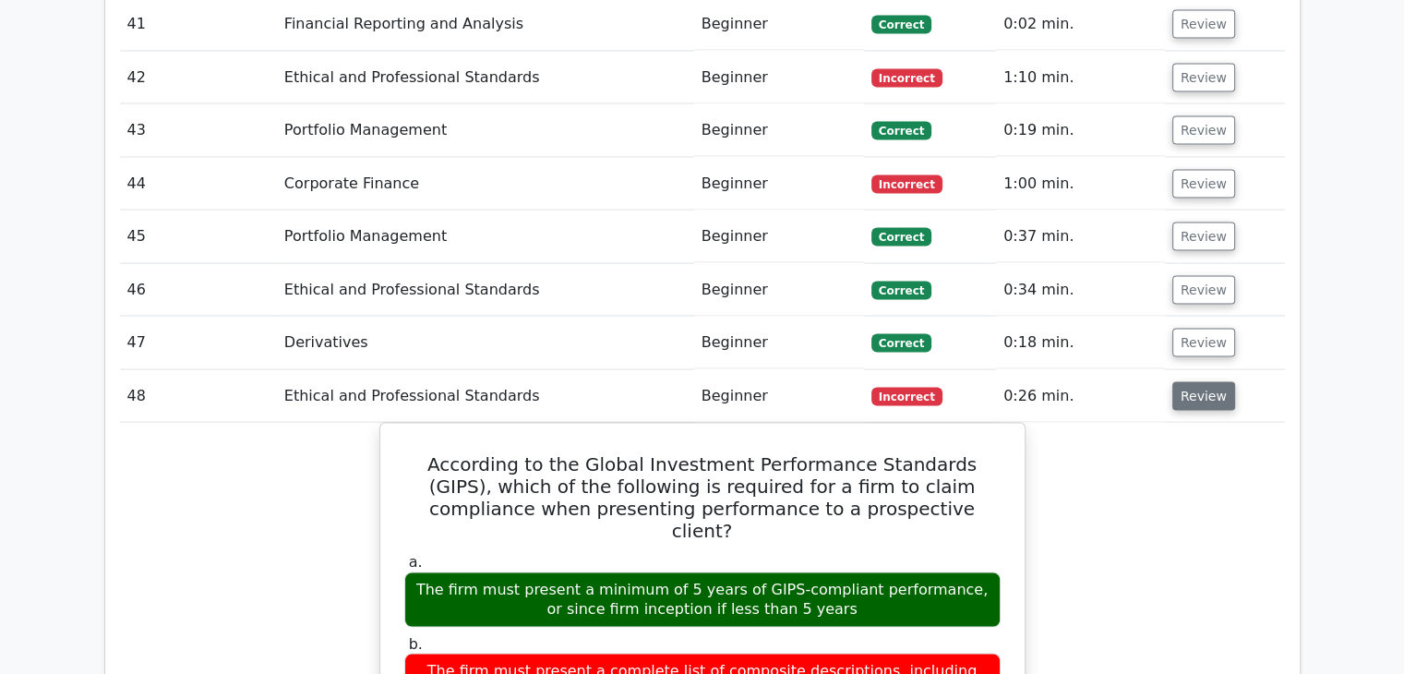
click at [1193, 382] on button "Review" at bounding box center [1203, 396] width 63 height 29
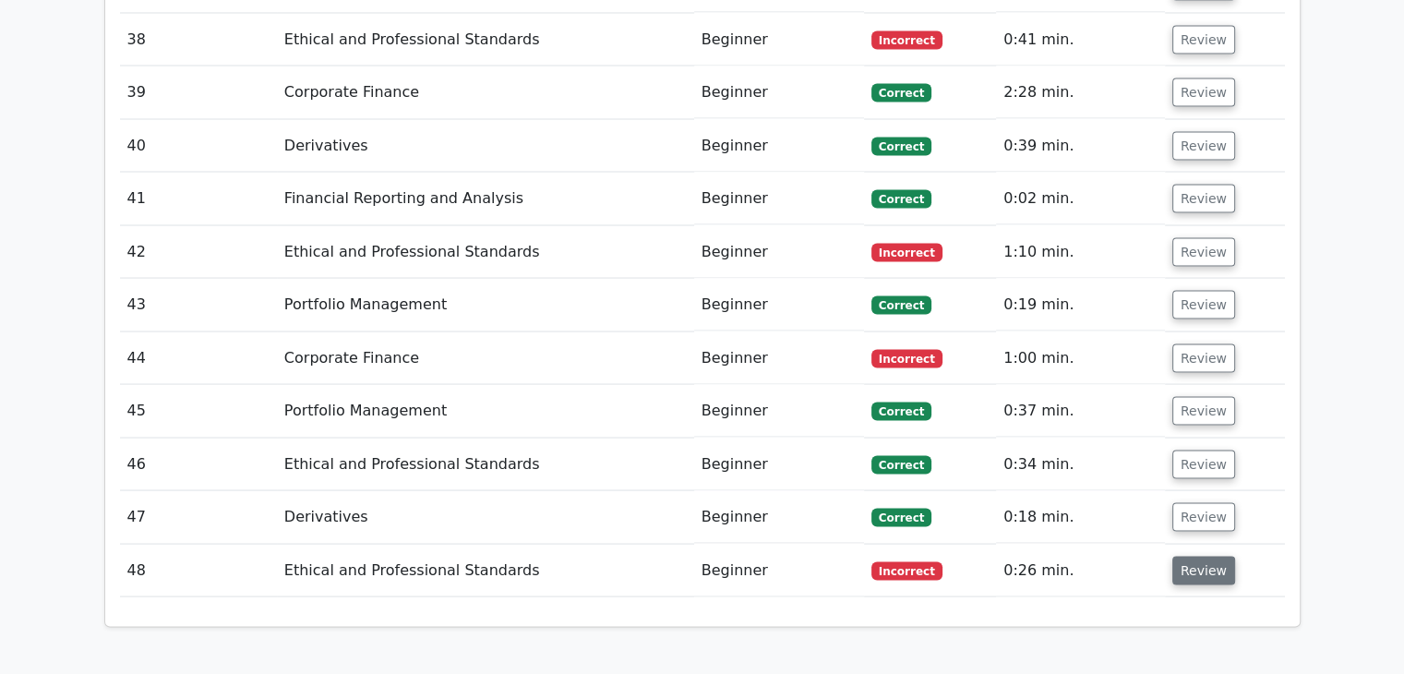
scroll to position [3467, 0]
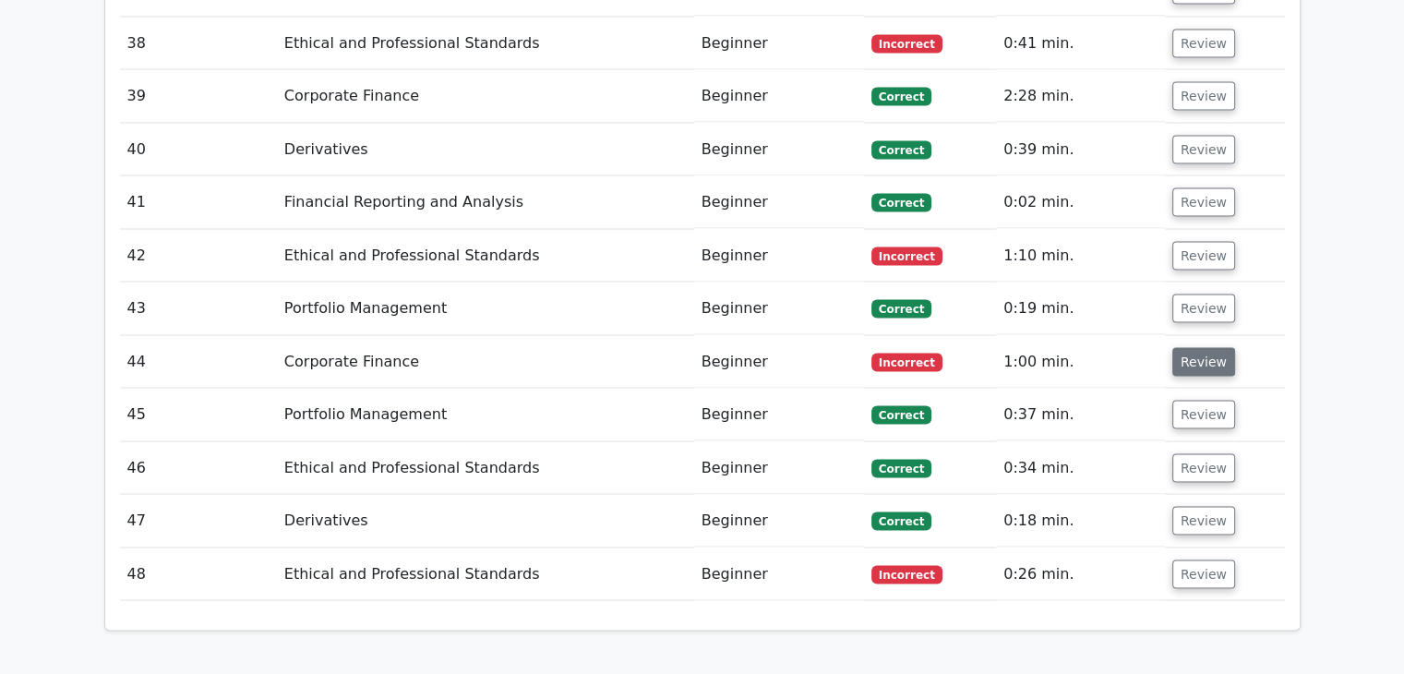
click at [1207, 347] on button "Review" at bounding box center [1203, 361] width 63 height 29
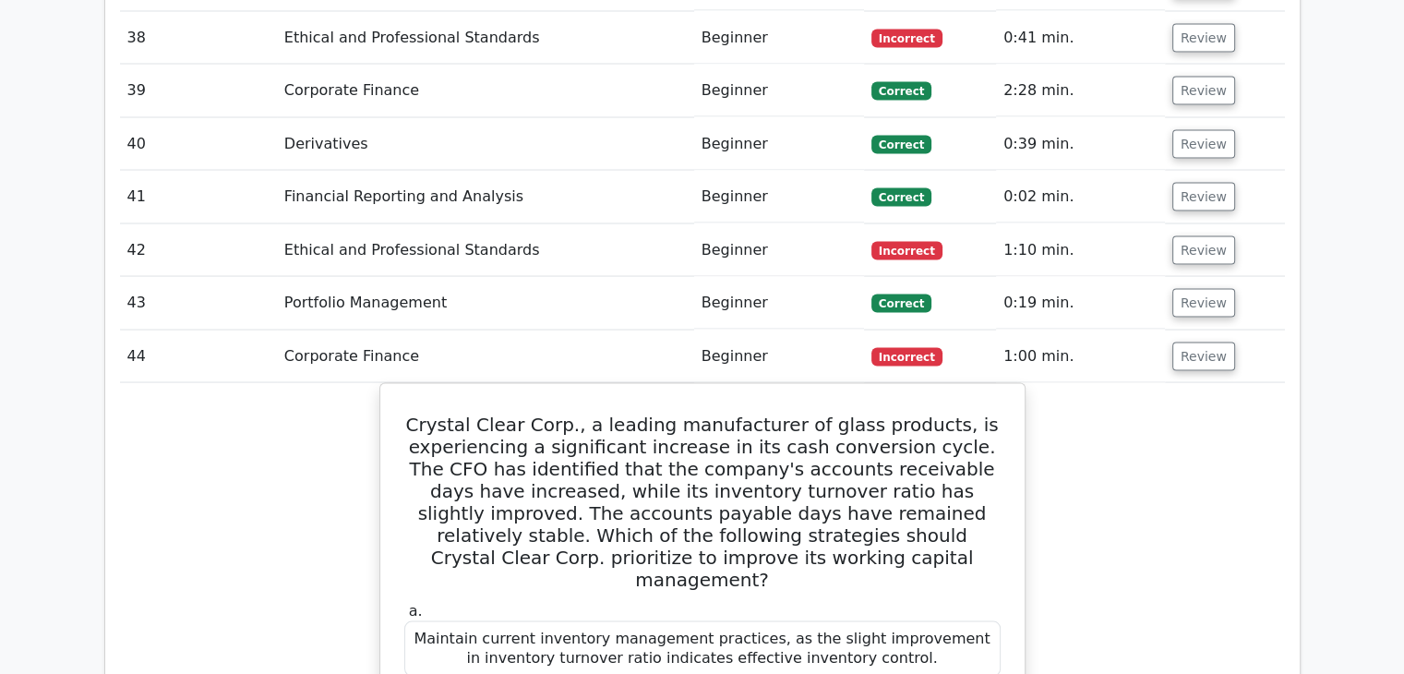
scroll to position [3471, 0]
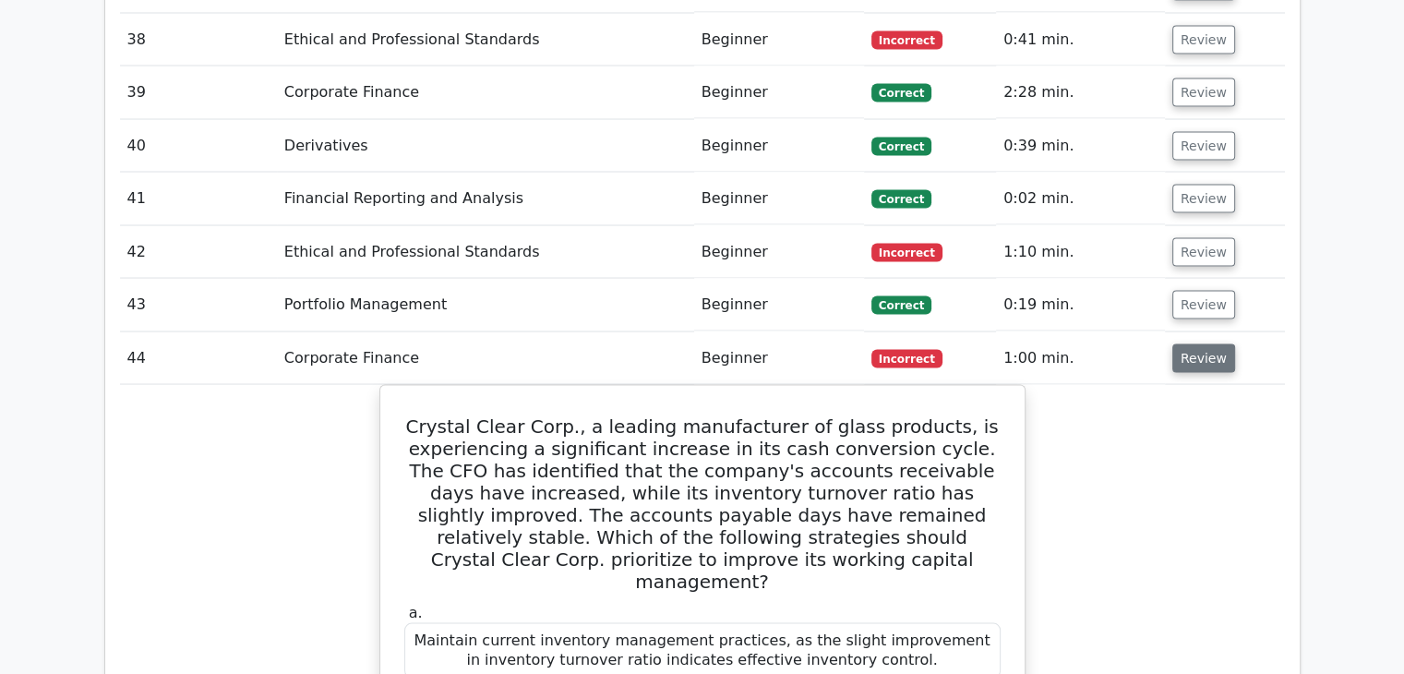
click at [1205, 343] on button "Review" at bounding box center [1203, 357] width 63 height 29
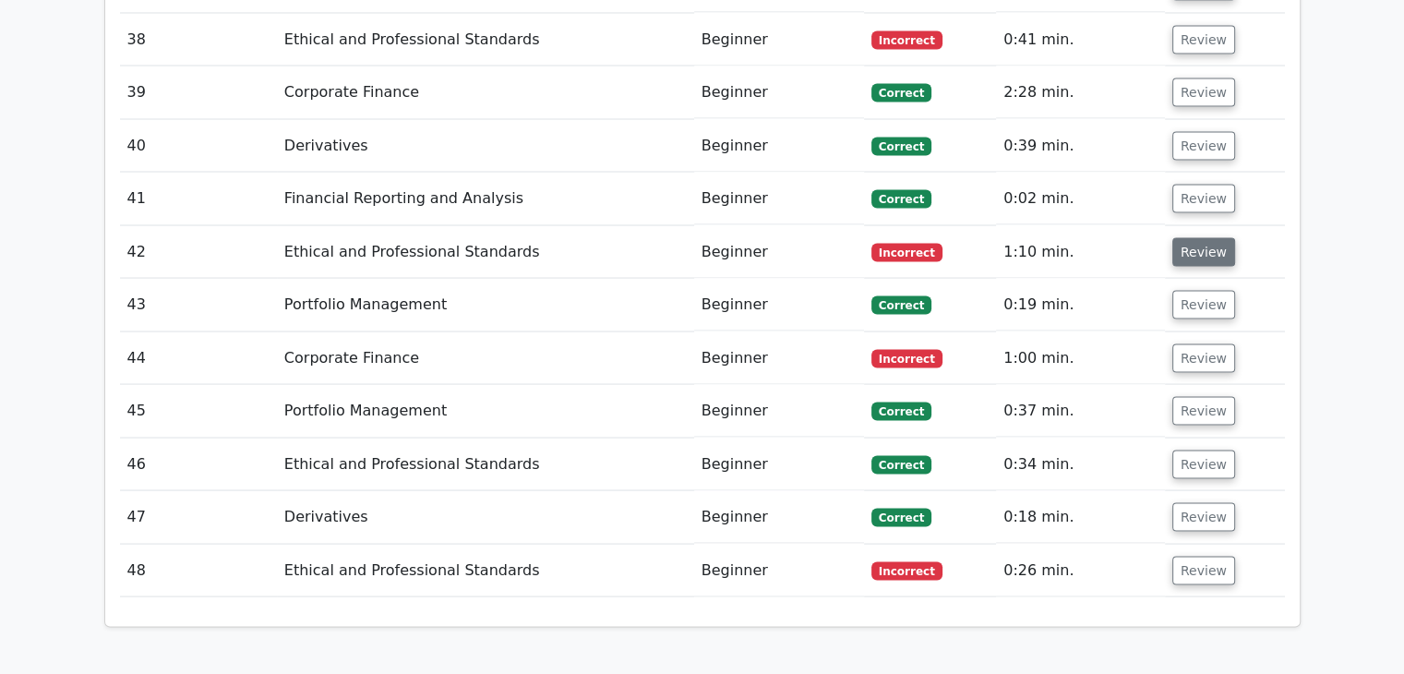
click at [1199, 237] on button "Review" at bounding box center [1203, 251] width 63 height 29
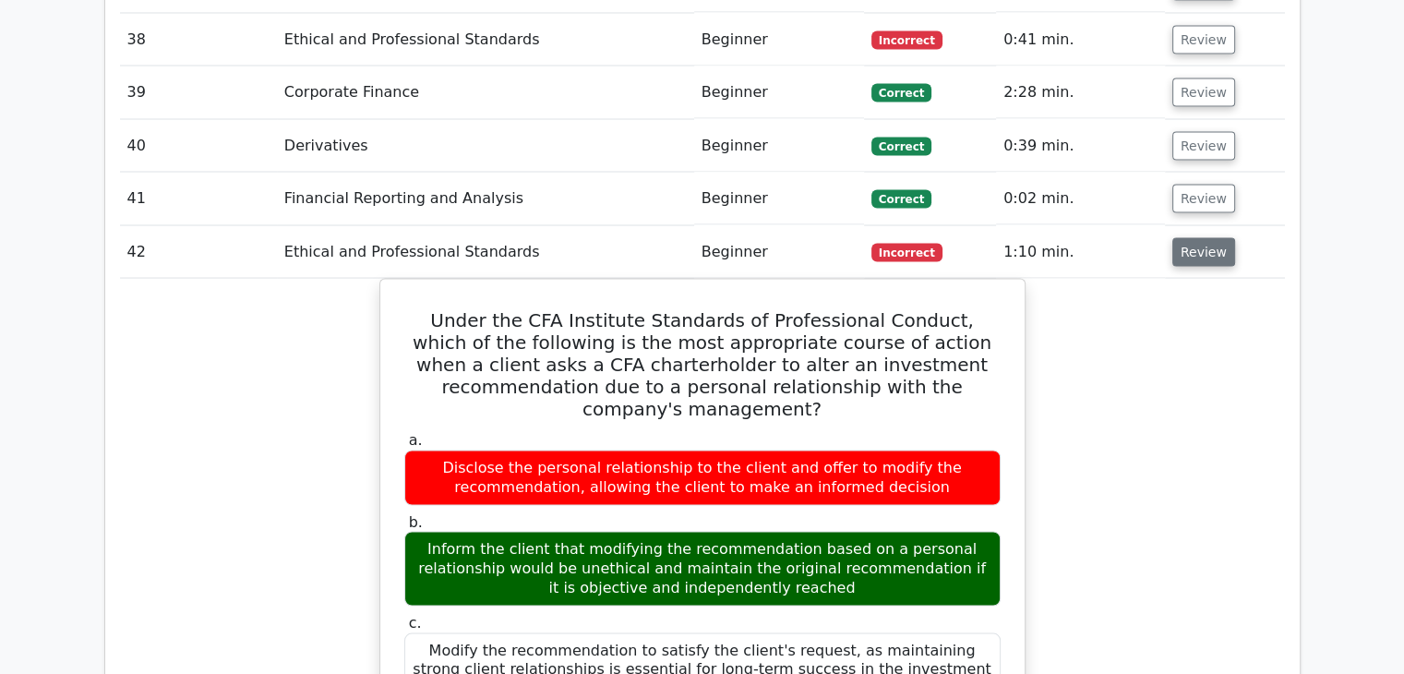
click at [1199, 237] on button "Review" at bounding box center [1203, 251] width 63 height 29
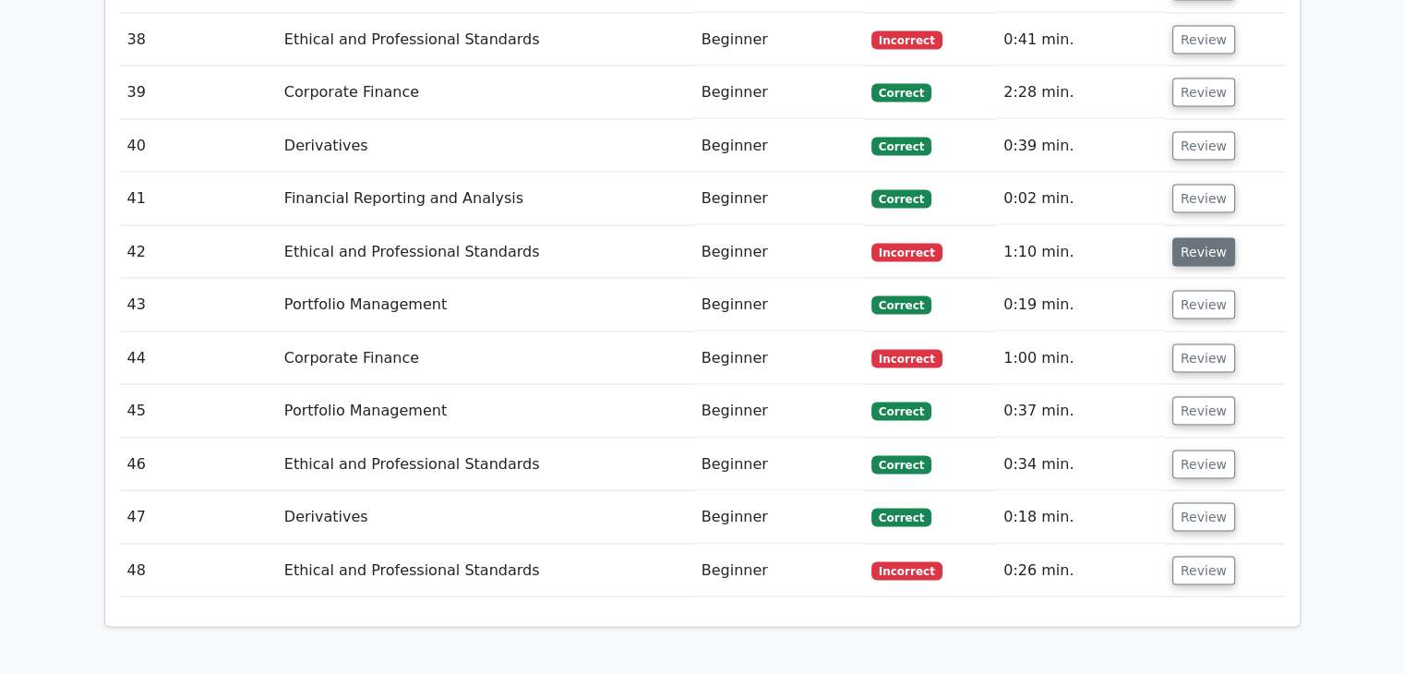
click at [1199, 237] on button "Review" at bounding box center [1203, 251] width 63 height 29
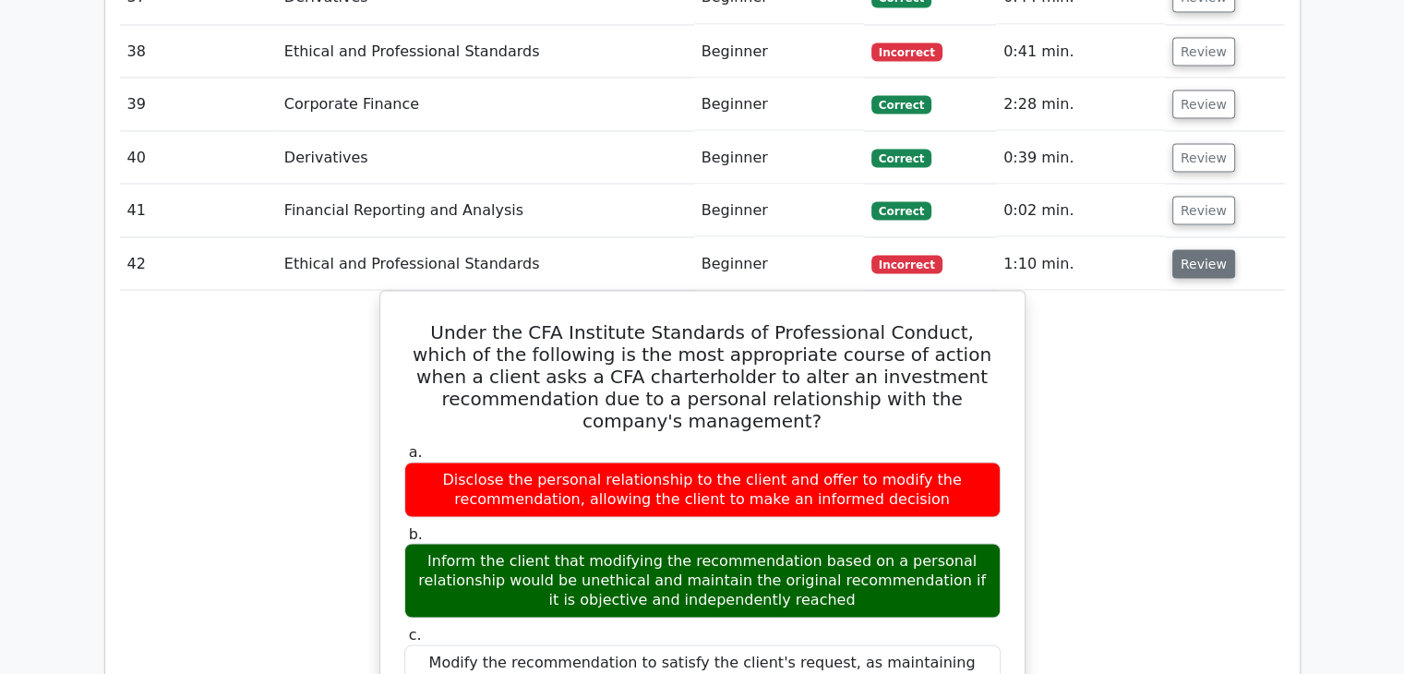
scroll to position [3456, 0]
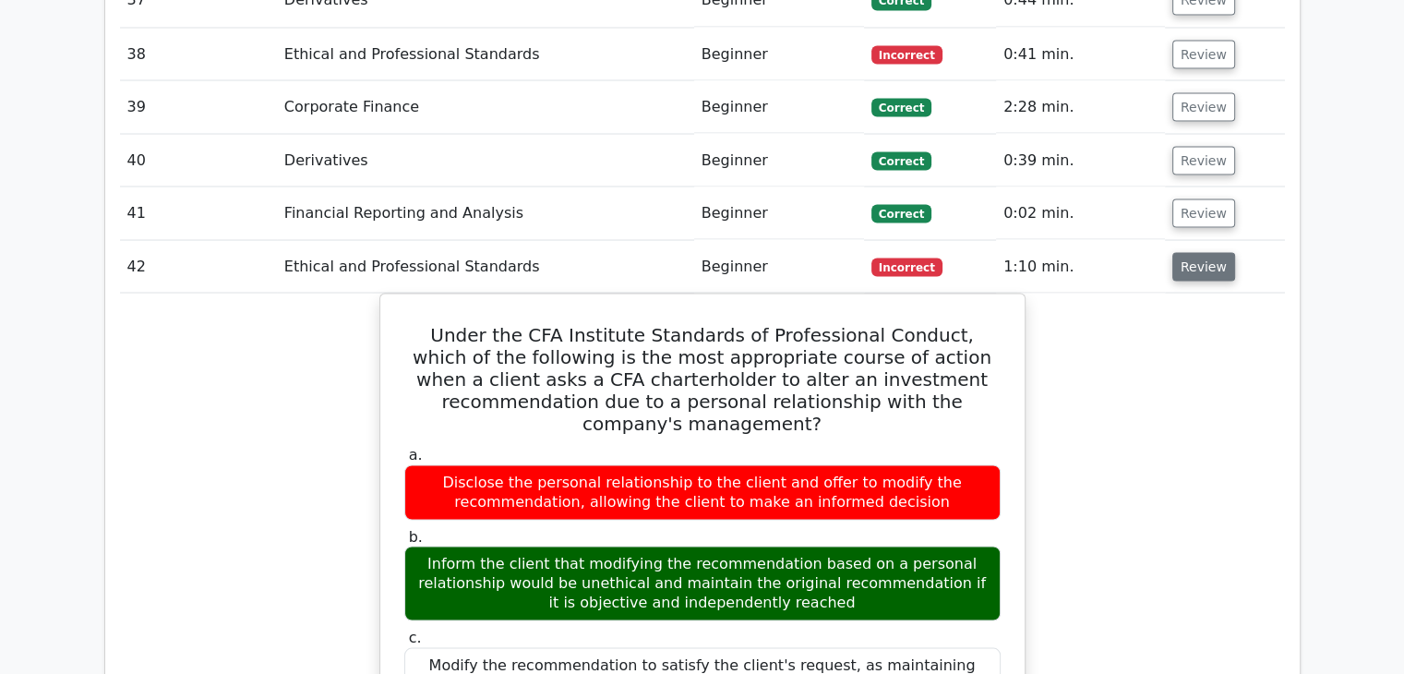
click at [1199, 252] on button "Review" at bounding box center [1203, 266] width 63 height 29
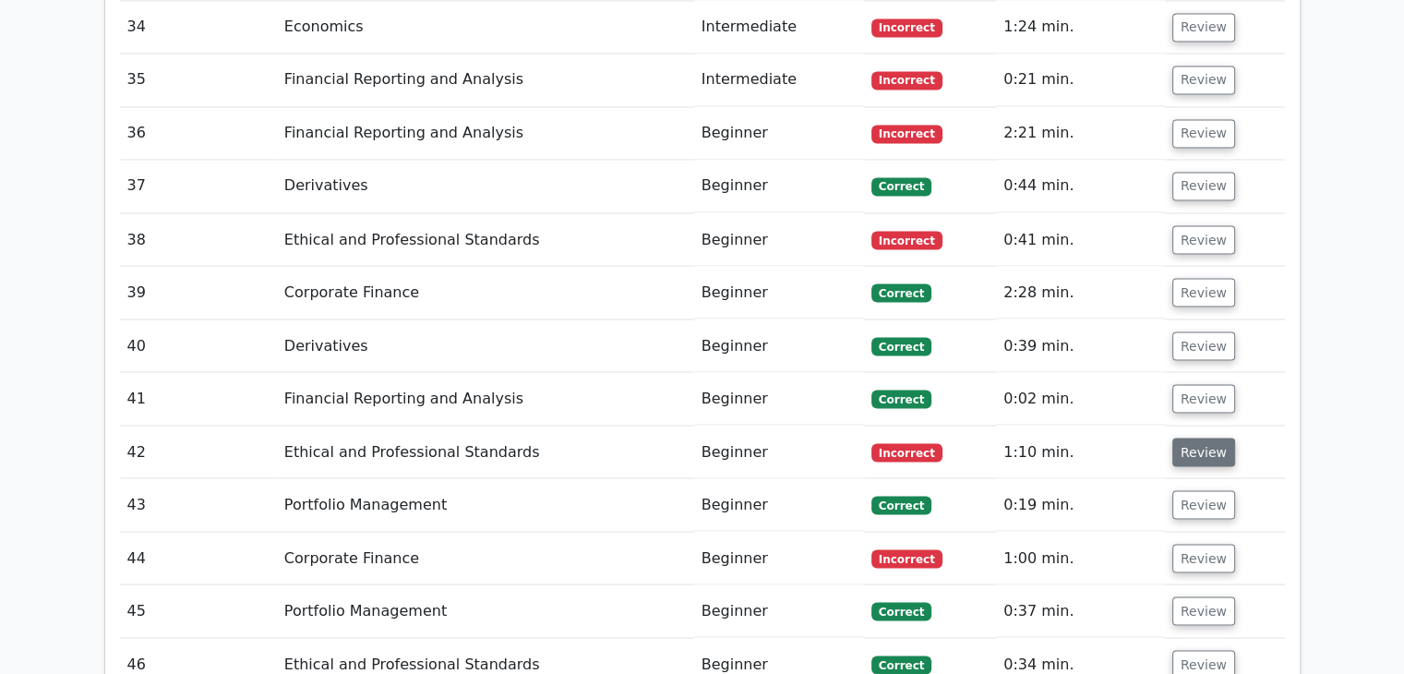
scroll to position [3256, 0]
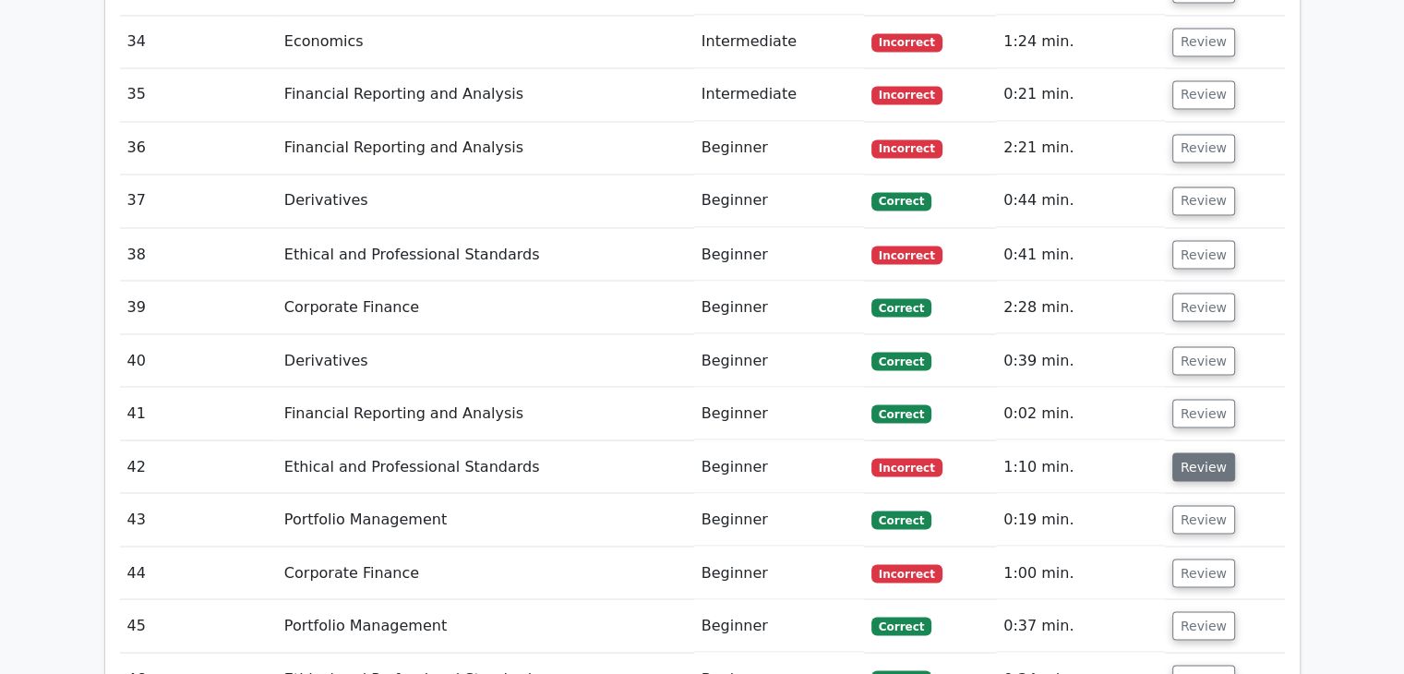
click at [1199, 240] on button "Review" at bounding box center [1203, 254] width 63 height 29
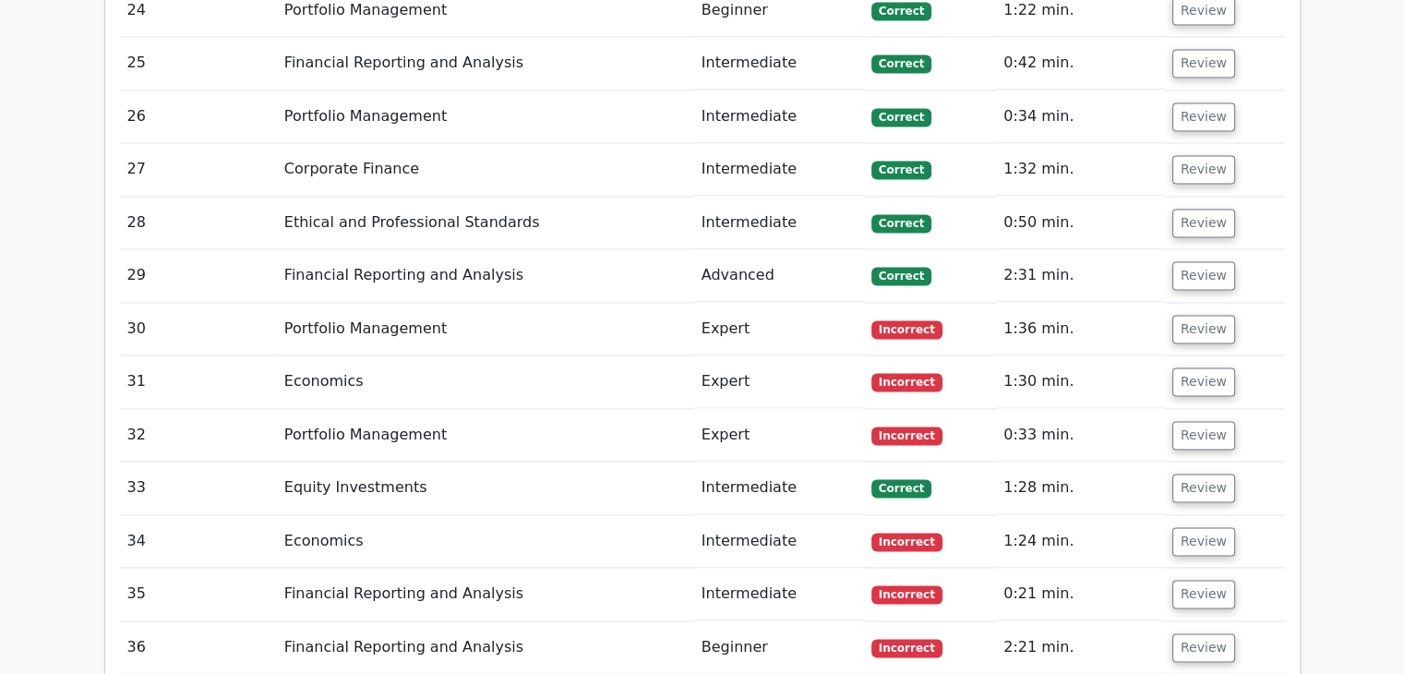
scroll to position [2754, 0]
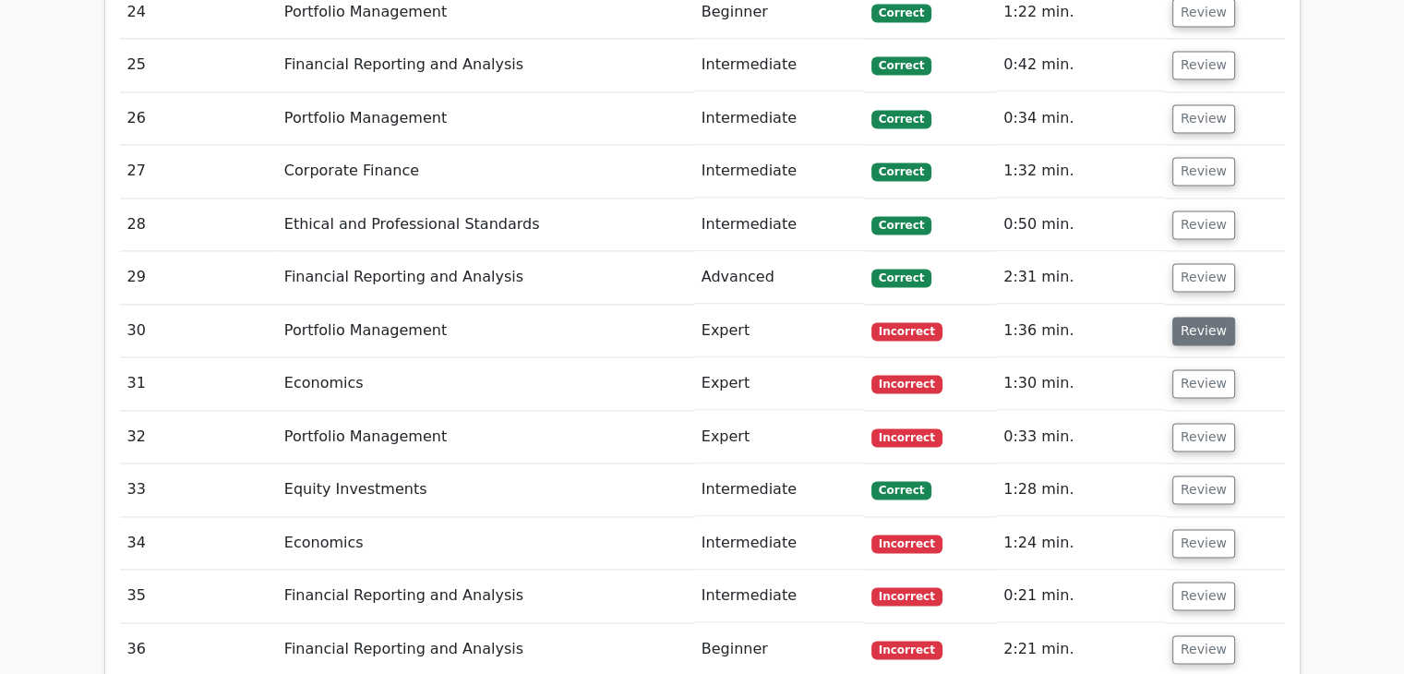
click at [1181, 317] on button "Review" at bounding box center [1203, 331] width 63 height 29
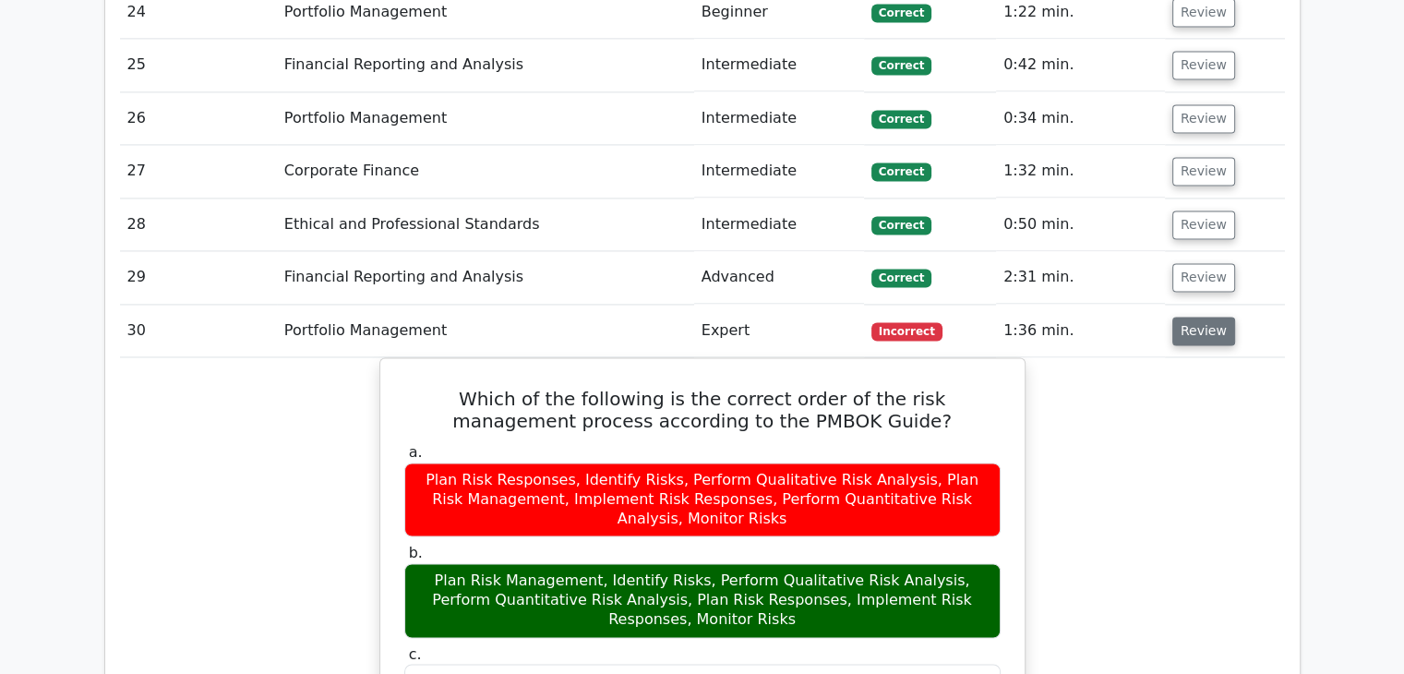
click at [1196, 305] on td "Review" at bounding box center [1225, 331] width 120 height 53
click at [1202, 317] on button "Review" at bounding box center [1203, 331] width 63 height 29
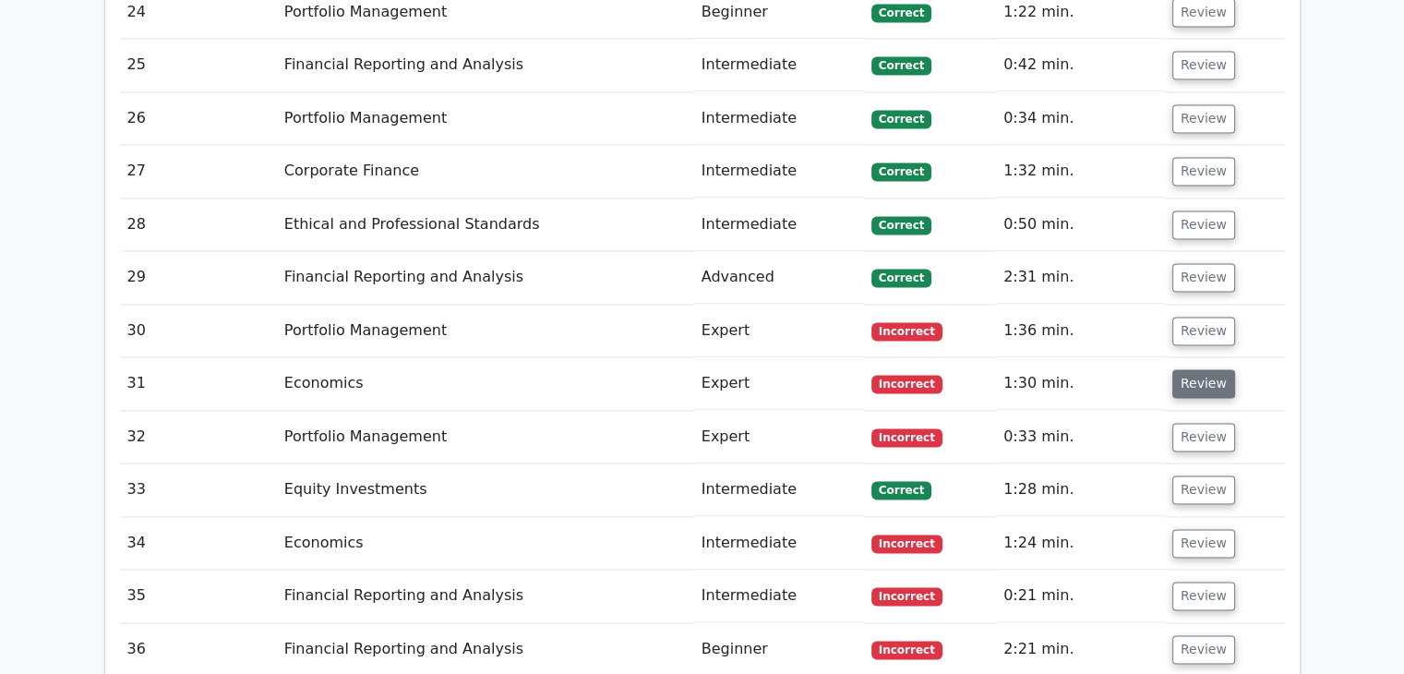
click at [1197, 369] on button "Review" at bounding box center [1203, 383] width 63 height 29
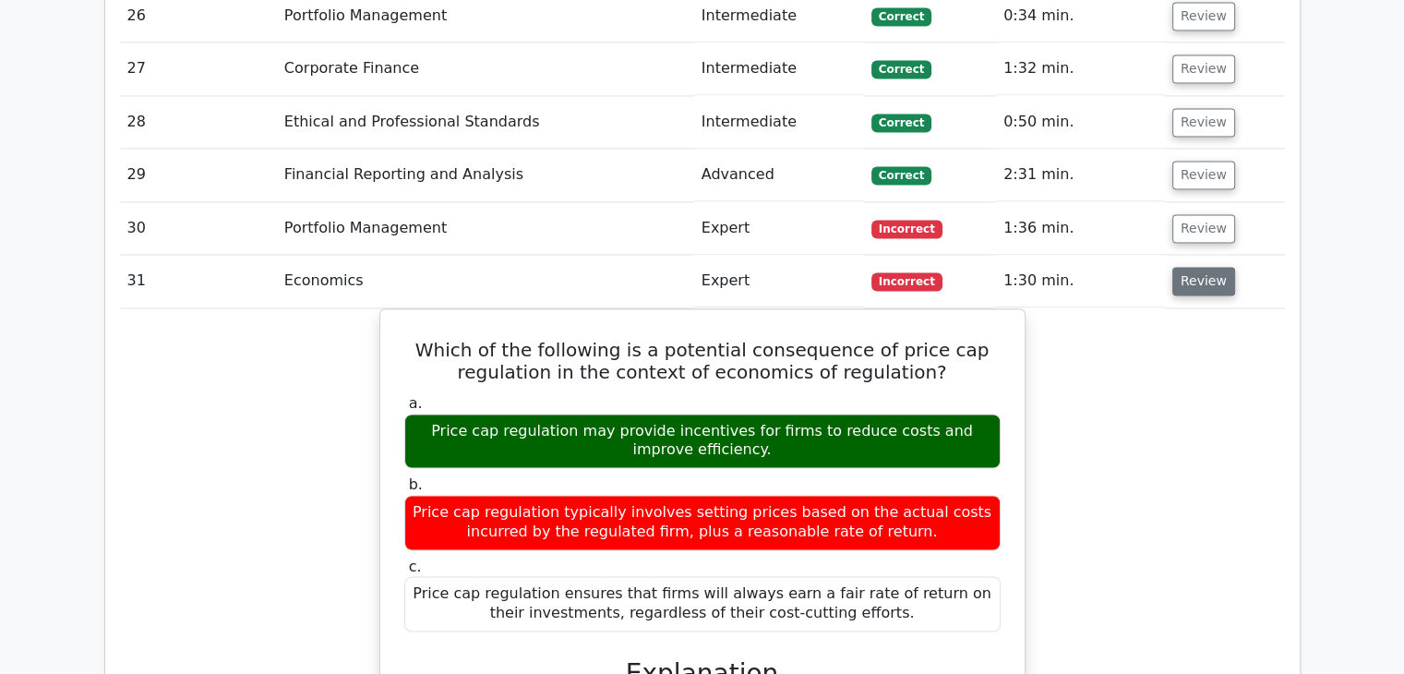
scroll to position [2858, 0]
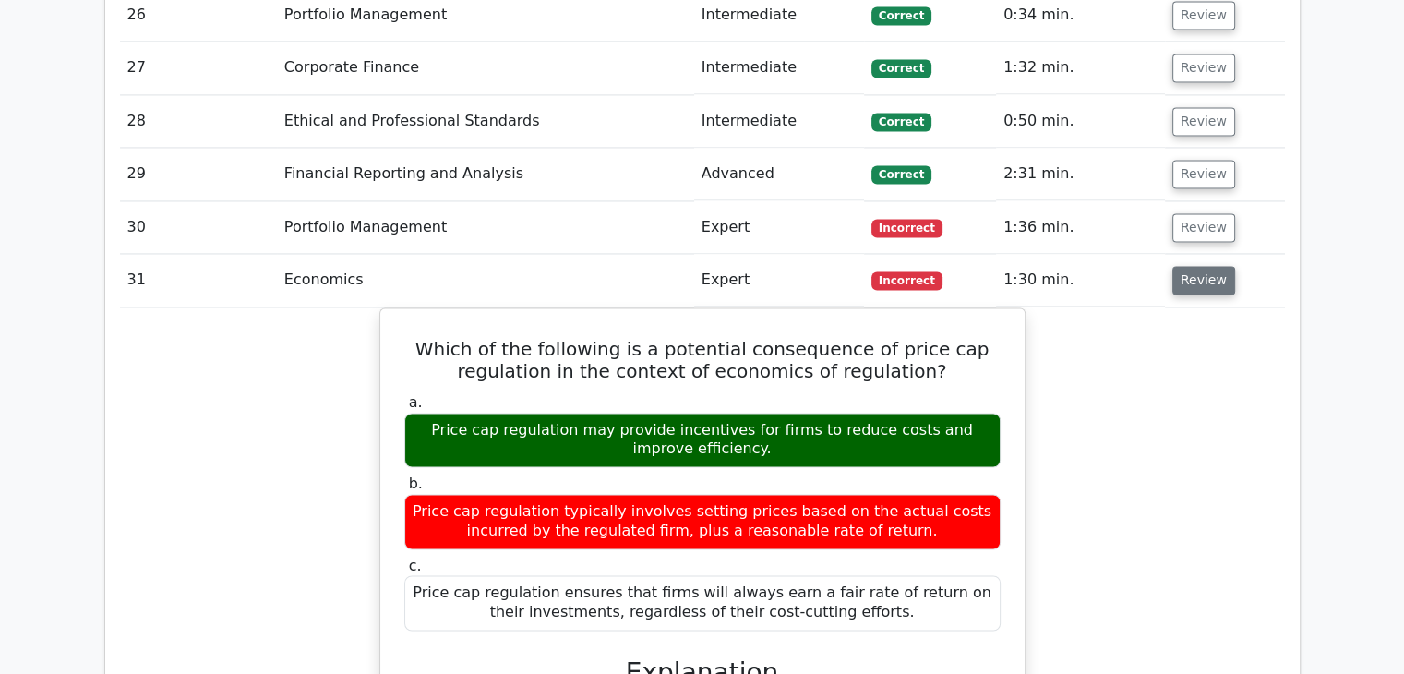
click at [1204, 266] on button "Review" at bounding box center [1203, 280] width 63 height 29
